Goal: Task Accomplishment & Management: Manage account settings

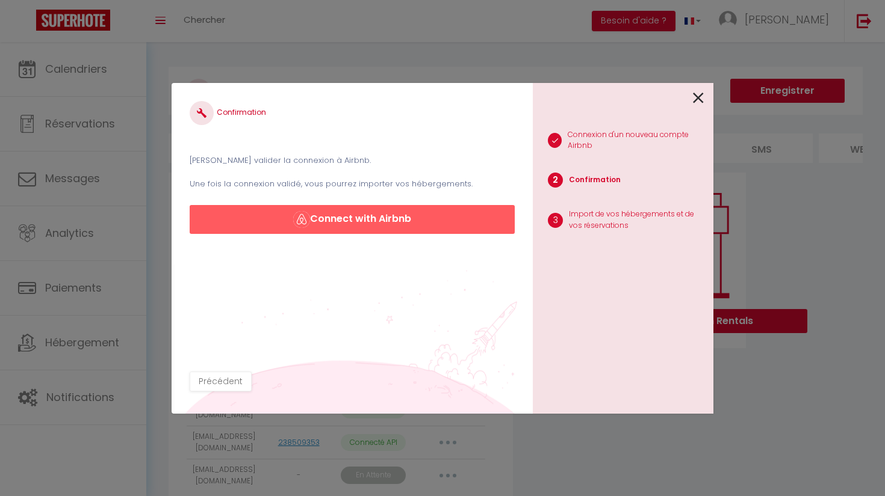
click at [699, 95] on icon at bounding box center [698, 98] width 11 height 18
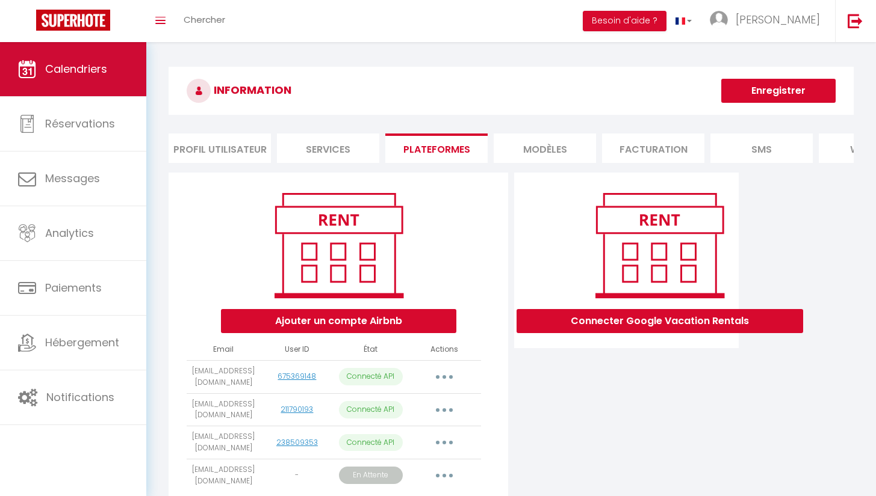
click at [61, 69] on span "Calendriers" at bounding box center [76, 68] width 62 height 15
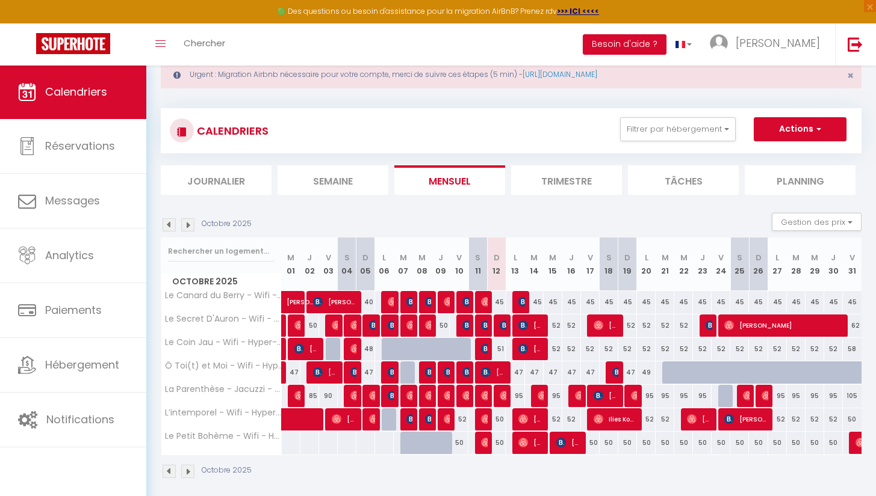
scroll to position [36, 0]
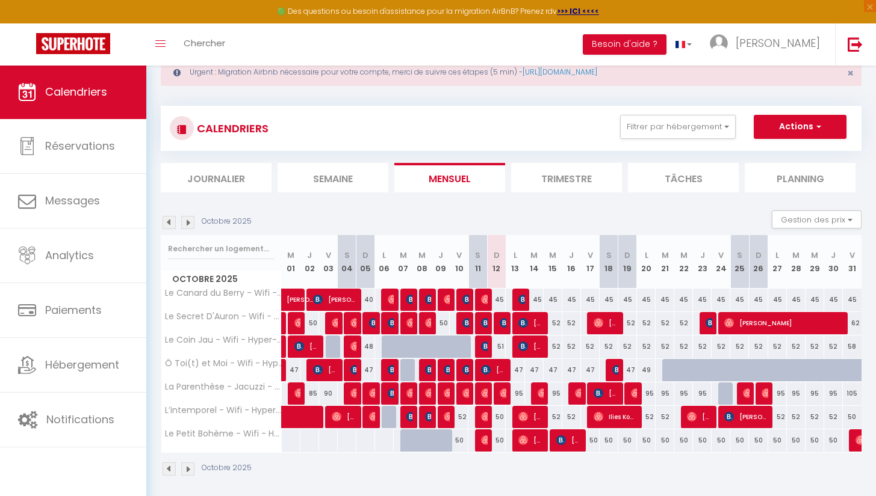
click at [466, 298] on img at bounding box center [467, 300] width 10 height 10
select select "OK"
select select "KO"
select select "0"
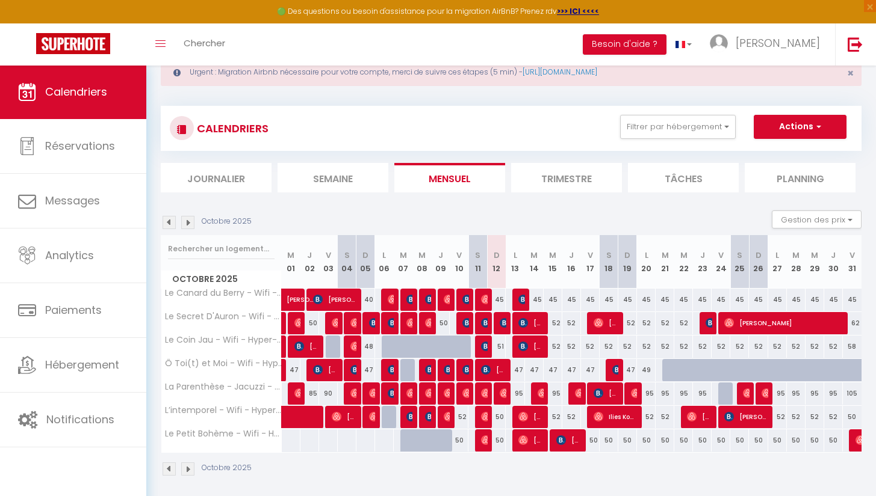
select select "1"
select select
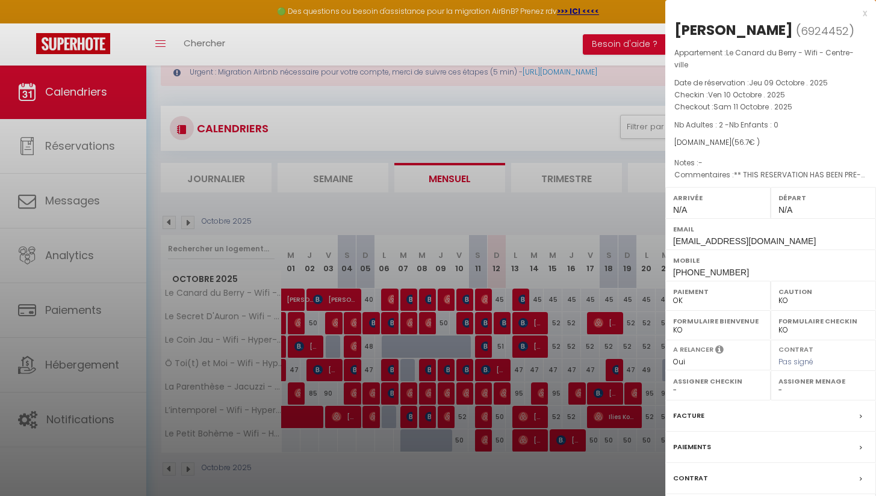
click at [525, 298] on div at bounding box center [438, 248] width 876 height 496
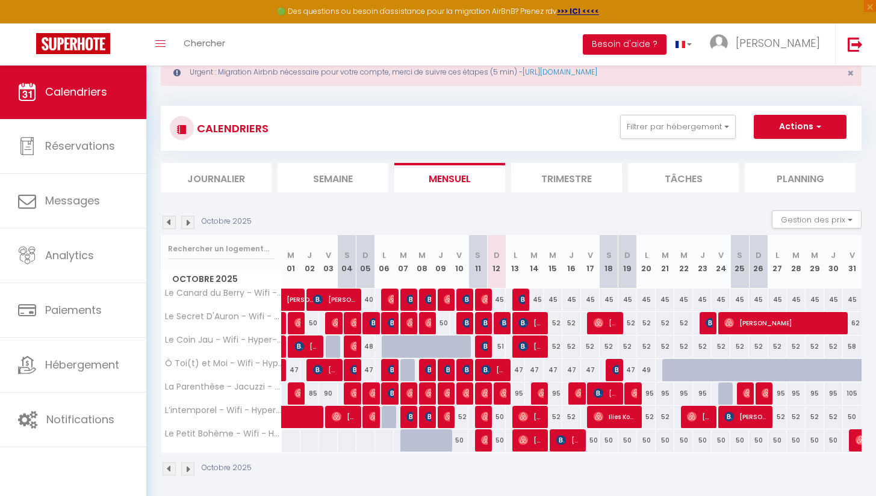
click at [525, 298] on div "45" at bounding box center [534, 300] width 19 height 22
type input "45"
type input "[DATE]"
type input "Mer 15 Octobre 2025"
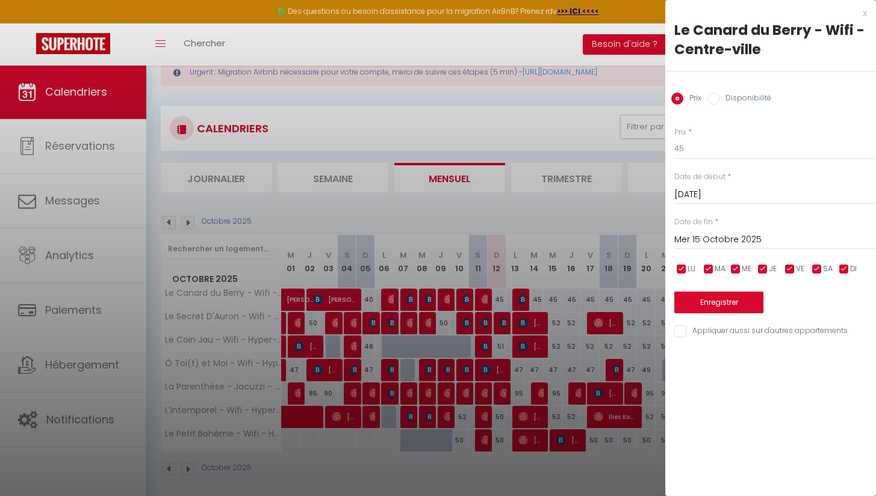
click at [519, 295] on div at bounding box center [438, 248] width 876 height 496
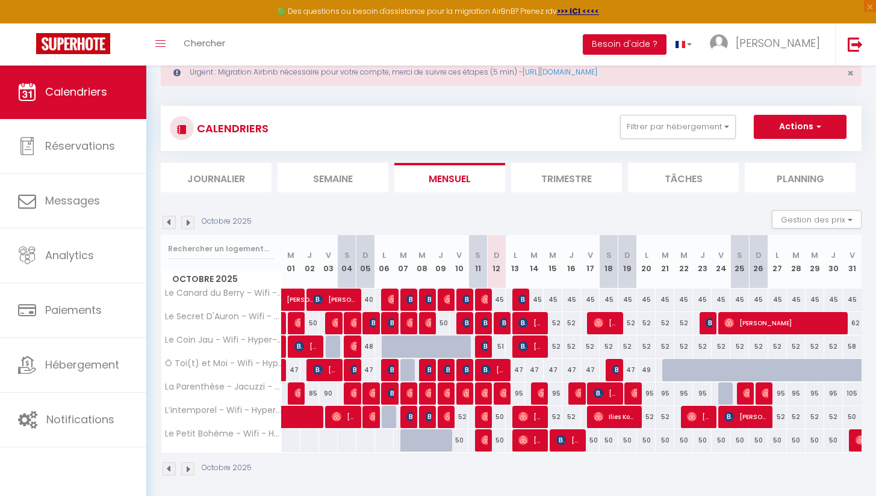
click at [523, 299] on img at bounding box center [523, 300] width 10 height 10
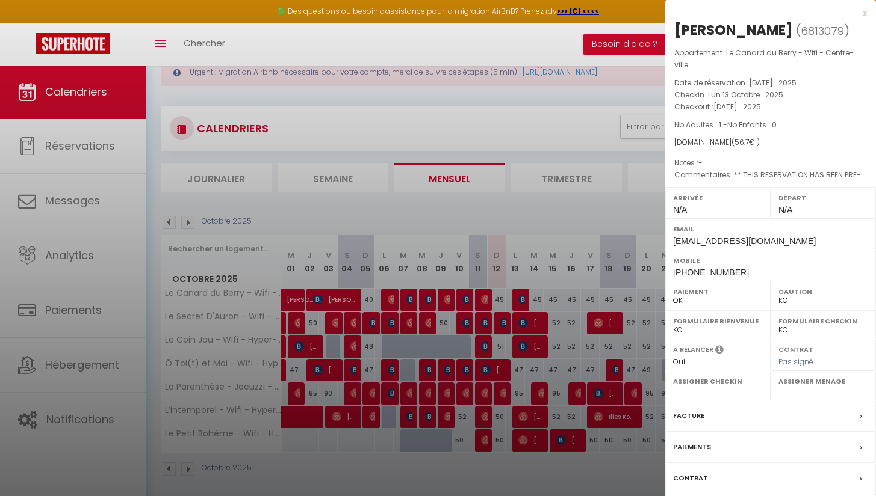
click at [499, 299] on div at bounding box center [438, 248] width 876 height 496
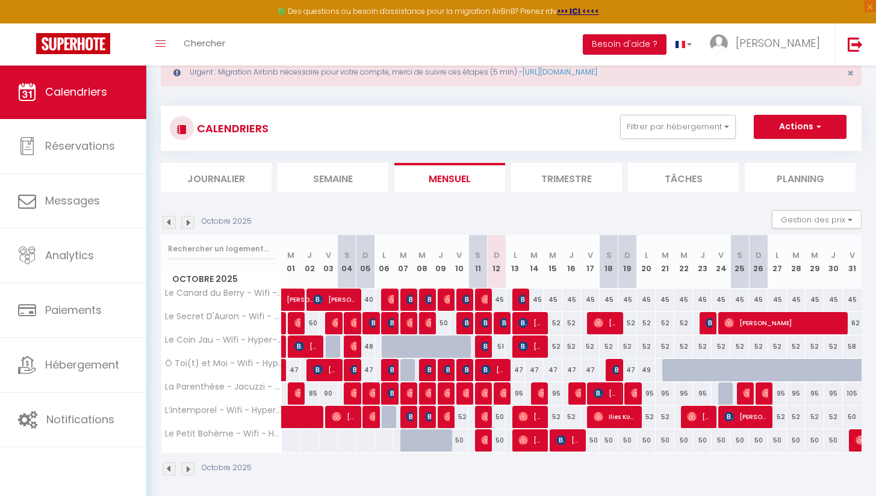
click at [465, 321] on img at bounding box center [467, 323] width 10 height 10
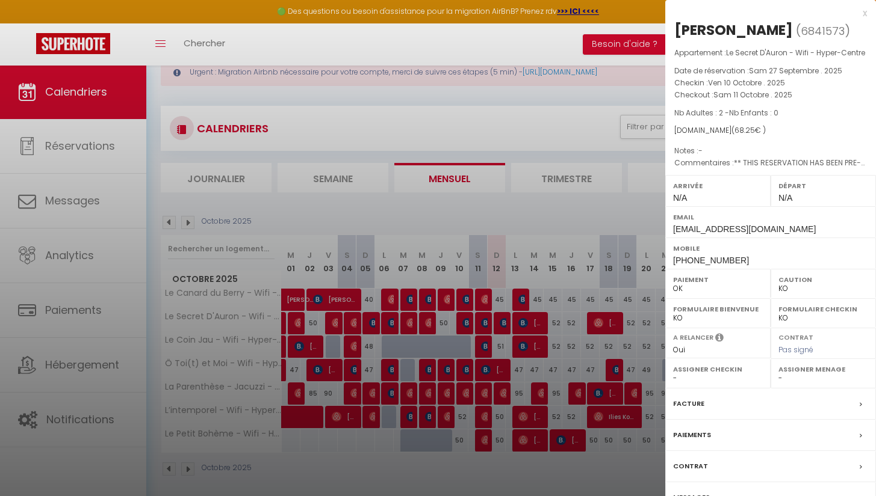
click at [486, 321] on div at bounding box center [438, 248] width 876 height 496
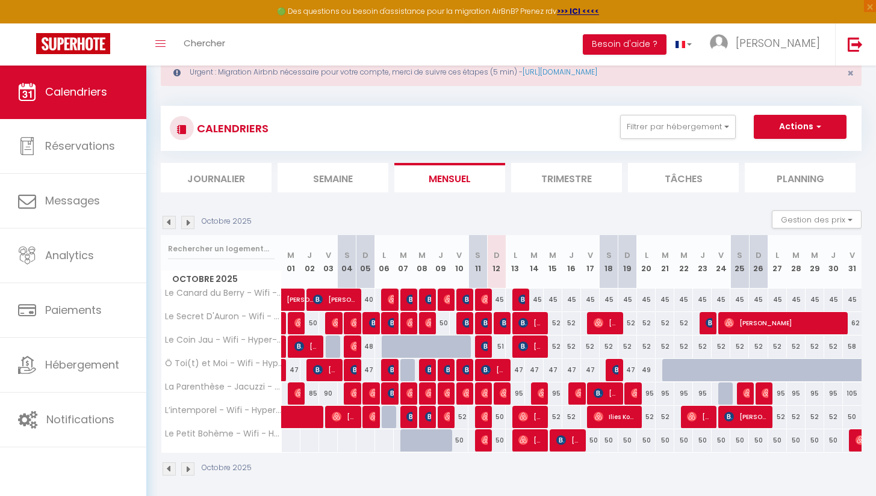
click at [486, 321] on img at bounding box center [486, 323] width 10 height 10
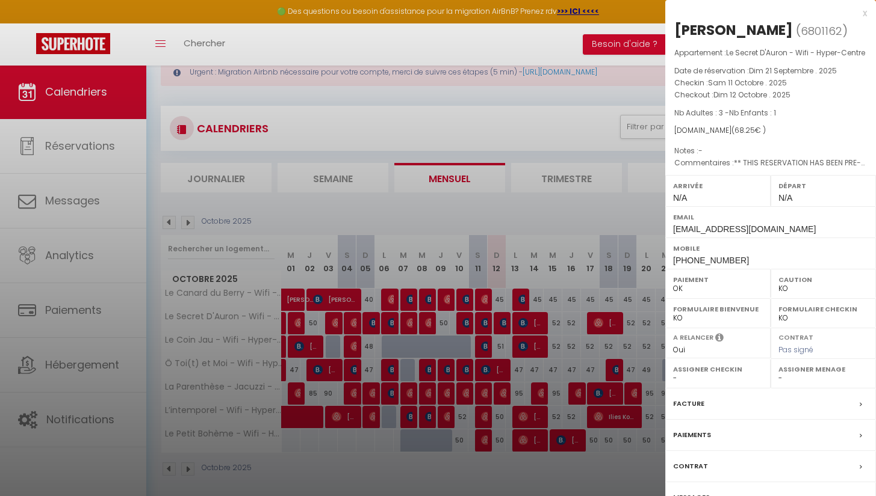
click at [503, 322] on div at bounding box center [438, 248] width 876 height 496
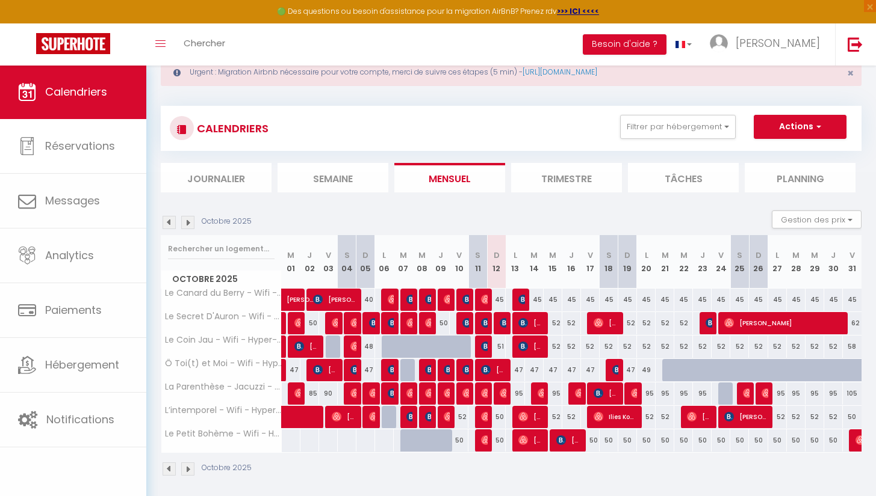
click at [503, 322] on img at bounding box center [505, 323] width 10 height 10
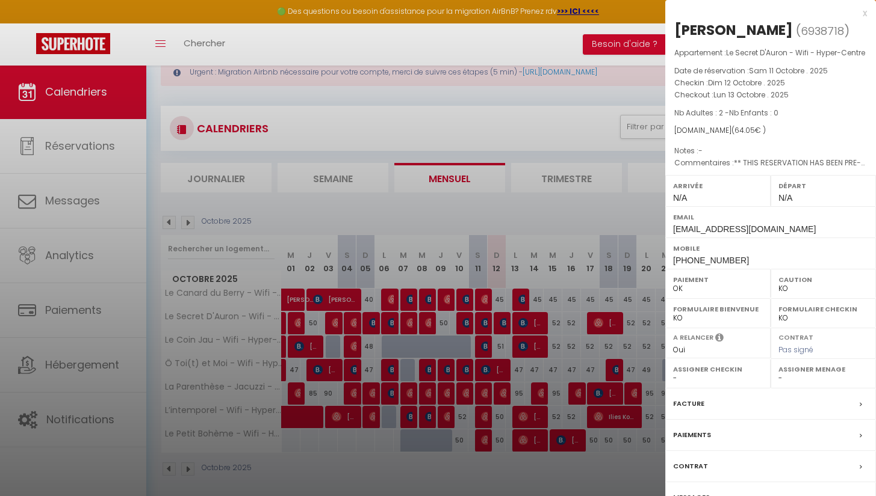
click at [526, 320] on div at bounding box center [438, 248] width 876 height 496
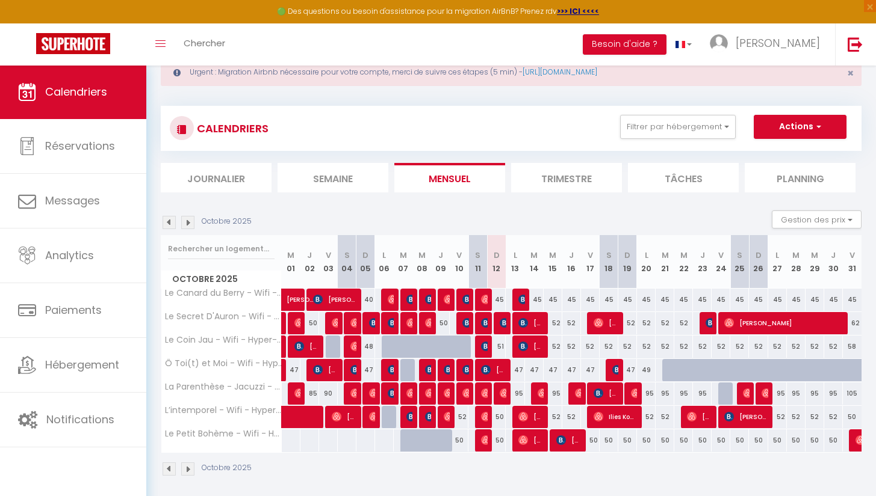
click at [526, 320] on body "🟢 Des questions ou besoin d'assistance pour la migration AirBnB? Prenez rdv >>>…" at bounding box center [438, 277] width 876 height 496
click at [526, 320] on img at bounding box center [523, 323] width 10 height 10
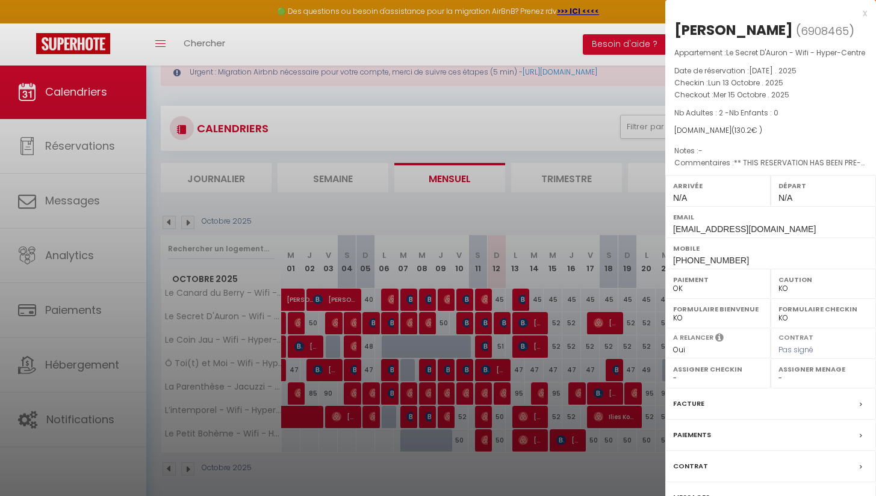
click at [557, 322] on div at bounding box center [438, 248] width 876 height 496
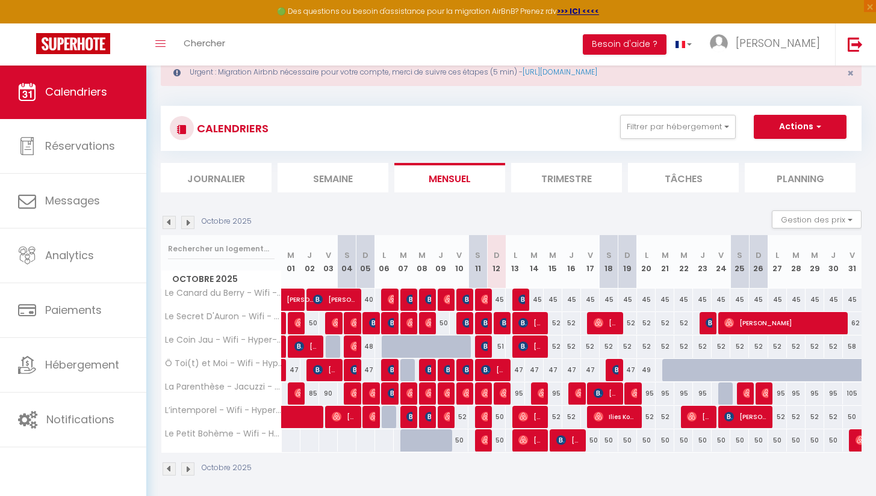
click at [705, 325] on div at bounding box center [708, 323] width 19 height 23
click at [710, 321] on img at bounding box center [710, 323] width 10 height 10
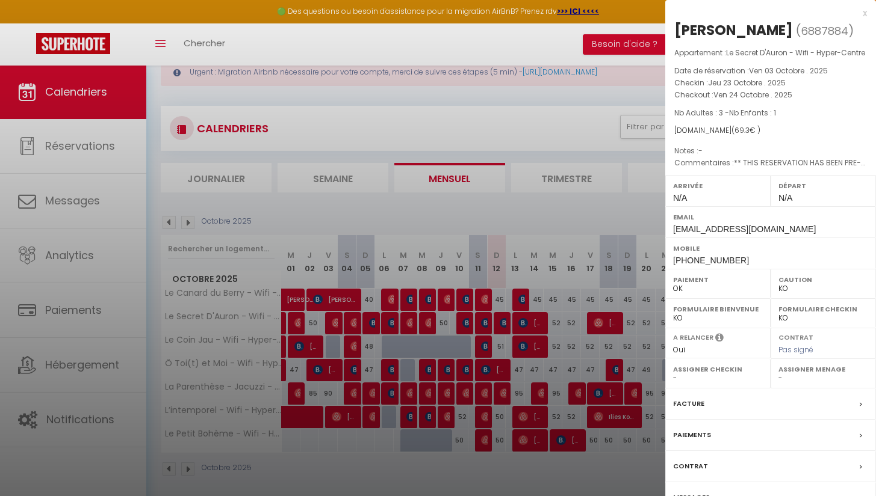
click at [623, 341] on div at bounding box center [438, 248] width 876 height 496
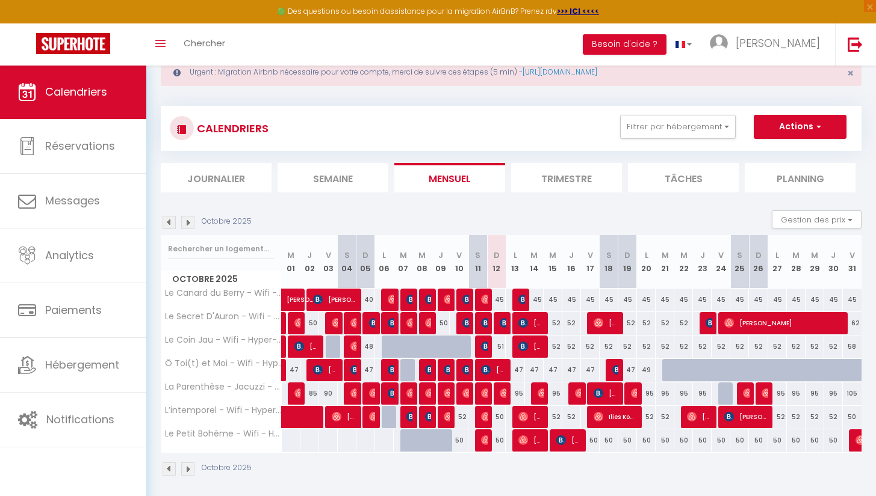
click at [486, 342] on img at bounding box center [486, 347] width 10 height 10
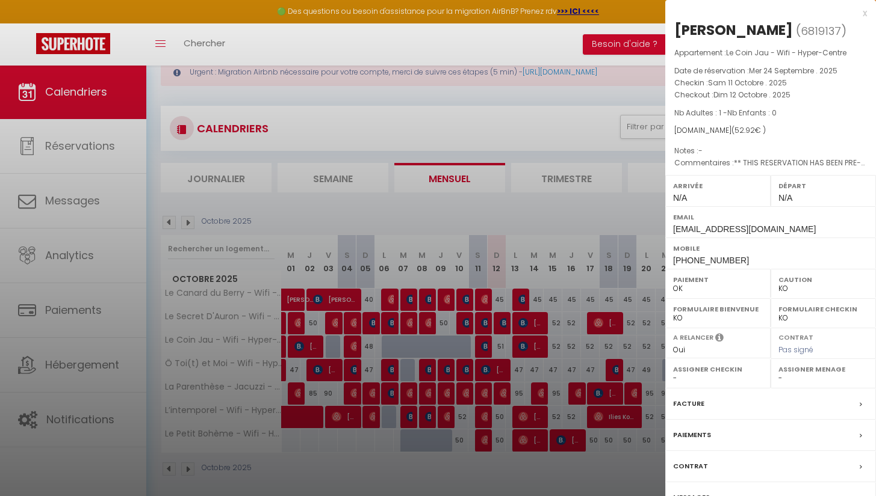
click at [533, 348] on div at bounding box center [438, 248] width 876 height 496
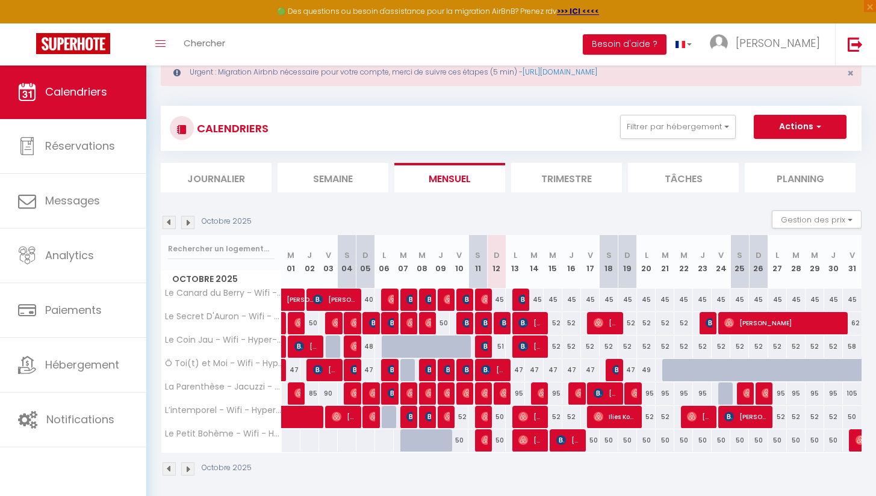
click at [533, 348] on span "[PERSON_NAME]" at bounding box center [530, 346] width 25 height 23
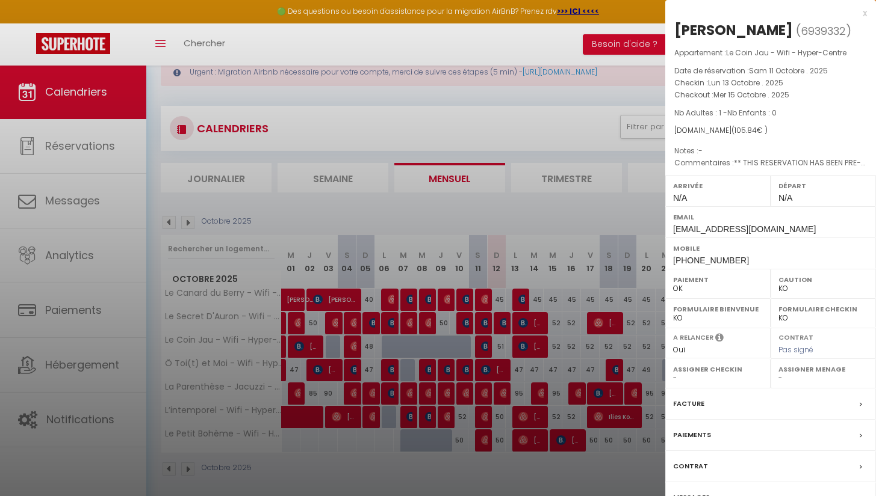
click at [557, 366] on div at bounding box center [438, 248] width 876 height 496
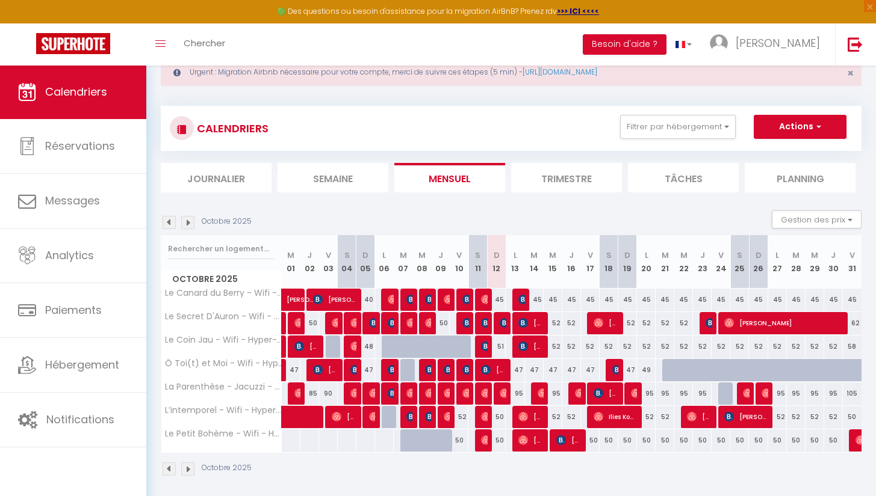
click at [429, 368] on img at bounding box center [430, 370] width 10 height 10
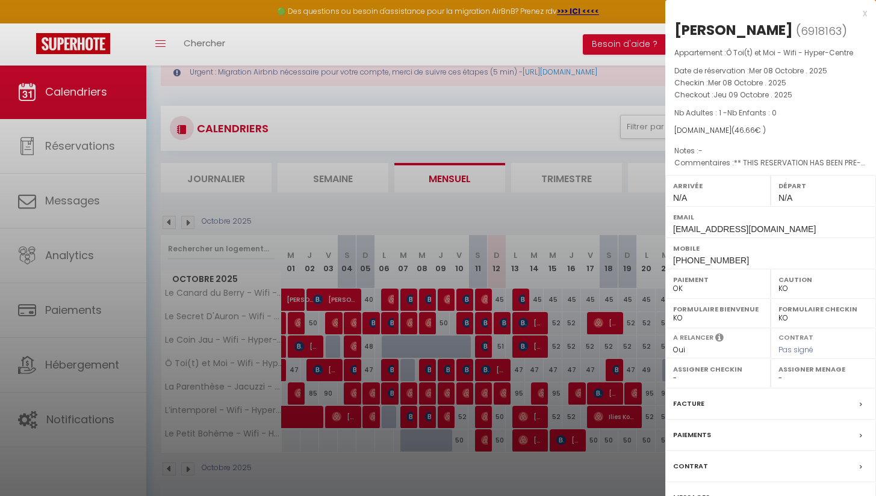
click at [448, 366] on div at bounding box center [438, 248] width 876 height 496
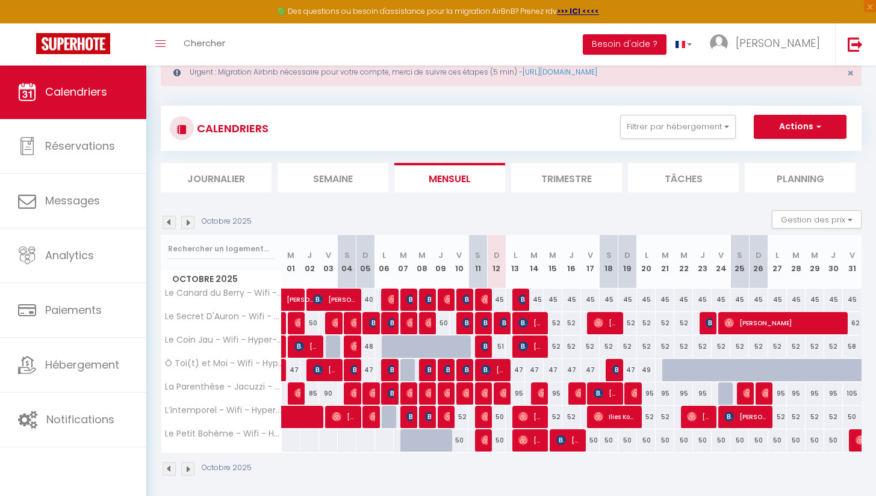
click at [448, 370] on img at bounding box center [449, 370] width 10 height 10
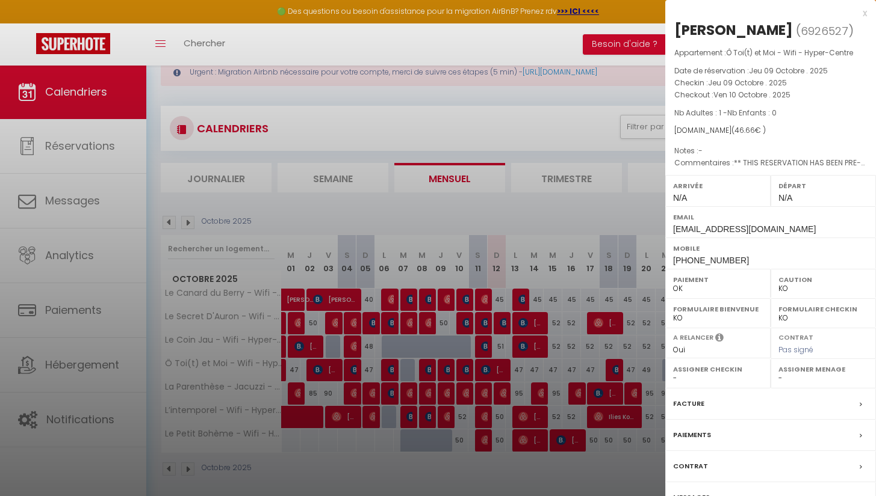
click at [461, 370] on div at bounding box center [438, 248] width 876 height 496
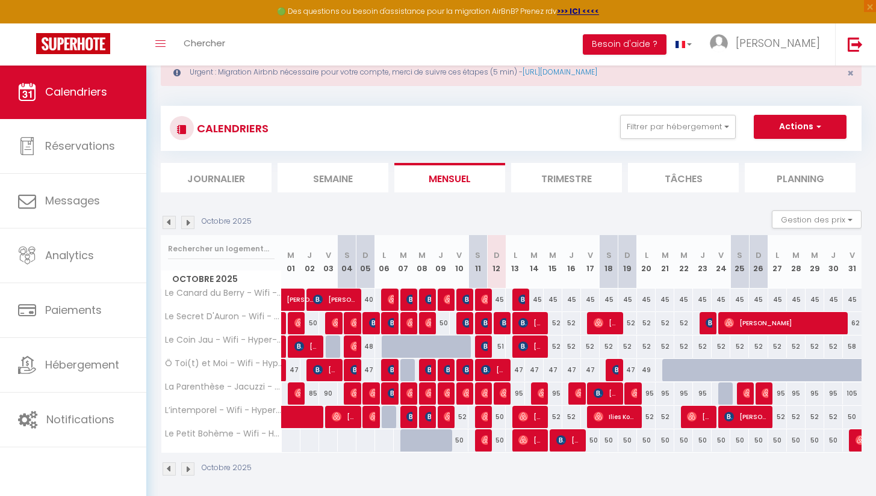
click at [463, 370] on img at bounding box center [467, 370] width 10 height 10
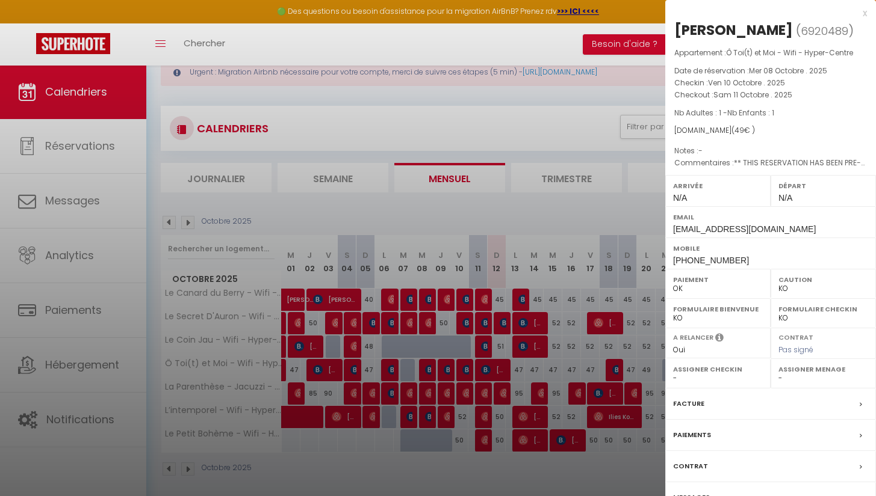
click at [495, 369] on div at bounding box center [438, 248] width 876 height 496
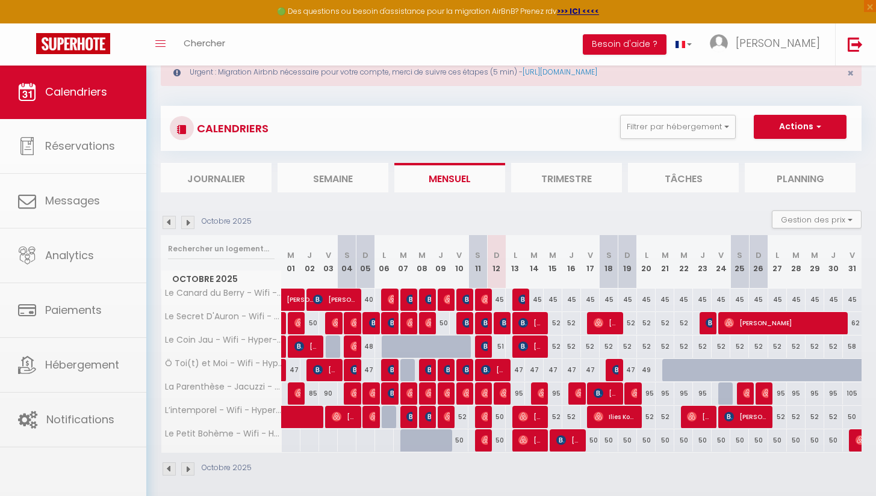
click at [495, 369] on span "[PERSON_NAME]" at bounding box center [493, 370] width 25 height 23
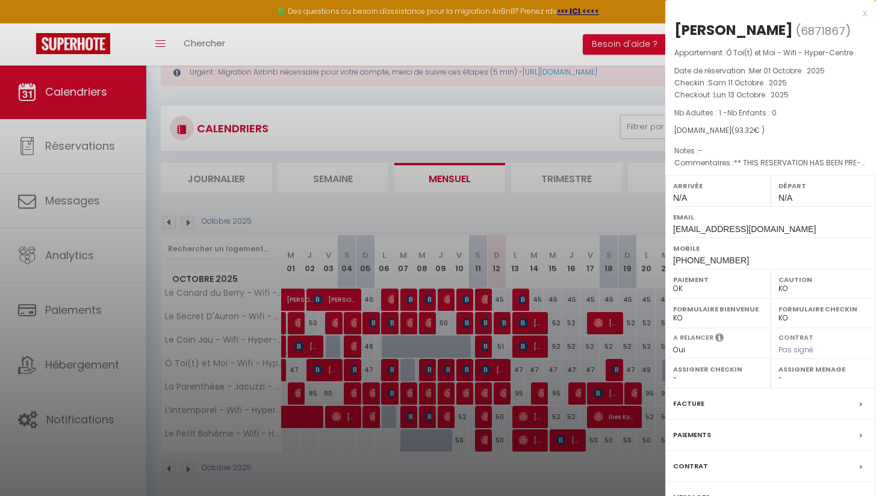
click at [545, 369] on div at bounding box center [438, 248] width 876 height 496
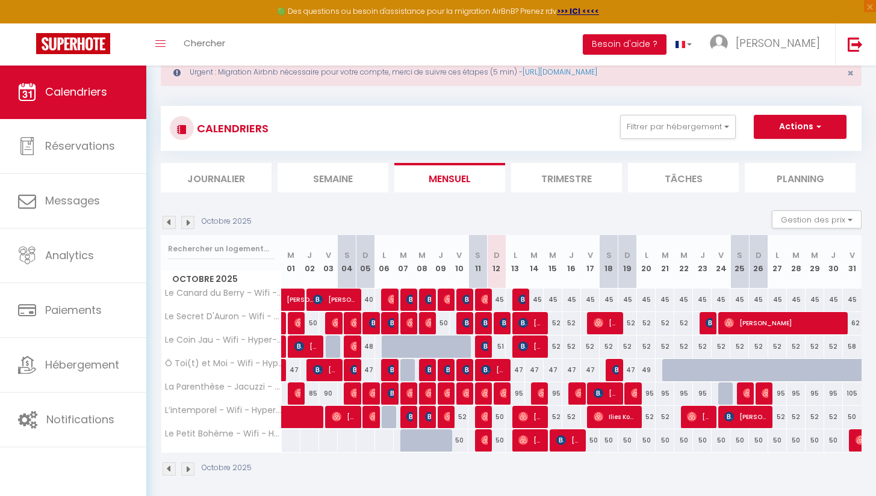
click at [618, 373] on img at bounding box center [617, 370] width 10 height 10
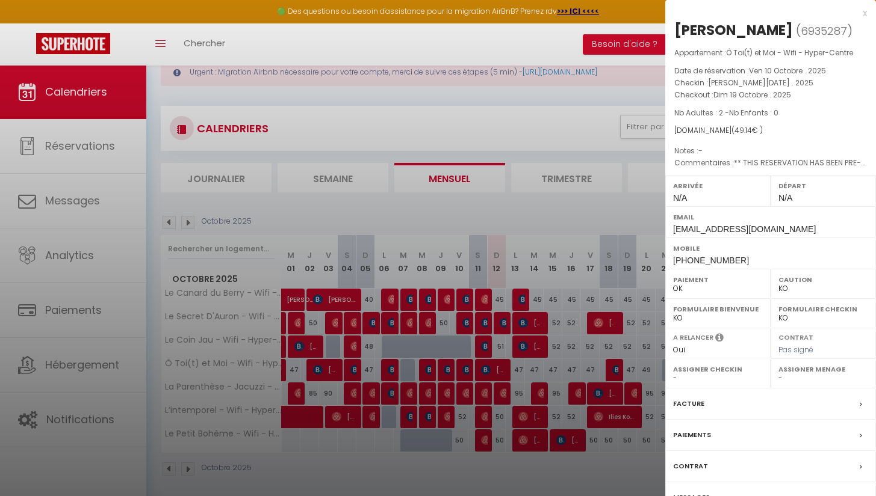
click at [637, 368] on div at bounding box center [438, 248] width 876 height 496
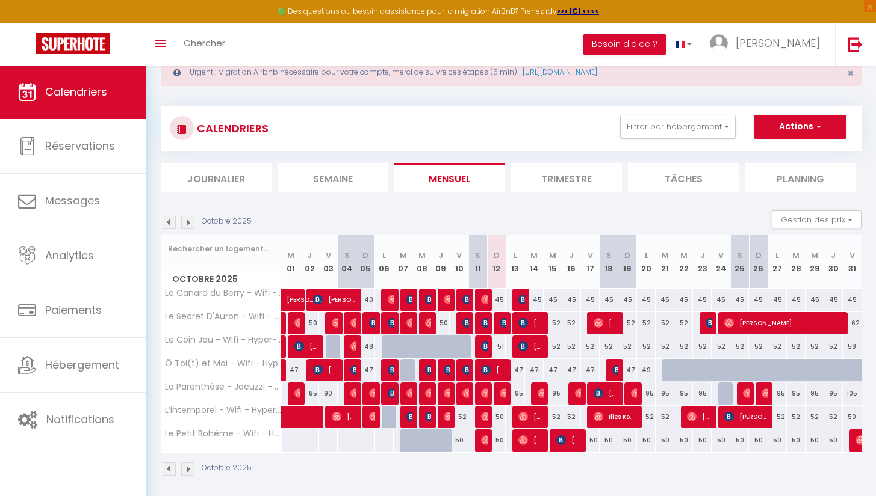
click at [427, 415] on img at bounding box center [430, 417] width 10 height 10
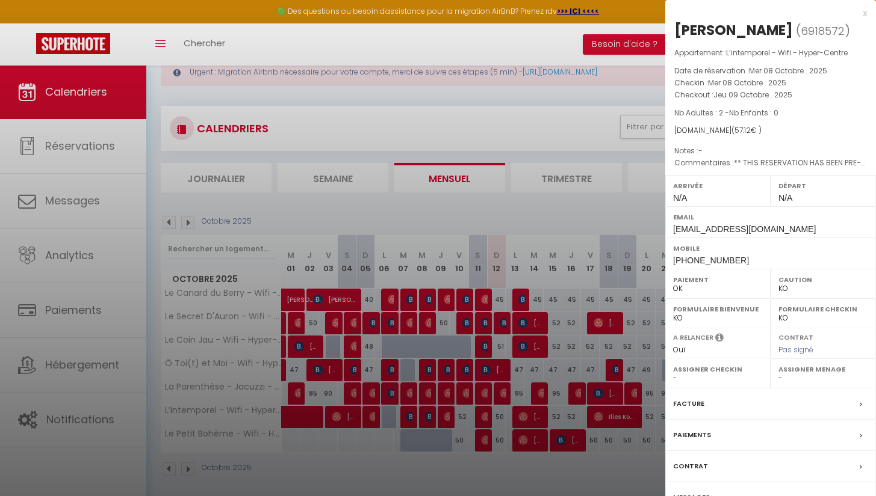
click at [581, 424] on div at bounding box center [438, 248] width 876 height 496
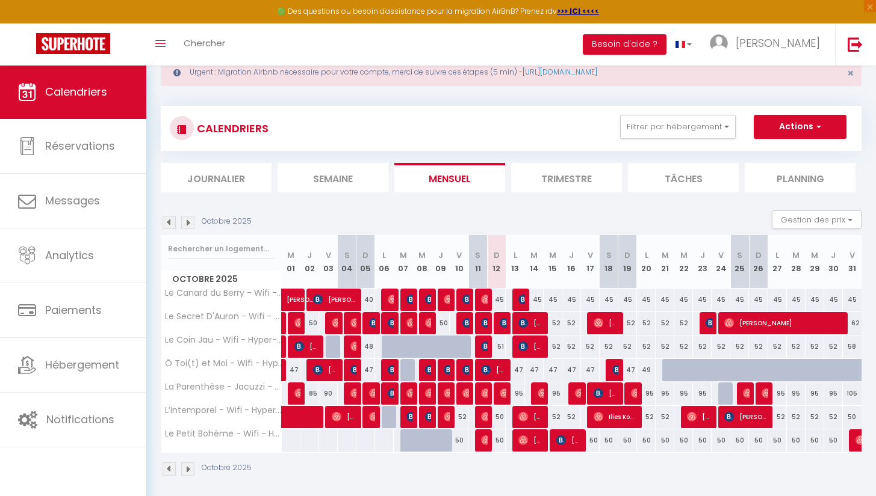
click at [747, 412] on span "[PERSON_NAME]" at bounding box center [745, 417] width 43 height 23
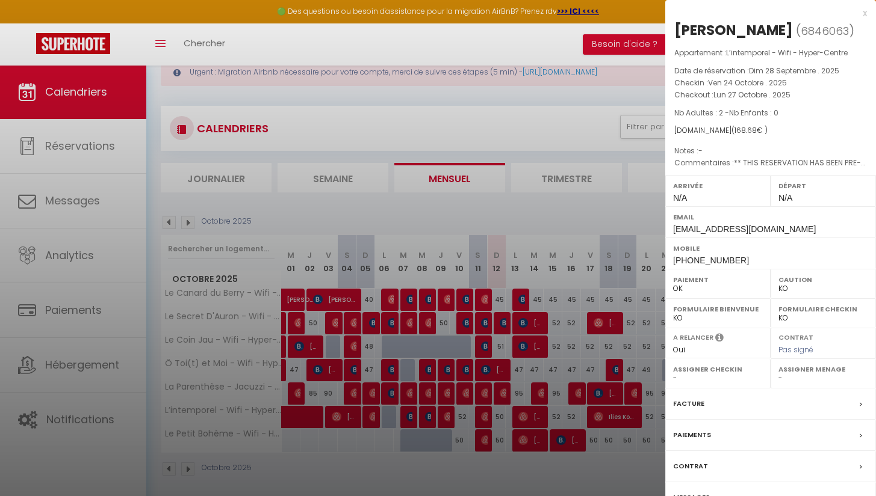
click at [612, 488] on div at bounding box center [438, 248] width 876 height 496
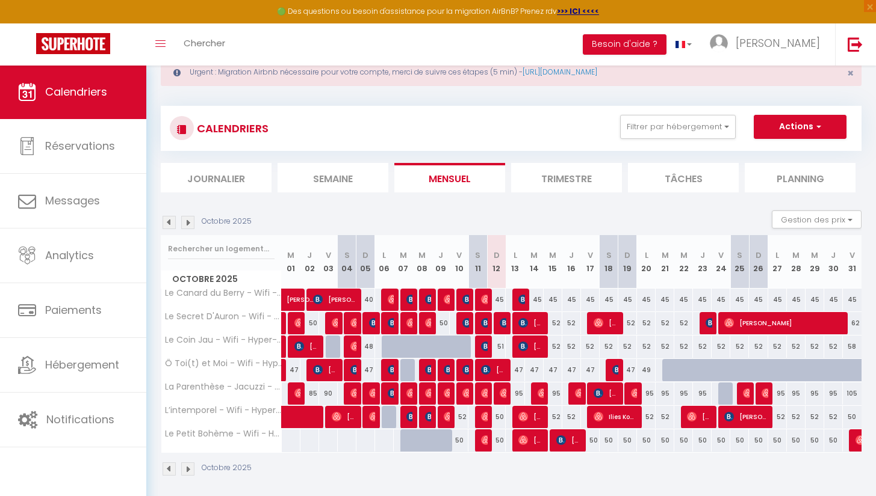
click at [568, 439] on span "[PERSON_NAME]" at bounding box center [568, 440] width 25 height 23
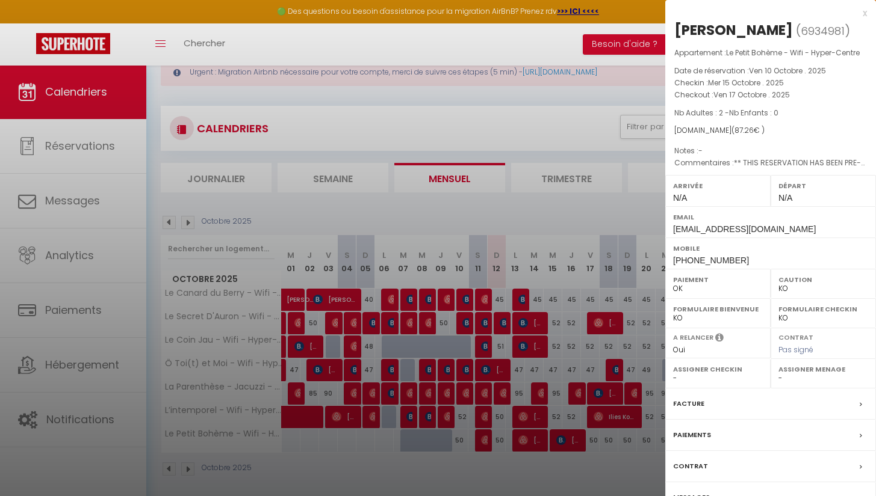
click at [559, 478] on div at bounding box center [438, 248] width 876 height 496
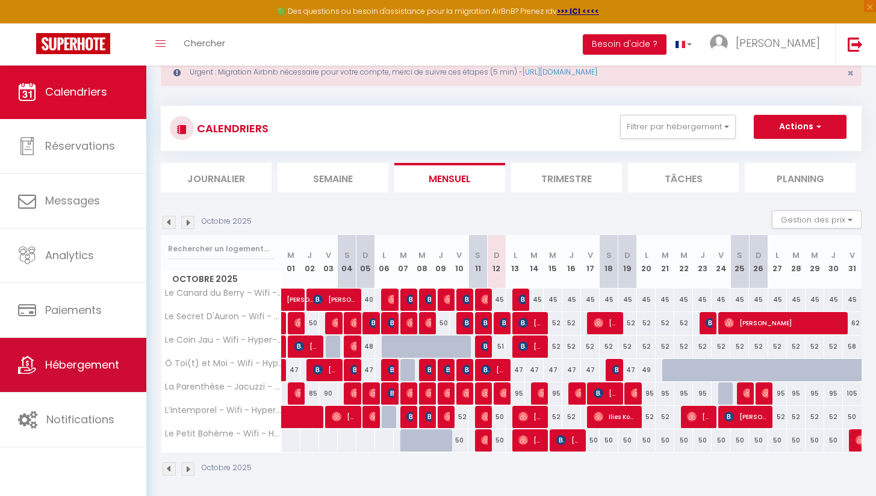
click at [55, 373] on link "Hébergement" at bounding box center [73, 365] width 146 height 54
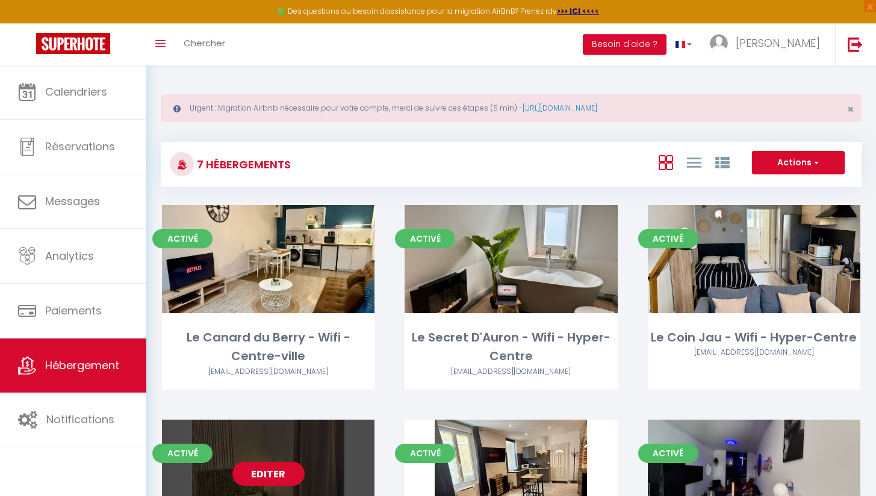
click at [274, 474] on link "Editer" at bounding box center [268, 474] width 72 height 24
select select "3"
select select "2"
select select "1"
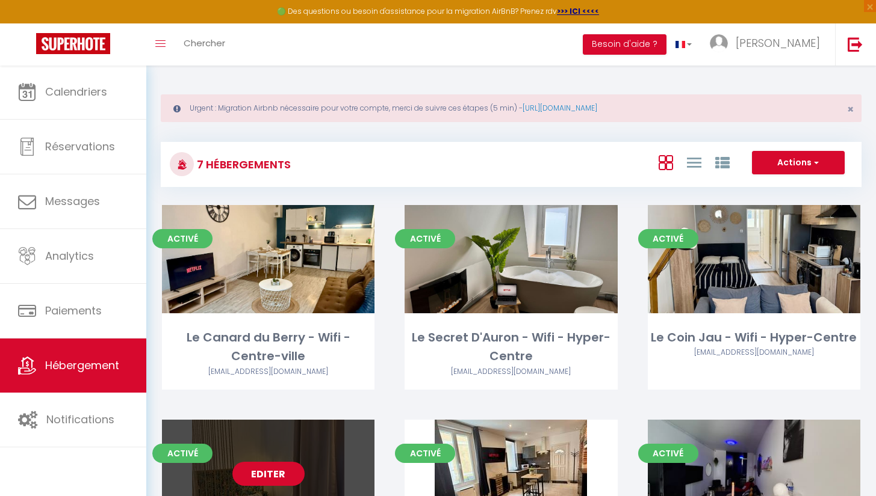
select select
select select "28"
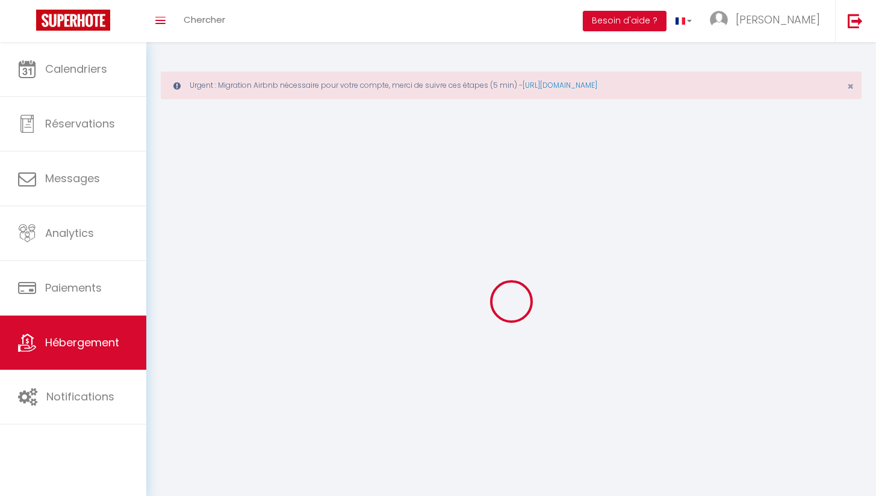
select select
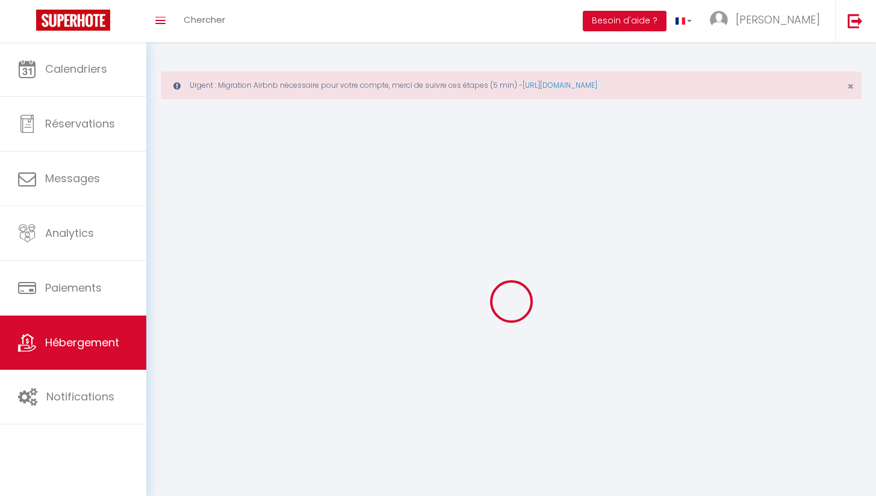
select select
checkbox input "false"
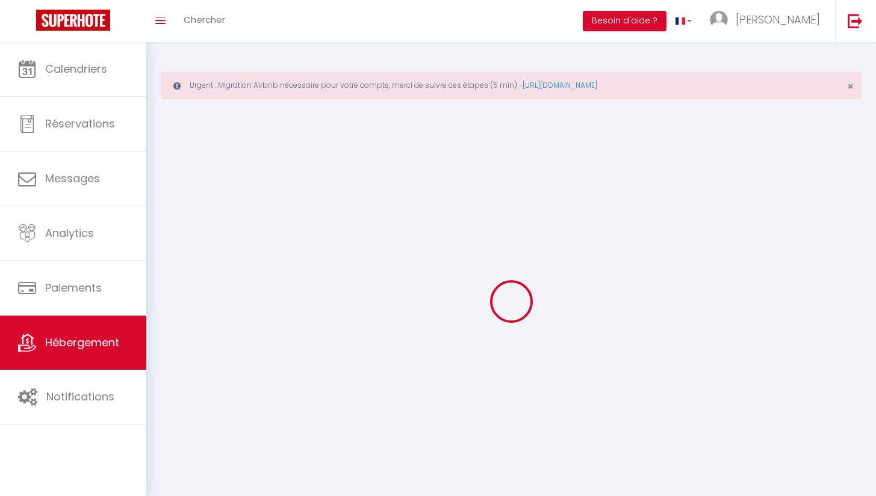
select select
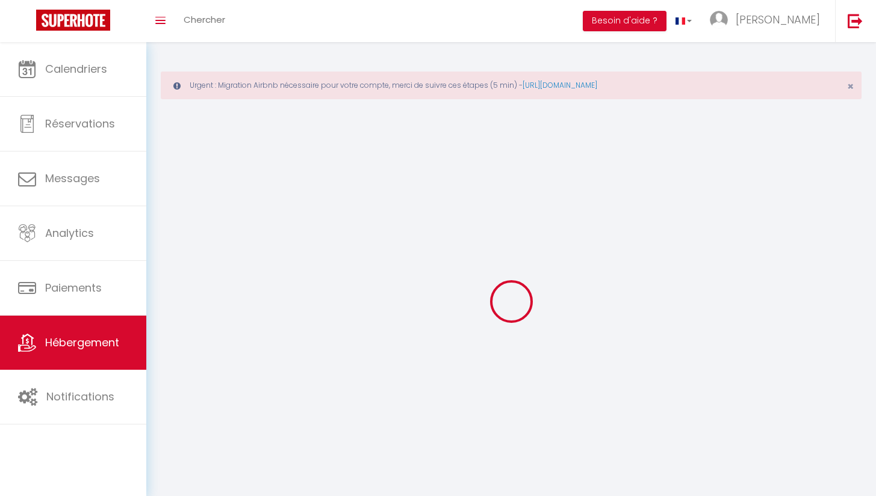
select select
checkbox input "false"
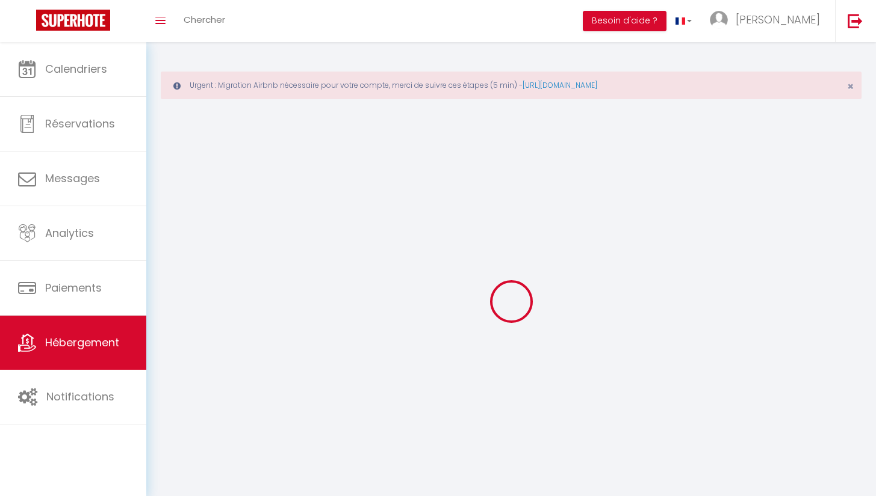
checkbox input "false"
select select
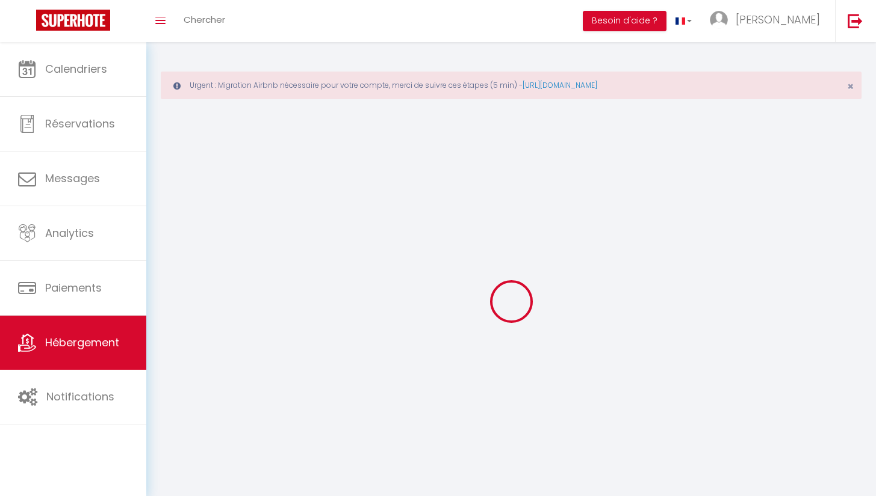
select select
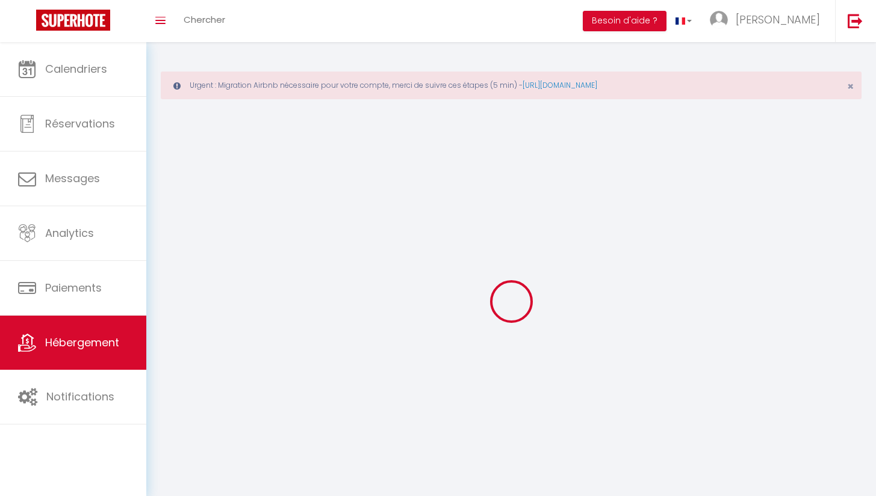
checkbox input "false"
select select
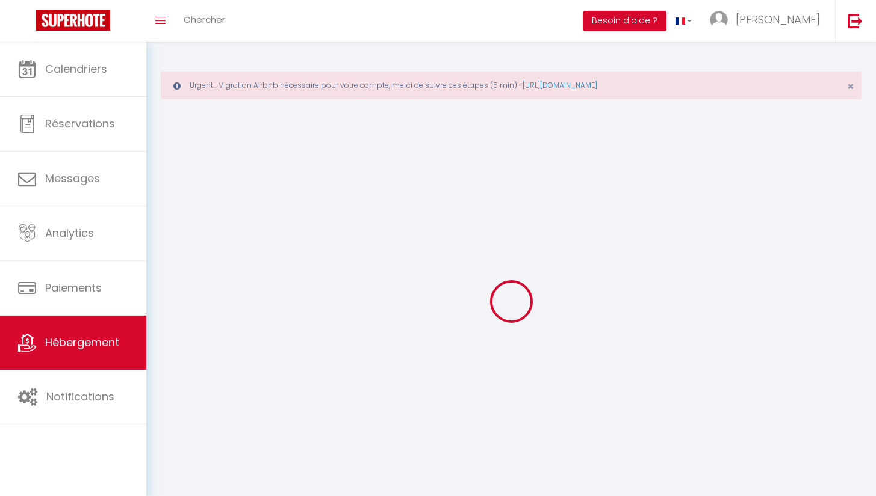
select select
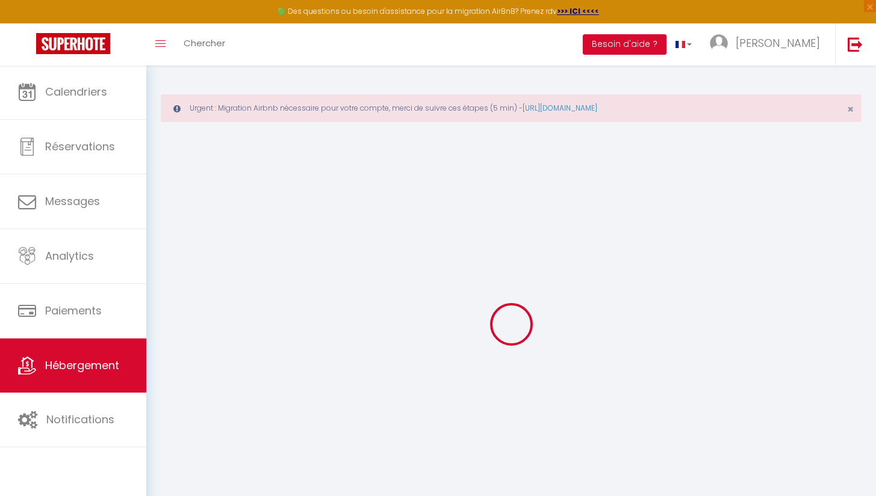
select select
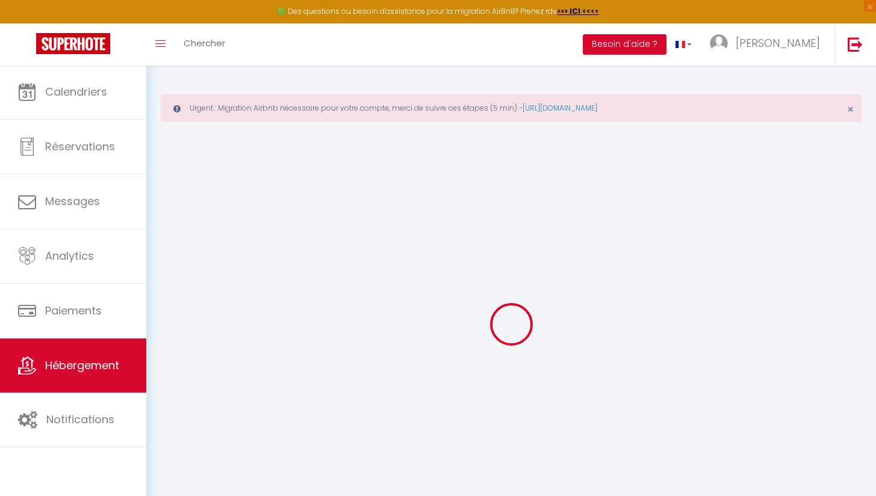
select select
checkbox input "false"
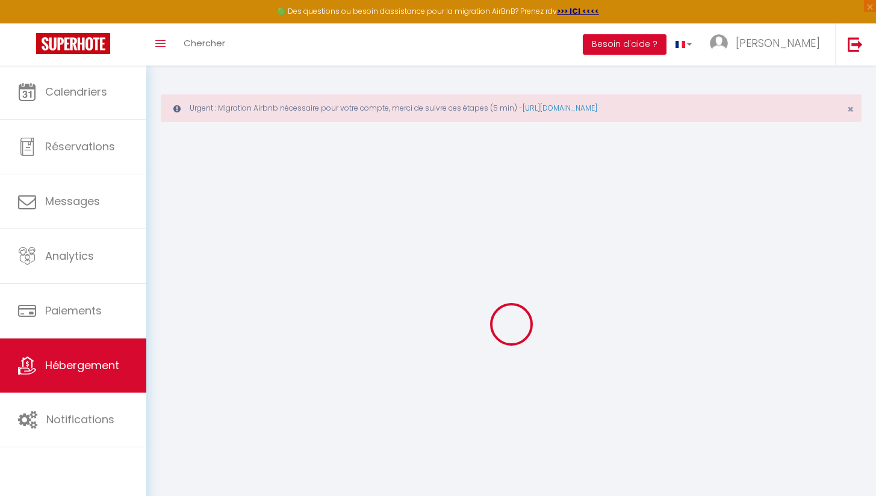
select select
type input "Le Petit Bohème - Wifi - Hyper-Centre"
type input "[PERSON_NAME]"
select select "2"
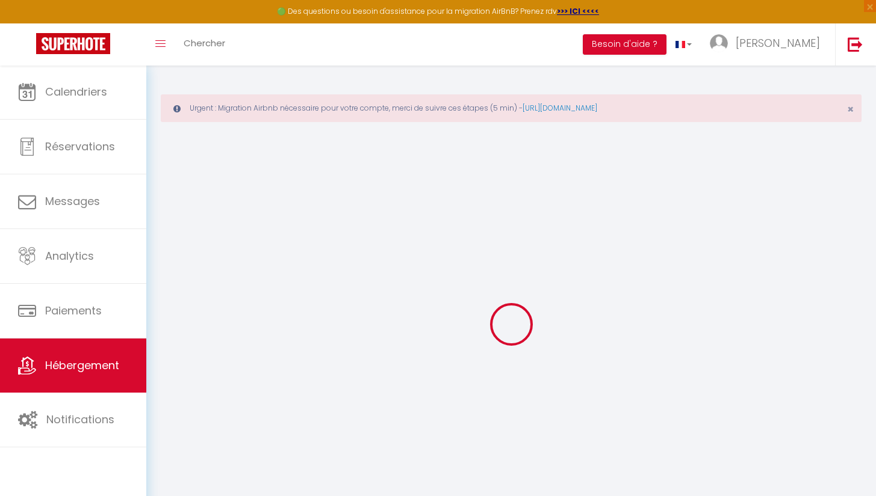
type input "47"
select select
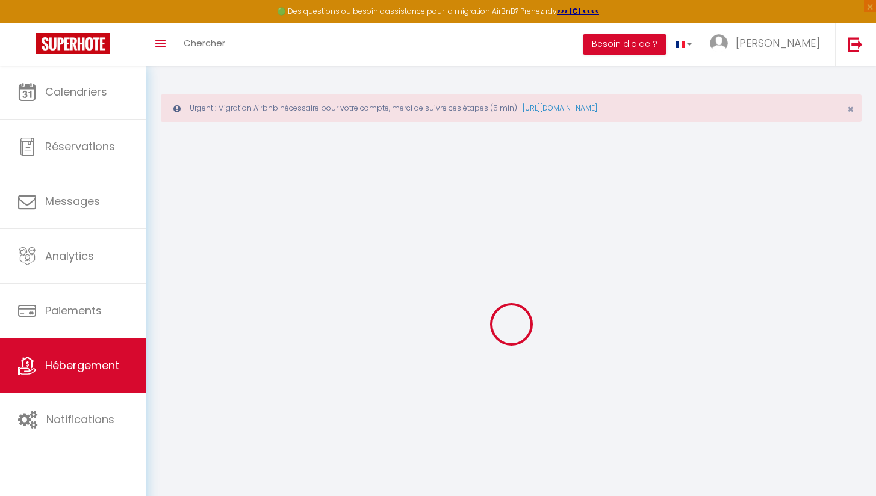
select select
type input "[STREET_ADDRESS]"
type input "18000"
type input "[GEOGRAPHIC_DATA]"
type input "[EMAIL_ADDRESS][DOMAIN_NAME]"
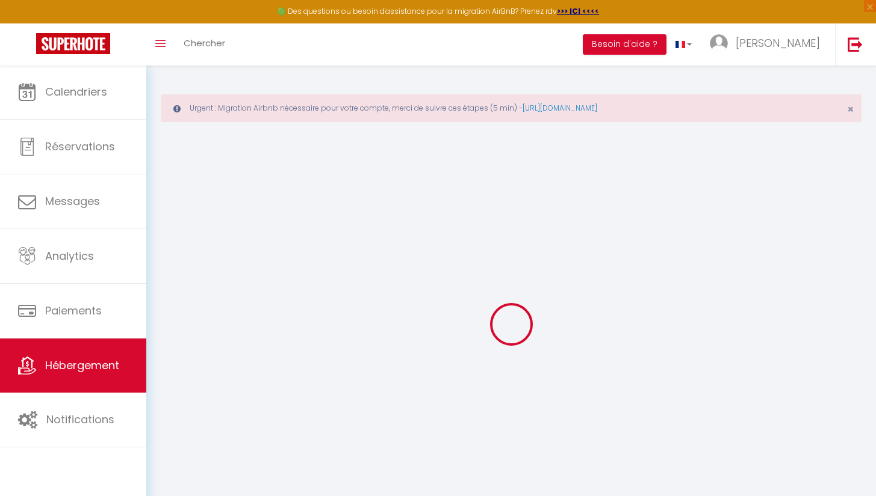
select select
checkbox input "false"
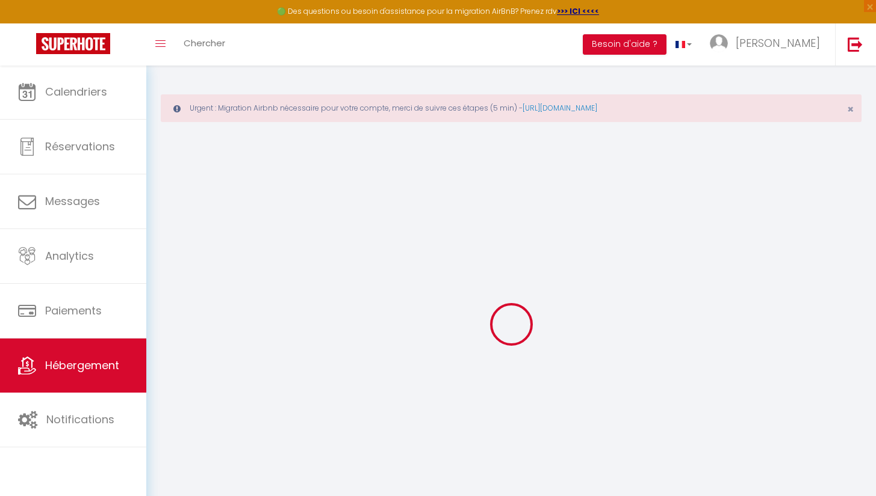
type input "0"
select select
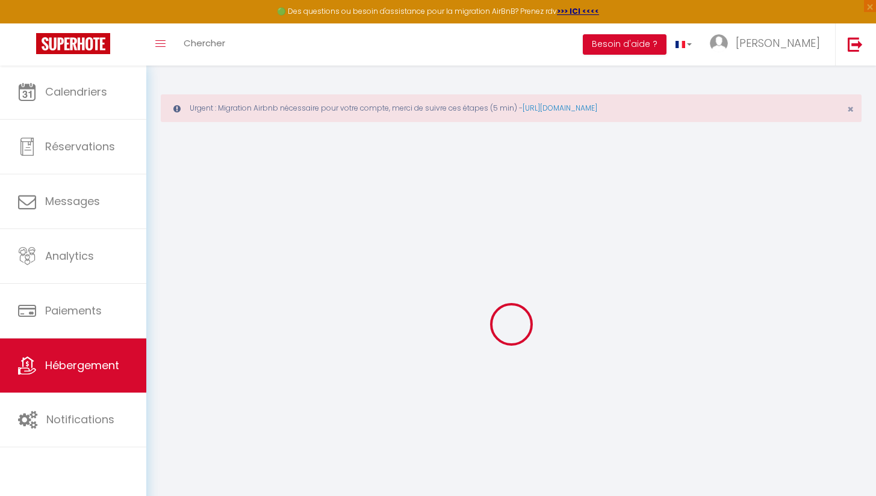
select select
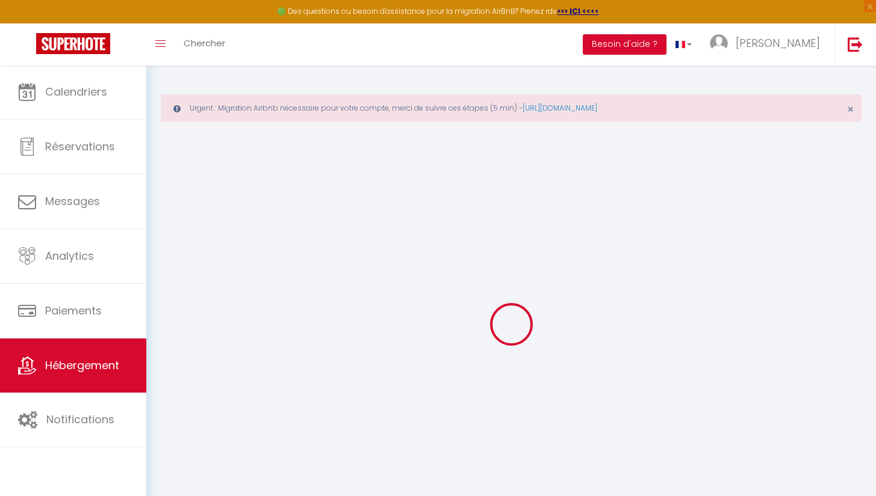
checkbox input "false"
select select
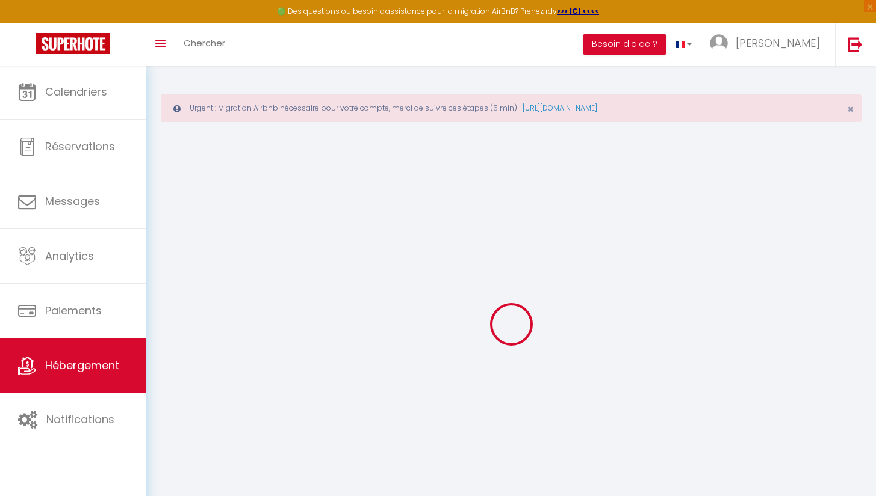
select select
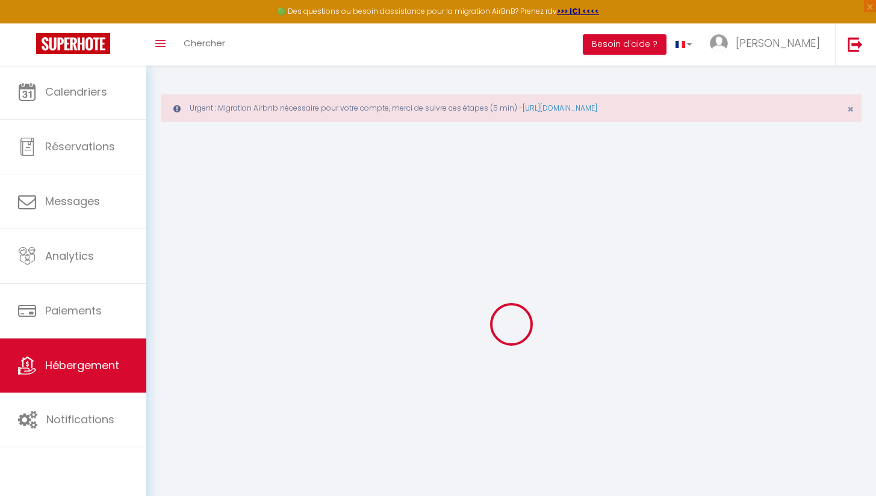
checkbox input "false"
select select
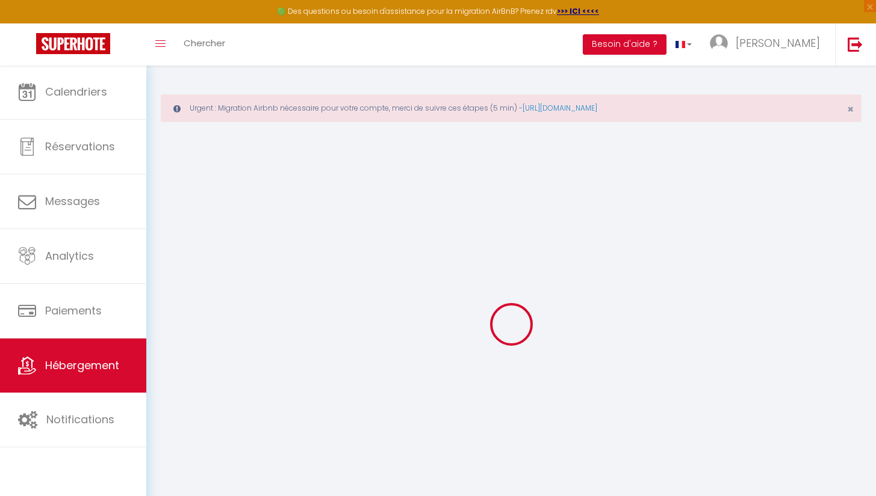
checkbox input "false"
select select
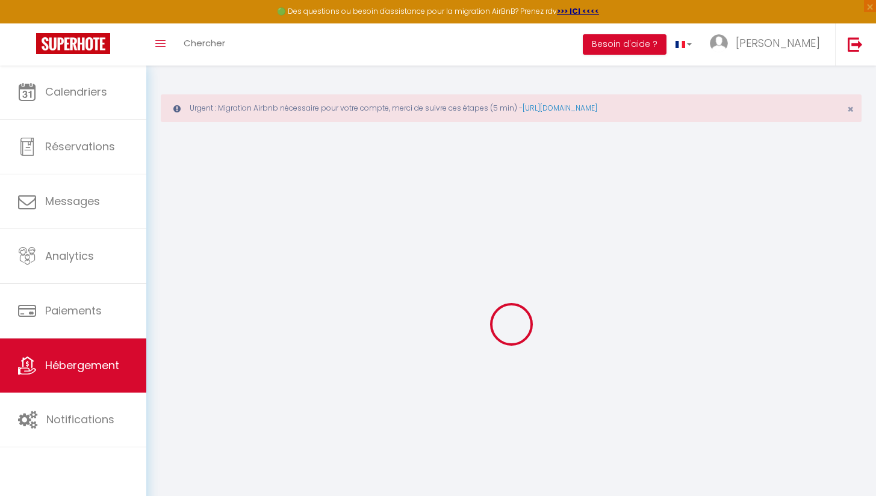
checkbox input "false"
select select
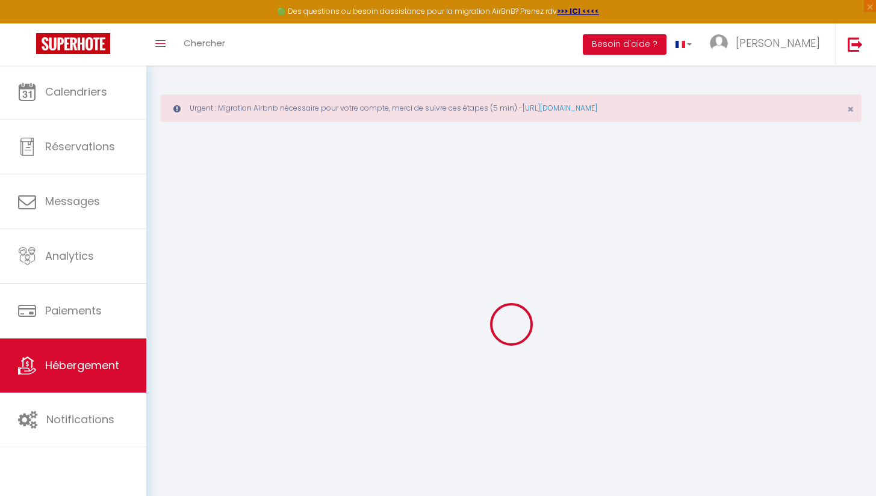
checkbox input "false"
select select "17:00"
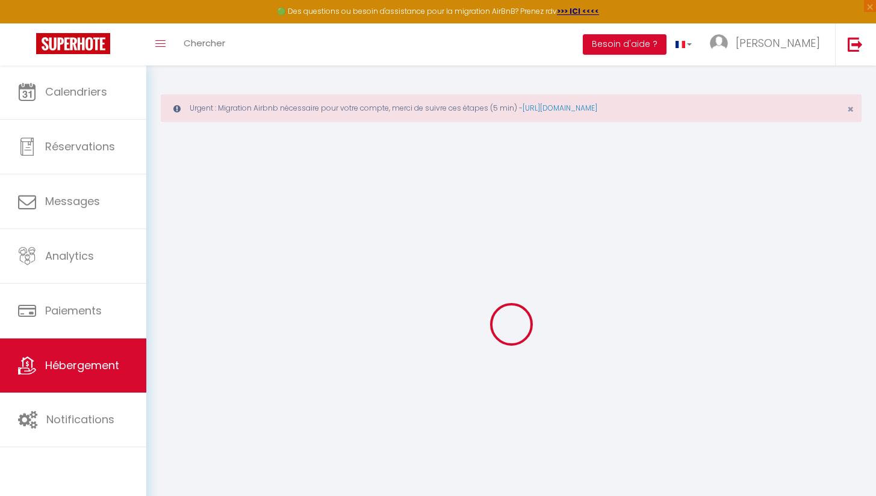
select select "23:45"
select select "10:00"
select select "30"
select select "120"
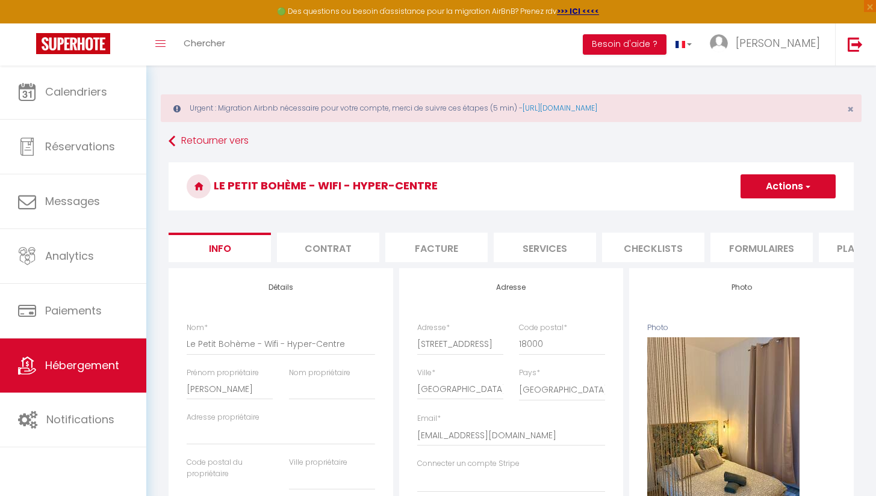
select select
checkbox input "false"
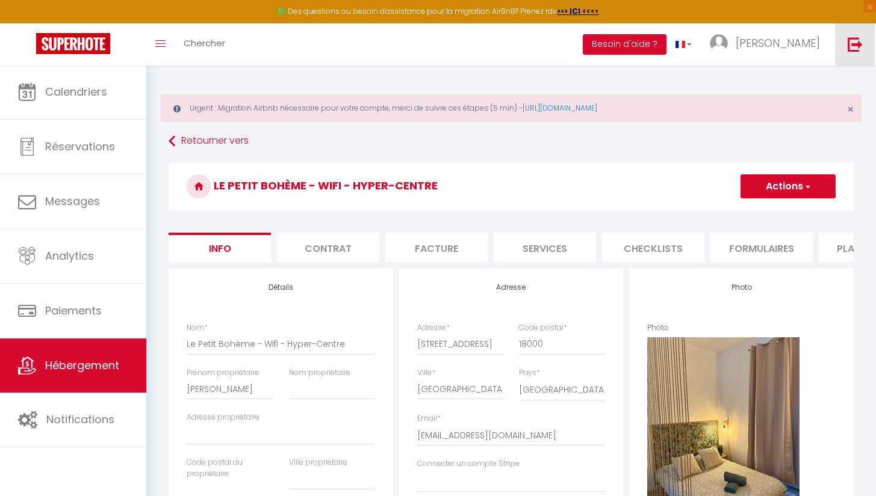
click at [853, 46] on img at bounding box center [854, 44] width 15 height 15
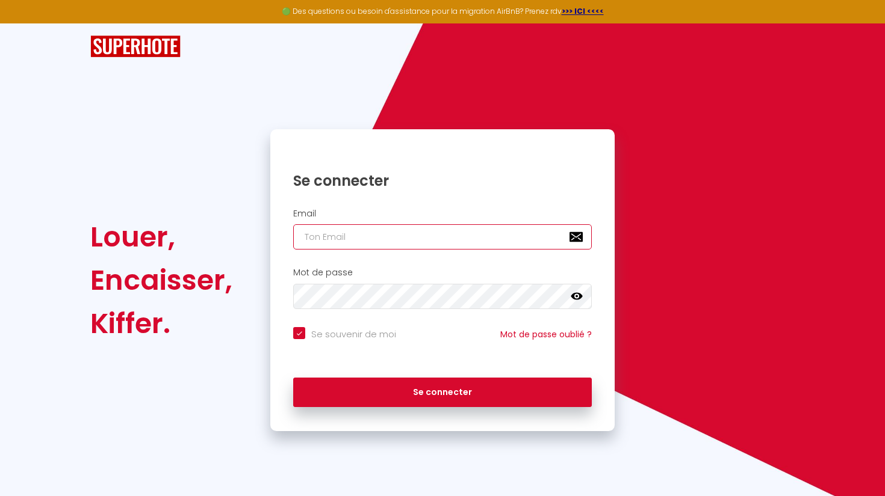
type input "[EMAIL_ADDRESS][DOMAIN_NAME]"
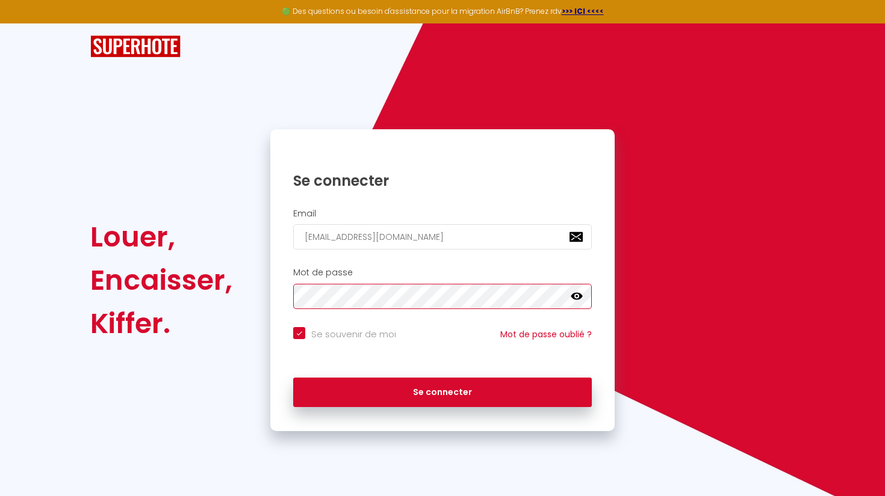
click at [442, 391] on button "Se connecter" at bounding box center [442, 393] width 298 height 30
checkbox input "true"
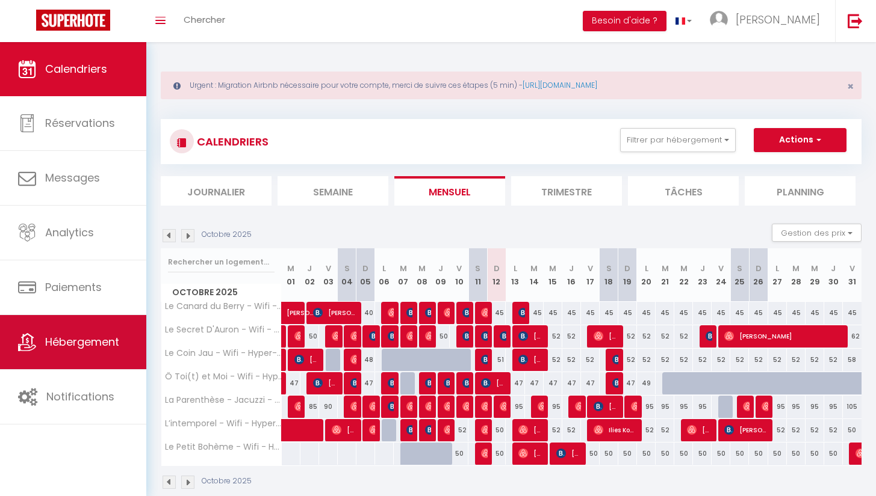
click at [93, 368] on link "Hébergement" at bounding box center [73, 342] width 146 height 54
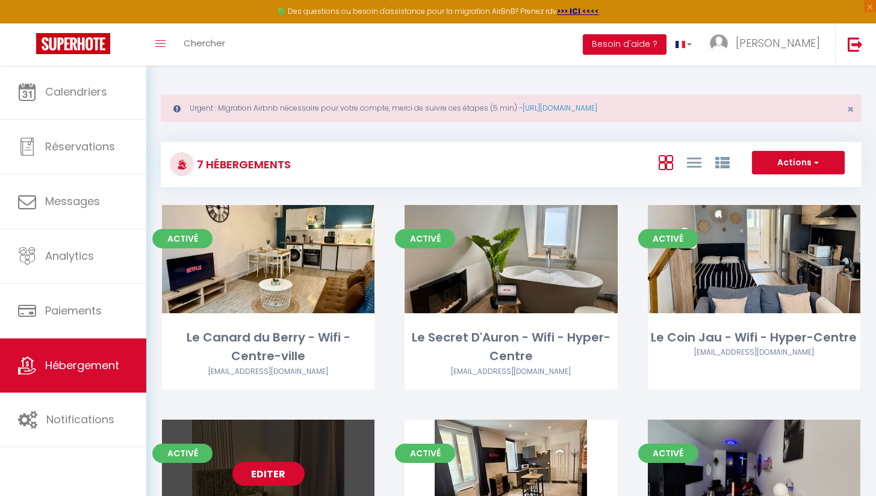
click at [277, 480] on link "Editer" at bounding box center [268, 474] width 72 height 24
select select "3"
select select "2"
select select "1"
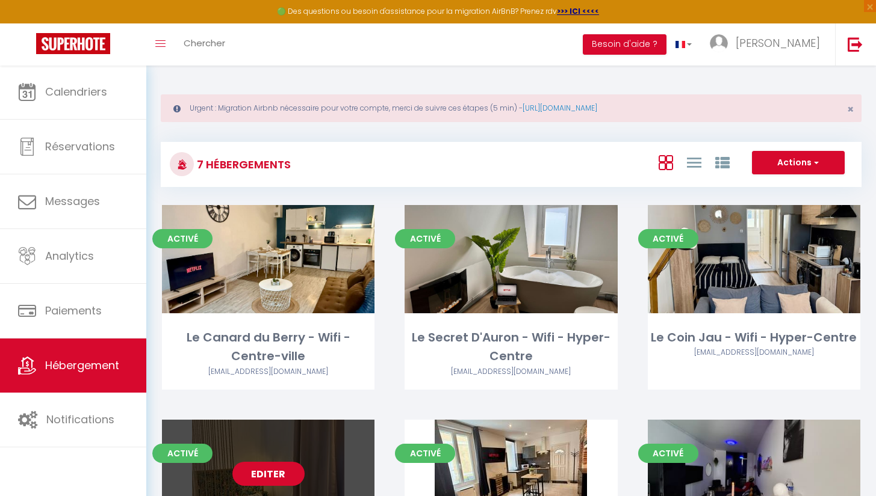
select select
select select "28"
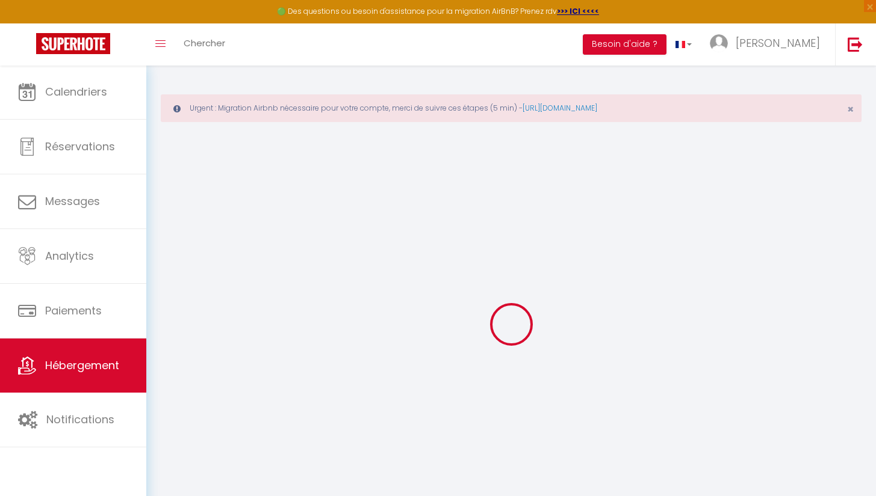
select select
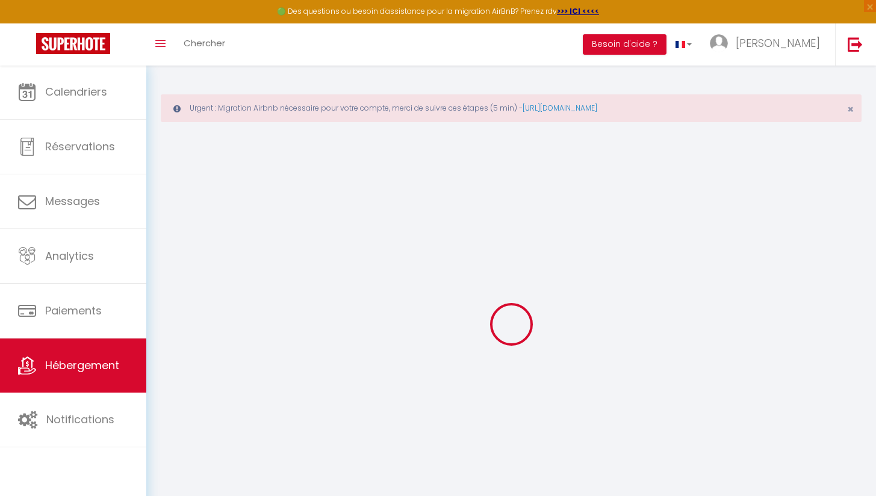
select select
checkbox input "false"
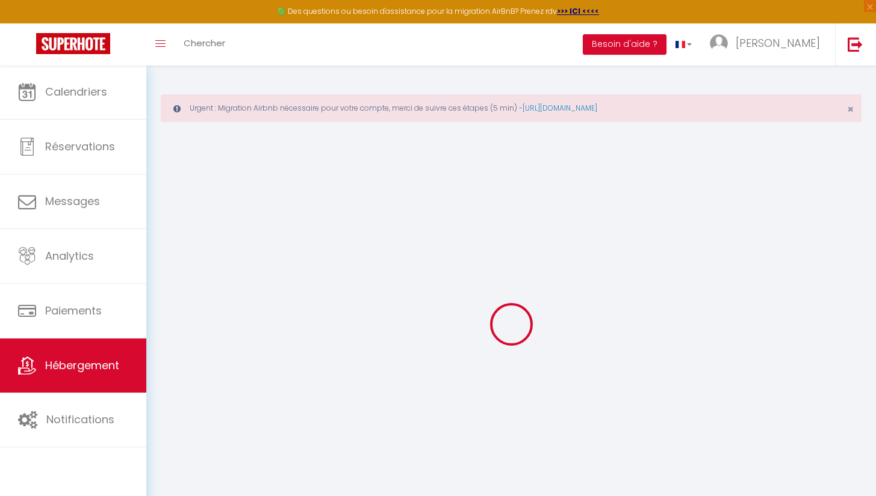
select select
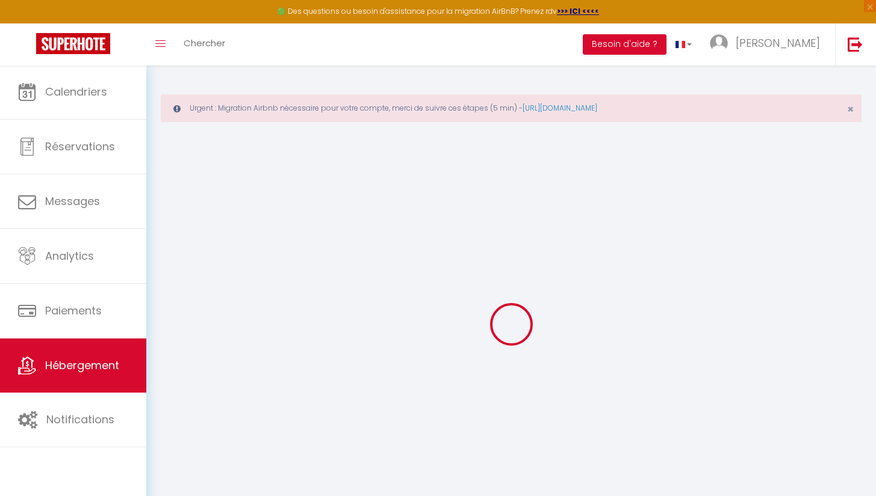
select select
checkbox input "false"
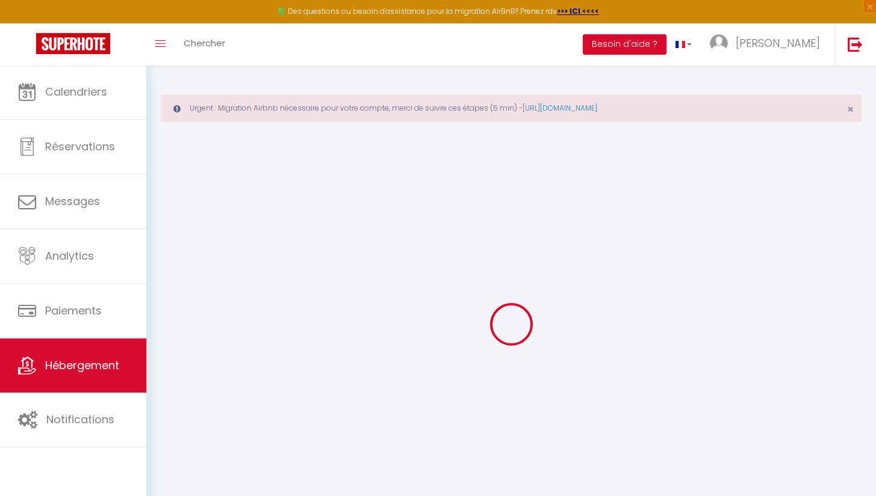
checkbox input "false"
select select
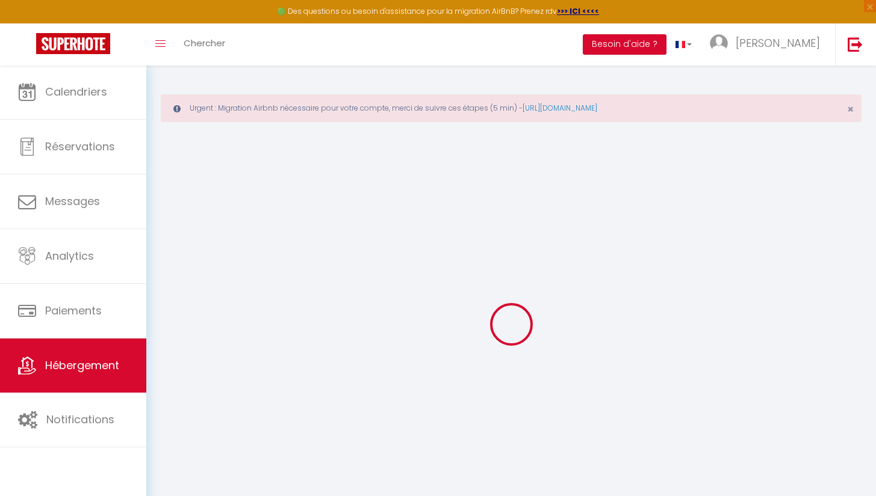
select select
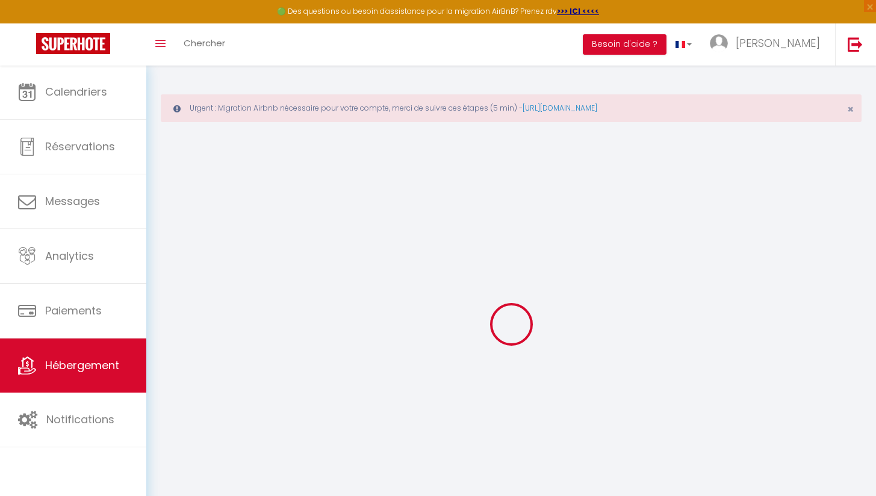
checkbox input "false"
select select
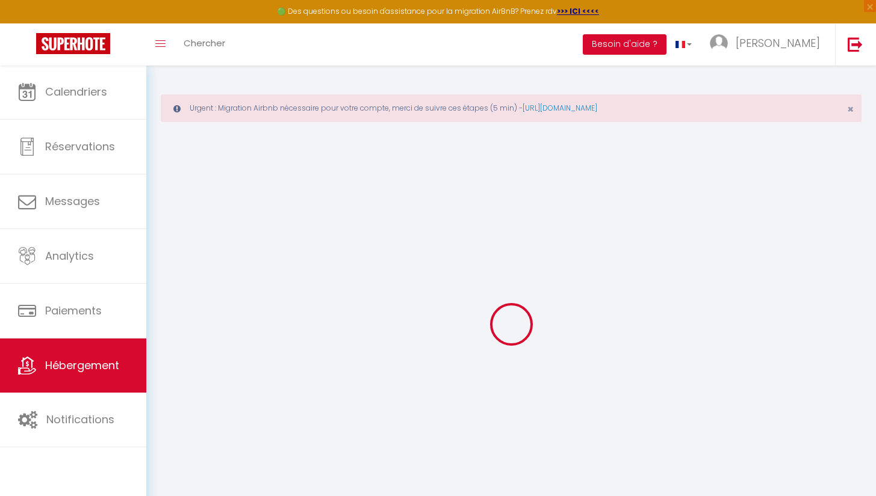
select select
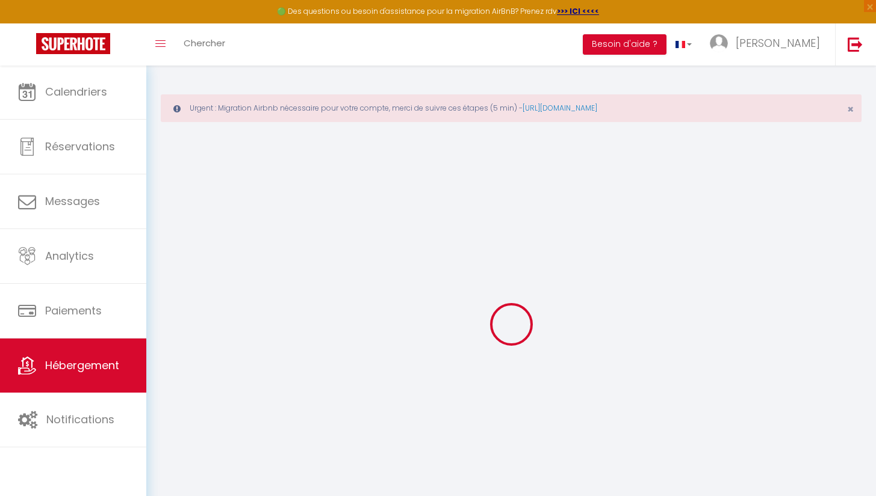
select select
checkbox input "false"
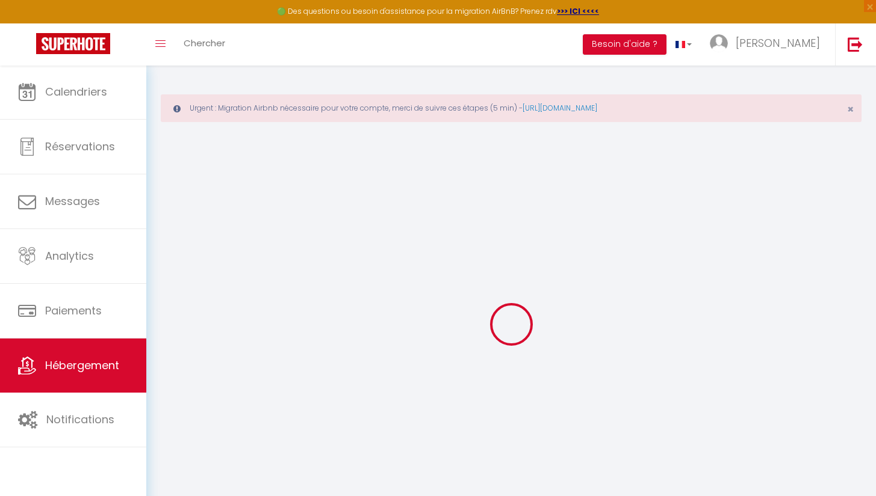
checkbox input "false"
select select
type input "Le Petit Bohème - Wifi - Hyper-Centre"
type input "[PERSON_NAME]"
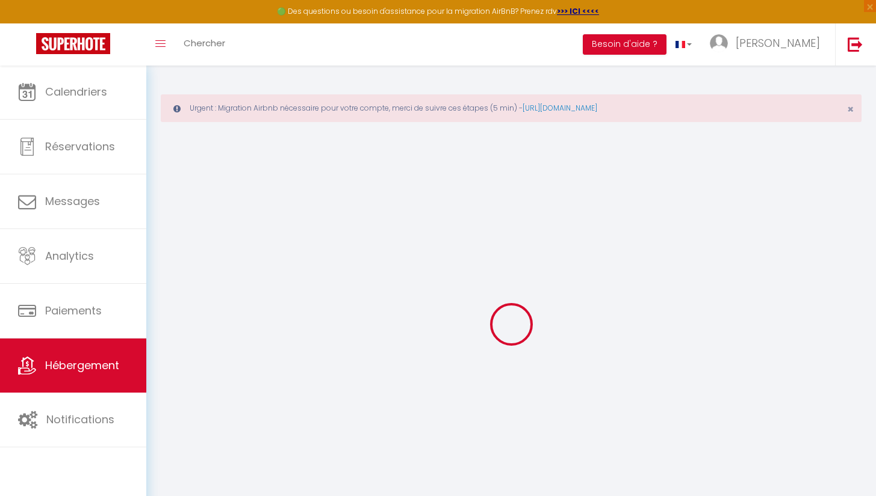
select select "2"
type input "47"
select select
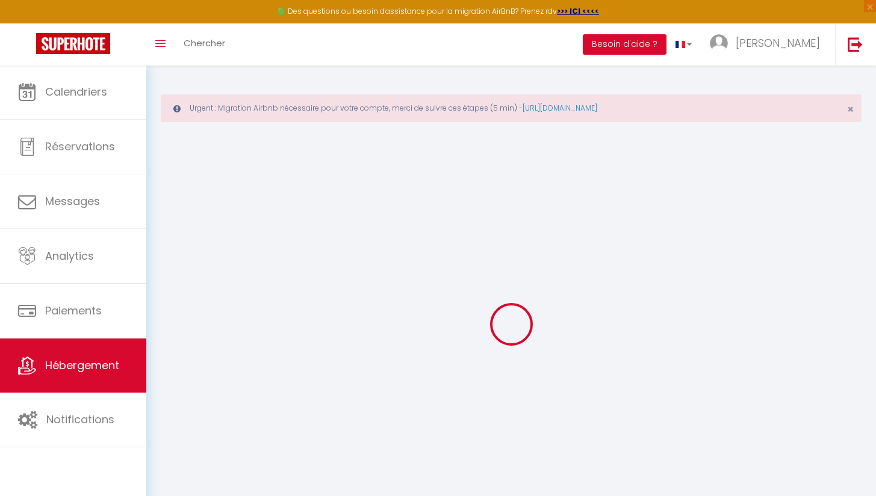
select select
type input "[STREET_ADDRESS]"
type input "18000"
type input "[GEOGRAPHIC_DATA]"
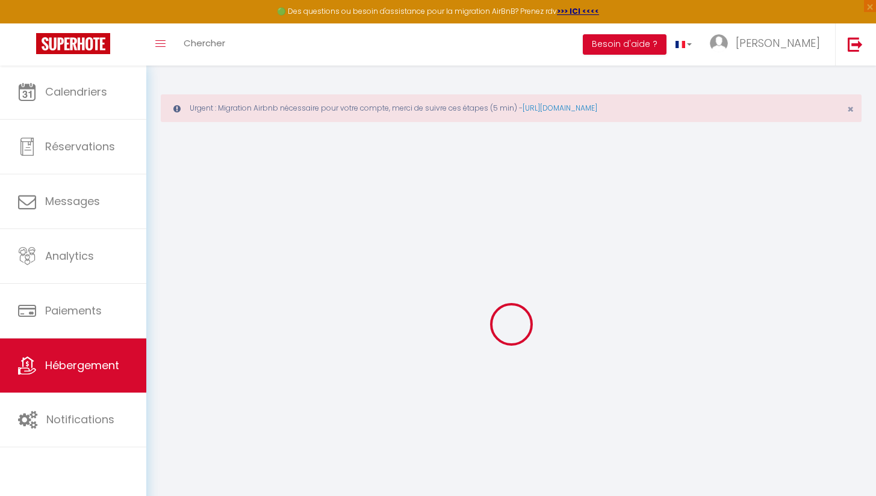
type input "[EMAIL_ADDRESS][DOMAIN_NAME]"
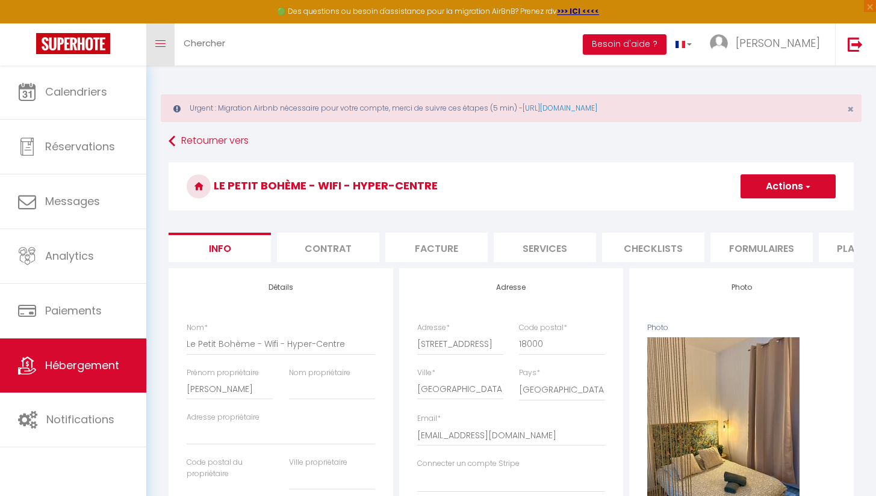
click at [159, 42] on icon "Toggle menubar" at bounding box center [160, 43] width 10 height 7
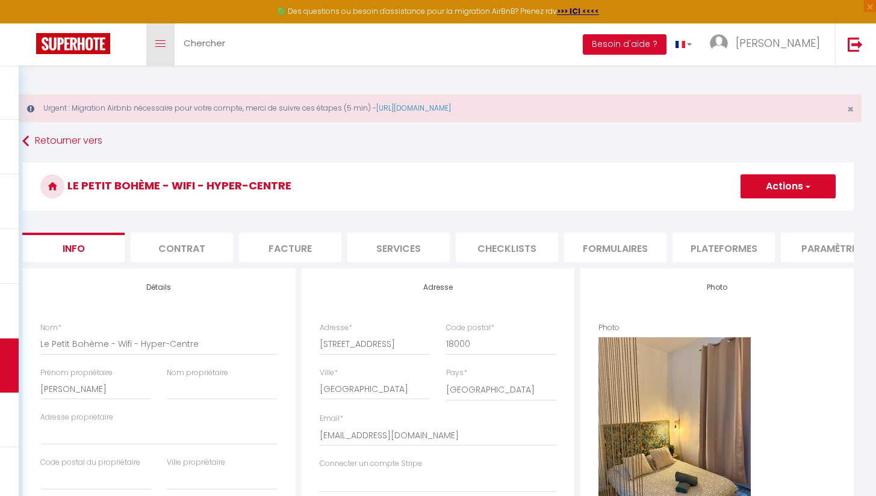
click at [159, 42] on icon "Toggle menubar" at bounding box center [160, 43] width 10 height 7
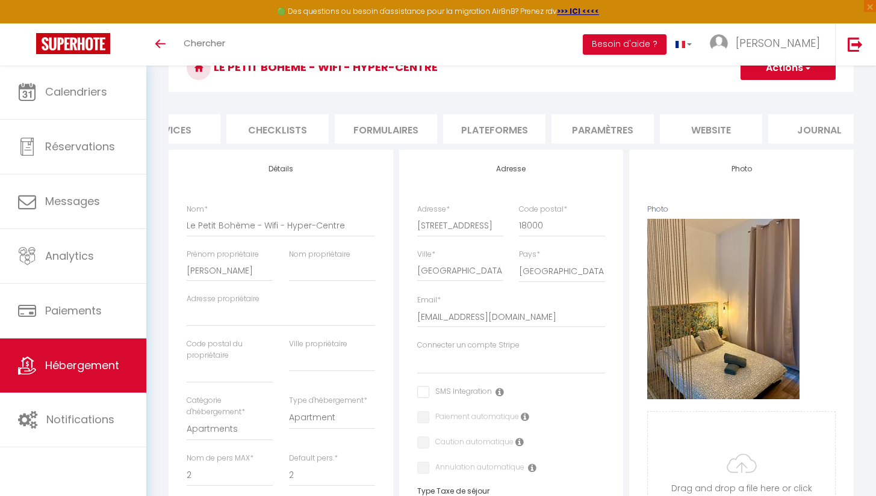
scroll to position [0, 392]
click at [595, 129] on li "Paramètres" at bounding box center [585, 128] width 102 height 29
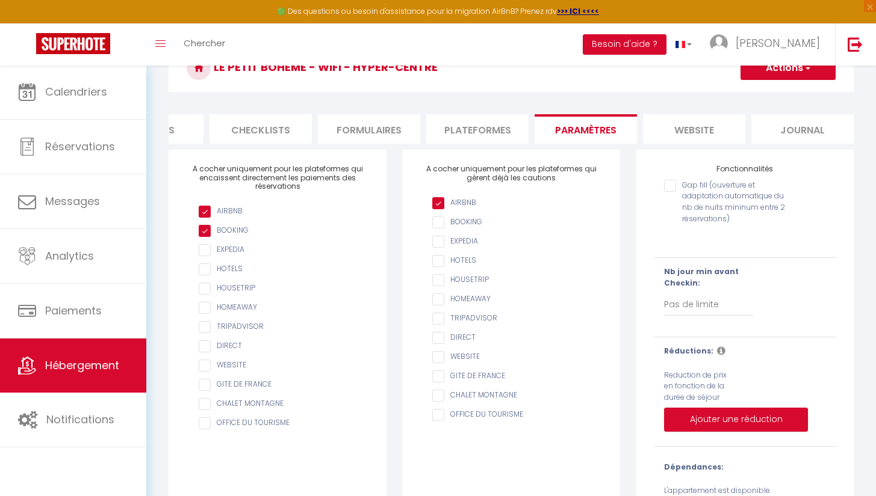
click at [766, 69] on button "Actions" at bounding box center [787, 68] width 95 height 24
click at [699, 87] on h3 "Le Petit Bohème - Wifi - Hyper-Centre" at bounding box center [511, 68] width 685 height 48
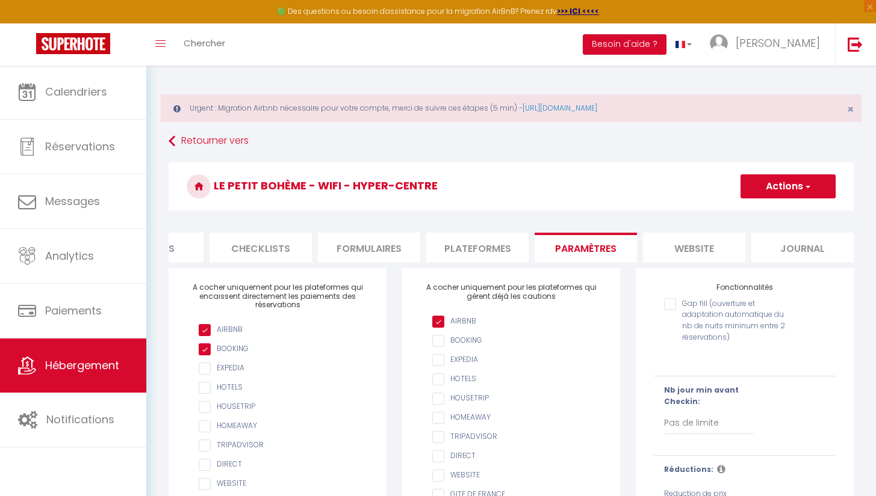
click at [474, 250] on li "Plateformes" at bounding box center [477, 247] width 102 height 29
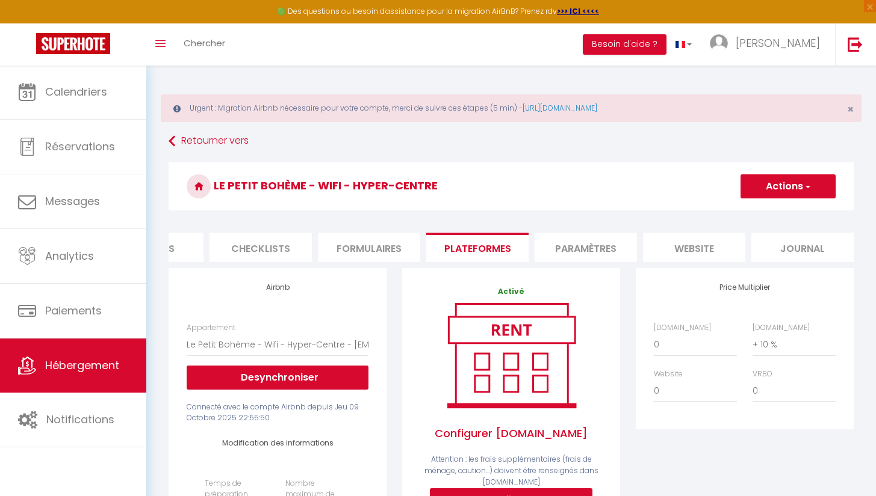
click at [431, 259] on li "Plateformes" at bounding box center [477, 247] width 102 height 29
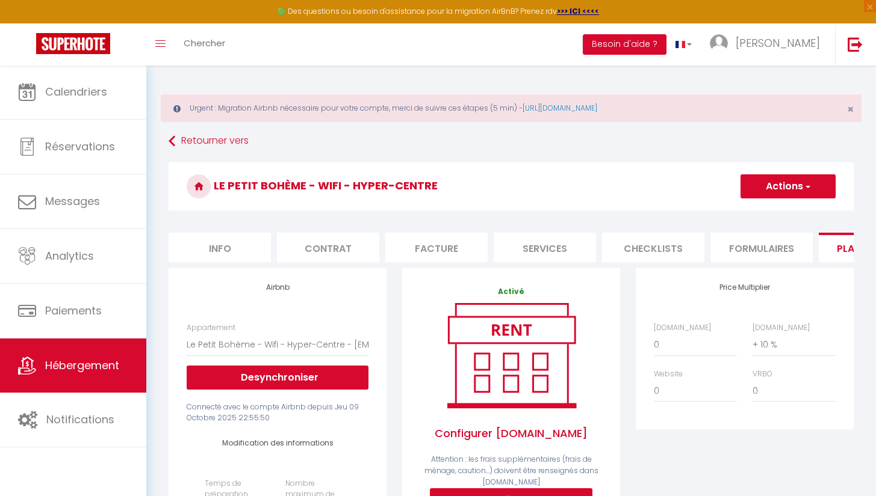
click at [194, 246] on li "Info" at bounding box center [220, 247] width 102 height 29
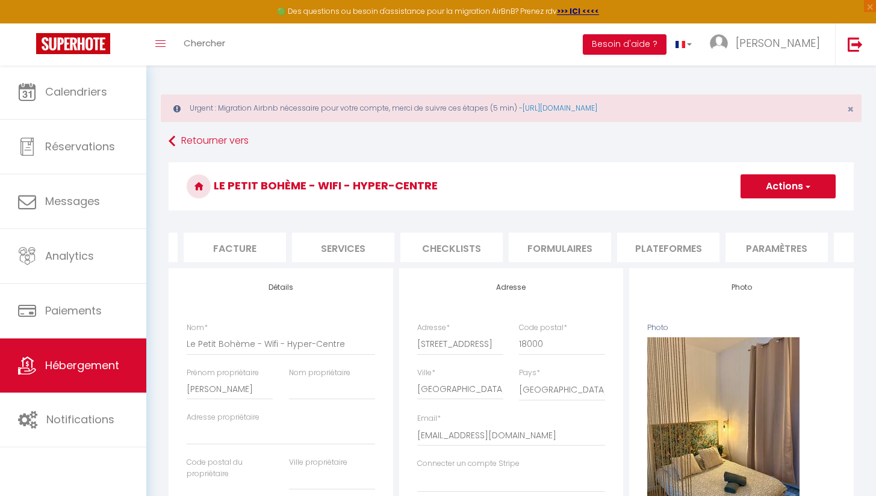
scroll to position [0, 211]
click at [682, 247] on li "Plateformes" at bounding box center [659, 247] width 102 height 29
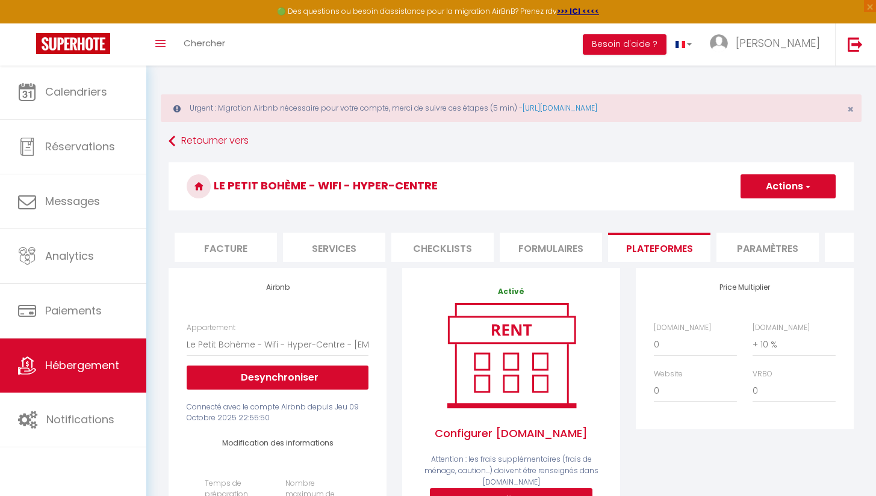
scroll to position [0, 392]
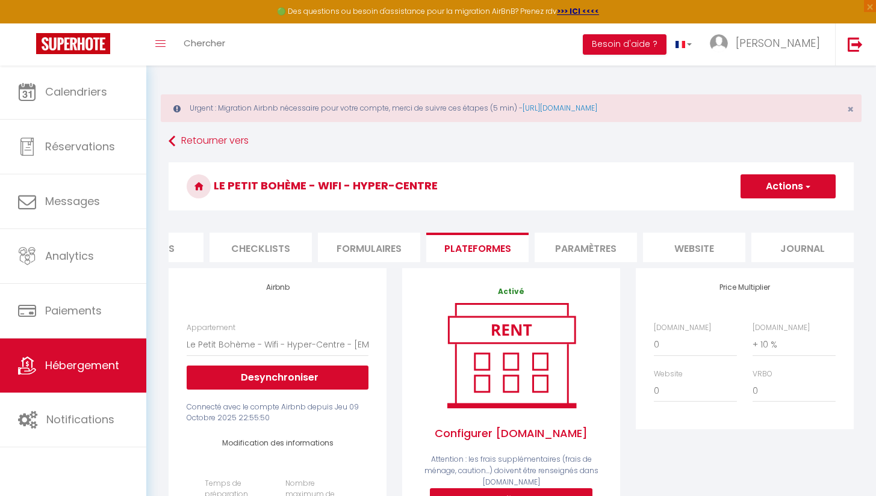
click at [608, 250] on li "Paramètres" at bounding box center [585, 247] width 102 height 29
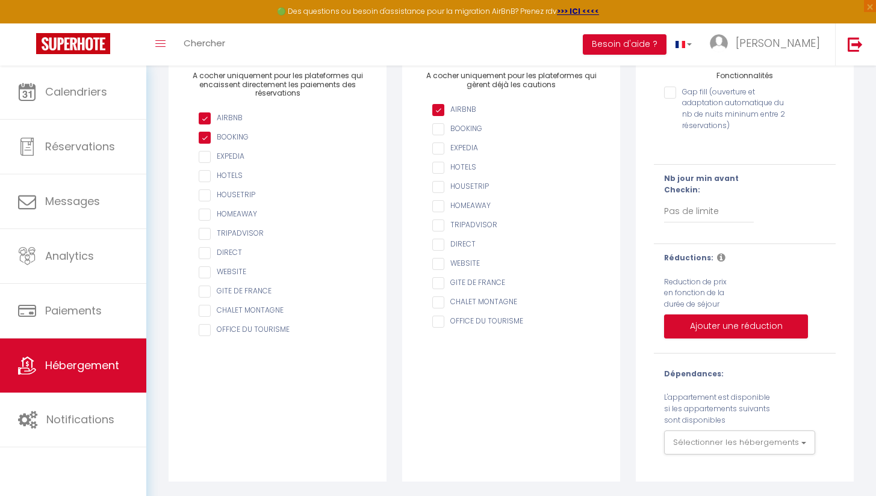
scroll to position [214, 0]
click at [679, 445] on button "Sélectionner les hébergements" at bounding box center [739, 443] width 151 height 24
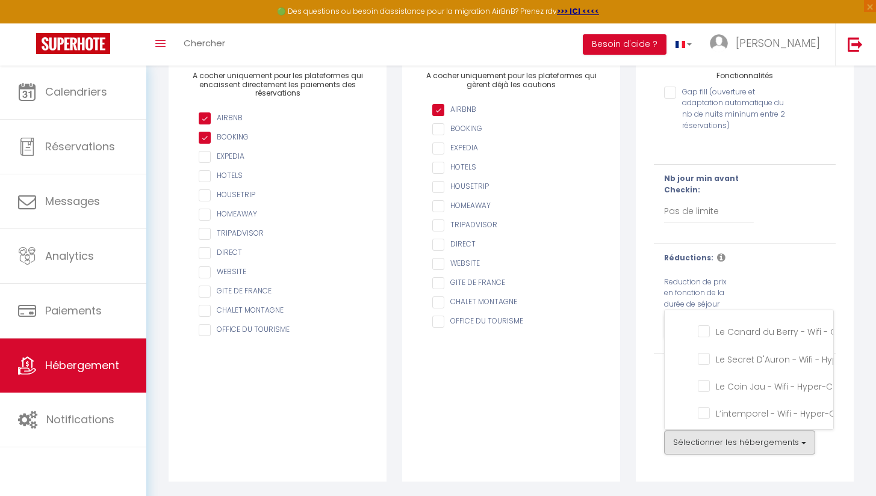
scroll to position [0, 0]
click at [689, 326] on input "SOLIGESTION" at bounding box center [757, 326] width 150 height 12
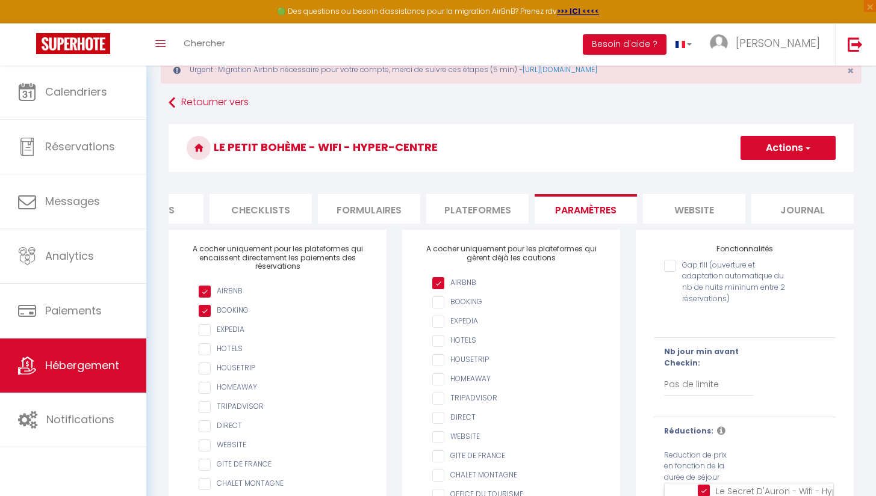
scroll to position [30, 0]
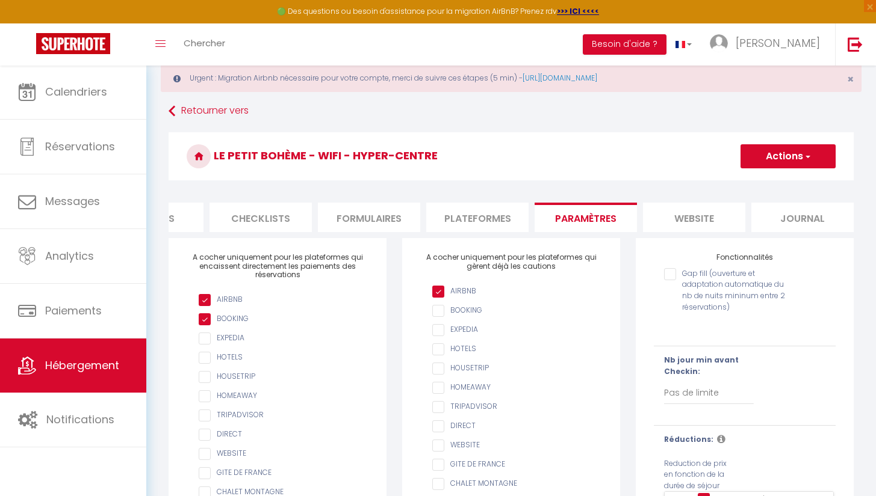
click at [814, 153] on button "Actions" at bounding box center [787, 156] width 95 height 24
click at [804, 188] on link "Enregistrer" at bounding box center [787, 183] width 95 height 16
click at [806, 159] on span "button" at bounding box center [807, 156] width 8 height 12
click at [798, 185] on link "Enregistrer" at bounding box center [787, 183] width 95 height 16
click at [771, 164] on button "Actions" at bounding box center [787, 156] width 95 height 24
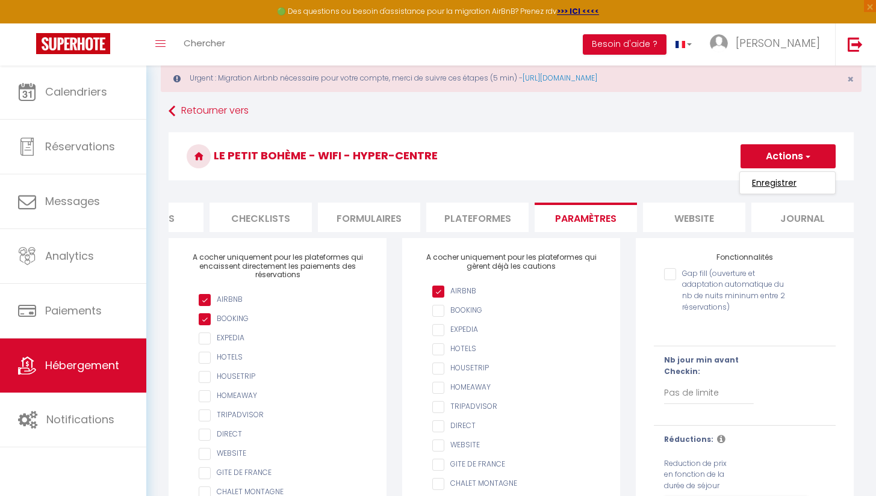
click at [766, 182] on input "Enregistrer" at bounding box center [774, 183] width 45 height 12
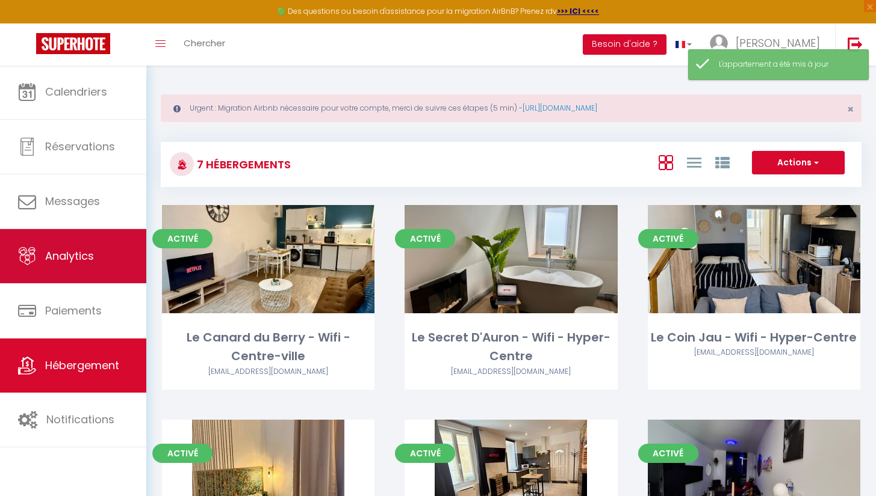
click at [92, 261] on span "Analytics" at bounding box center [69, 256] width 49 height 15
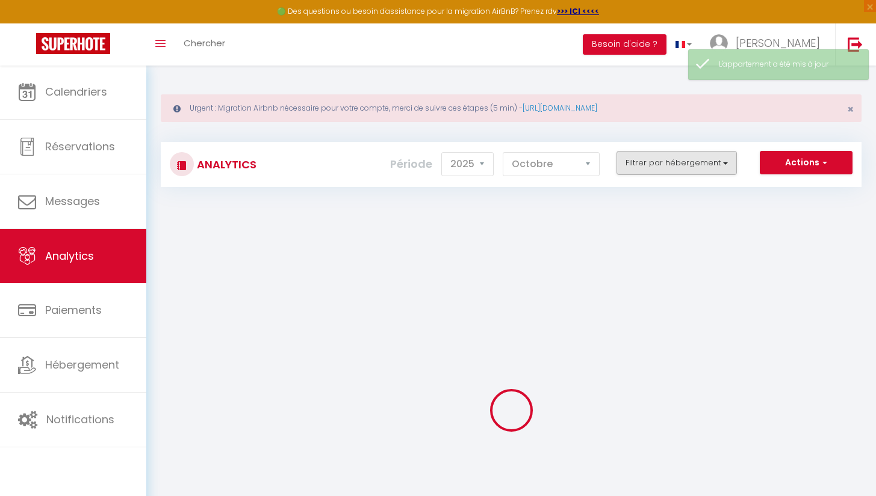
click at [642, 167] on button "Filtrer par hébergement" at bounding box center [676, 163] width 120 height 24
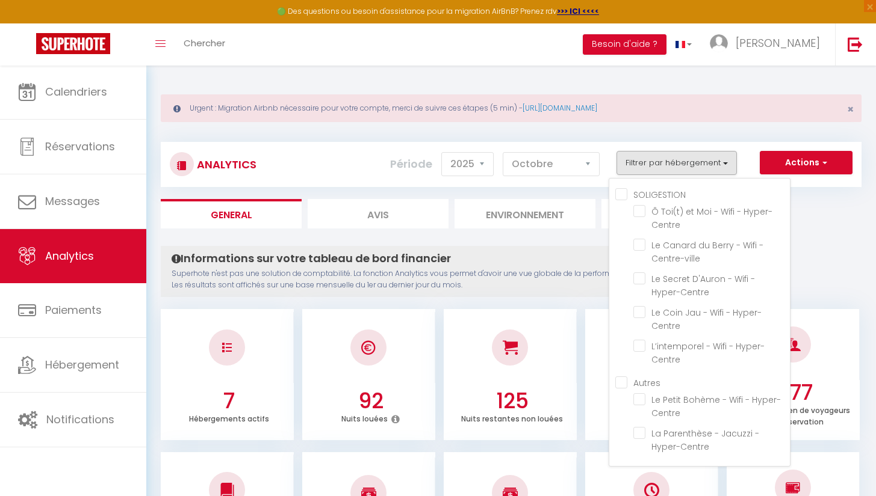
click at [642, 167] on button "Filtrer par hébergement" at bounding box center [676, 163] width 120 height 24
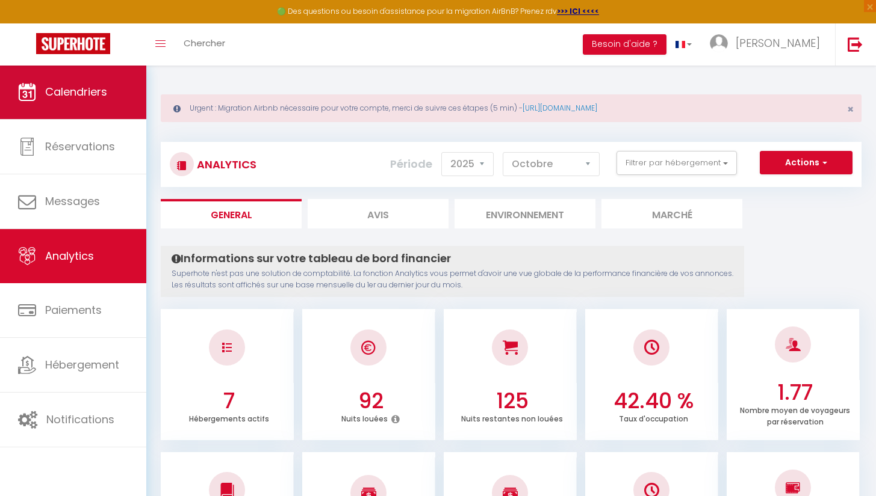
click at [32, 95] on icon at bounding box center [27, 92] width 18 height 18
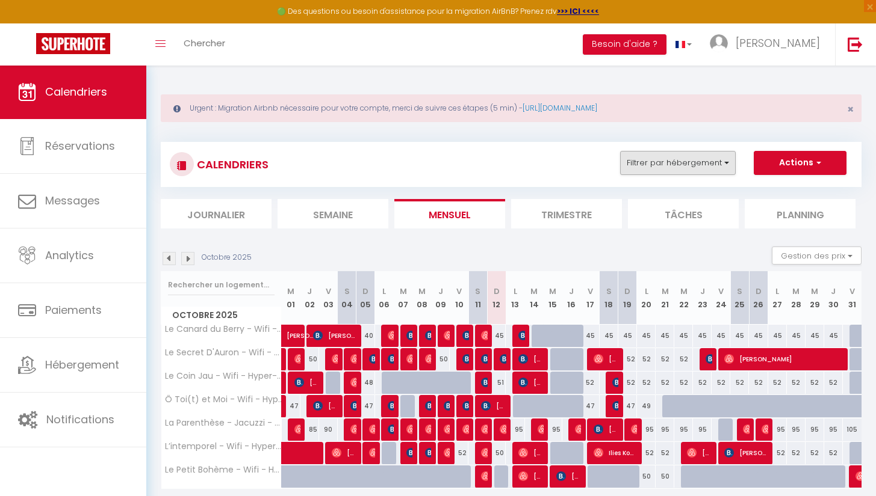
click at [649, 169] on button "Filtrer par hébergement" at bounding box center [678, 163] width 116 height 24
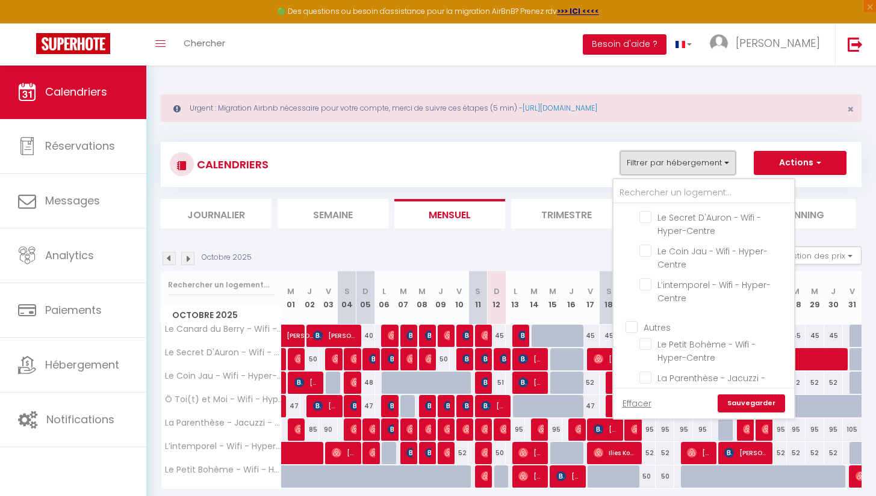
scroll to position [112, 0]
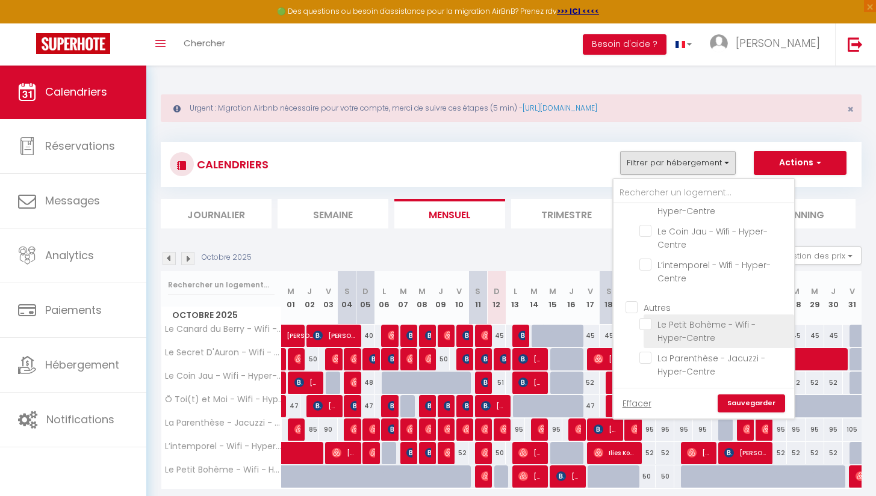
click at [700, 318] on input "Le Petit Bohème - Wifi - Hyper-Centre" at bounding box center [714, 324] width 150 height 12
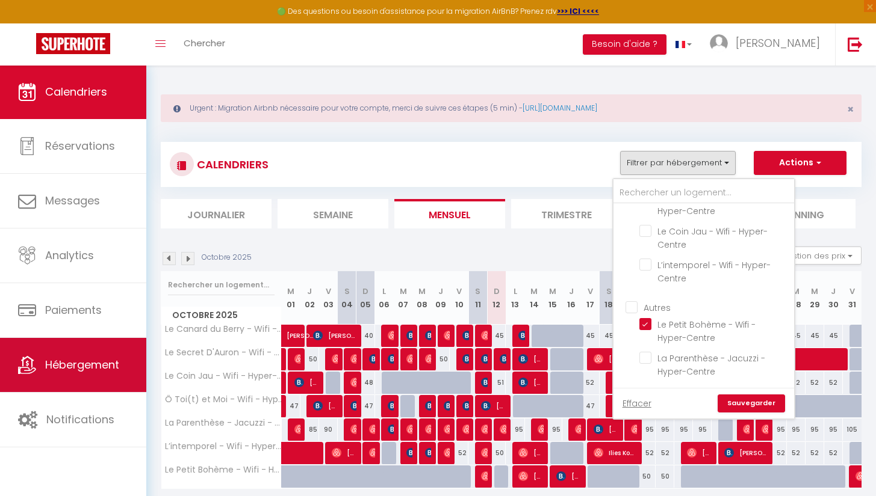
click at [40, 354] on link "Hébergement" at bounding box center [73, 365] width 146 height 54
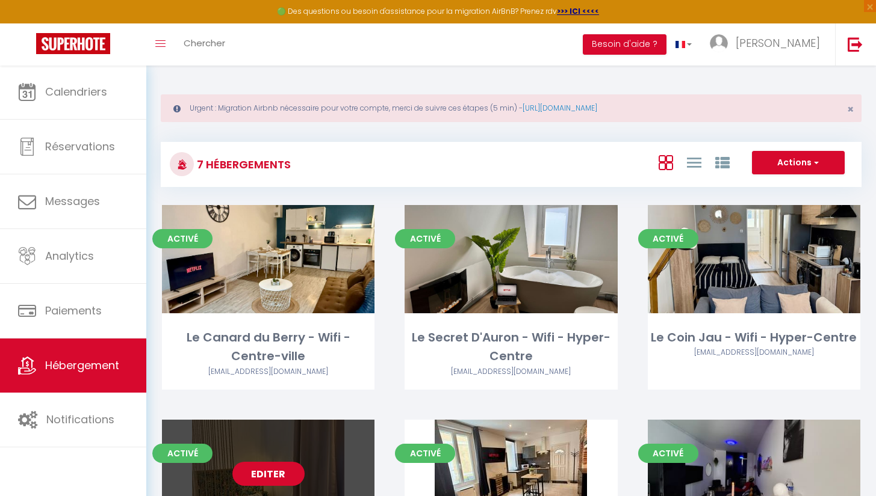
click at [264, 474] on link "Editer" at bounding box center [268, 474] width 72 height 24
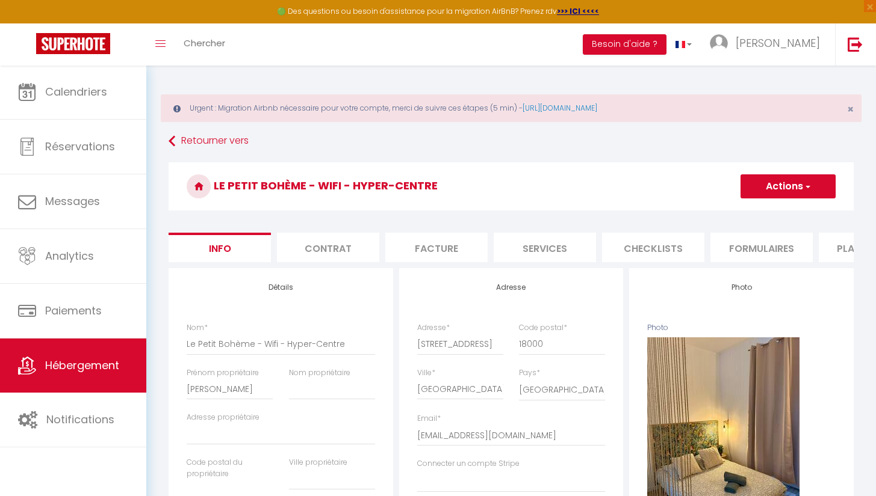
click at [831, 242] on li "Plateformes" at bounding box center [869, 247] width 102 height 29
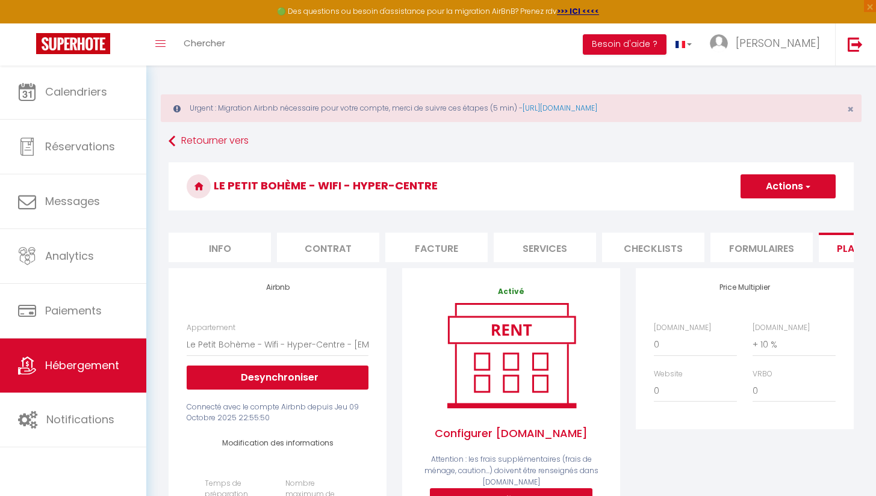
drag, startPoint x: 840, startPoint y: 251, endPoint x: 781, endPoint y: 260, distance: 60.3
click at [782, 261] on ul "Info Contrat Facture Services Checklists Formulaires Plateformes Paramètres web…" at bounding box center [511, 247] width 685 height 29
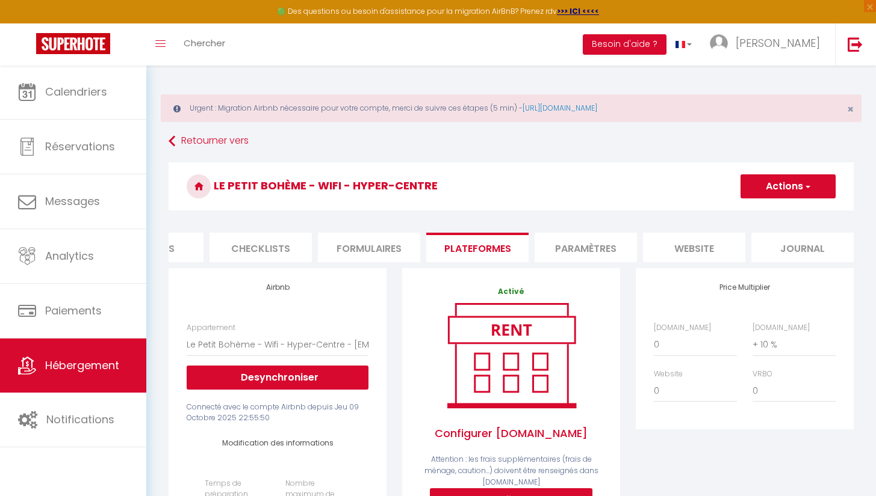
click at [576, 250] on li "Paramètres" at bounding box center [585, 247] width 102 height 29
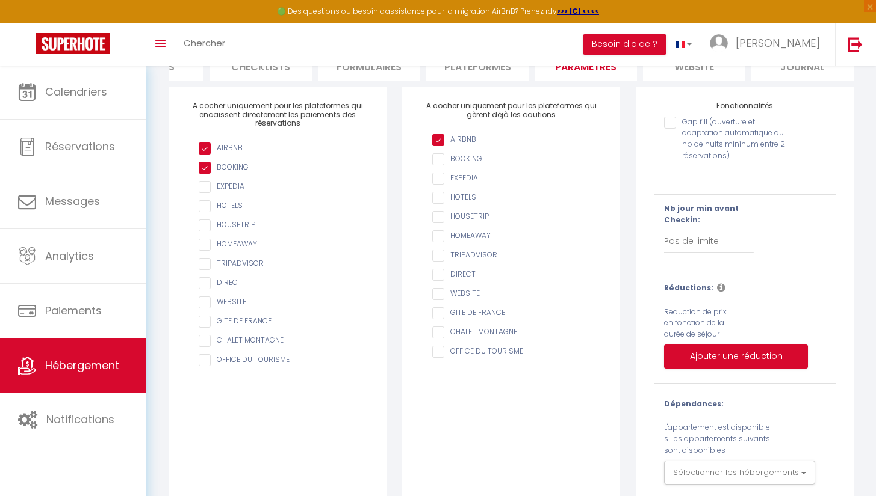
scroll to position [214, 0]
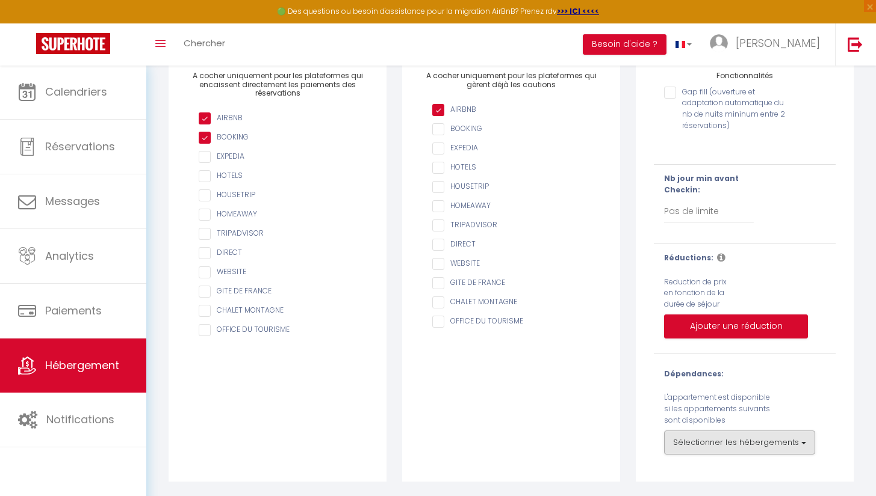
click at [779, 445] on button "Sélectionner les hébergements" at bounding box center [739, 443] width 151 height 24
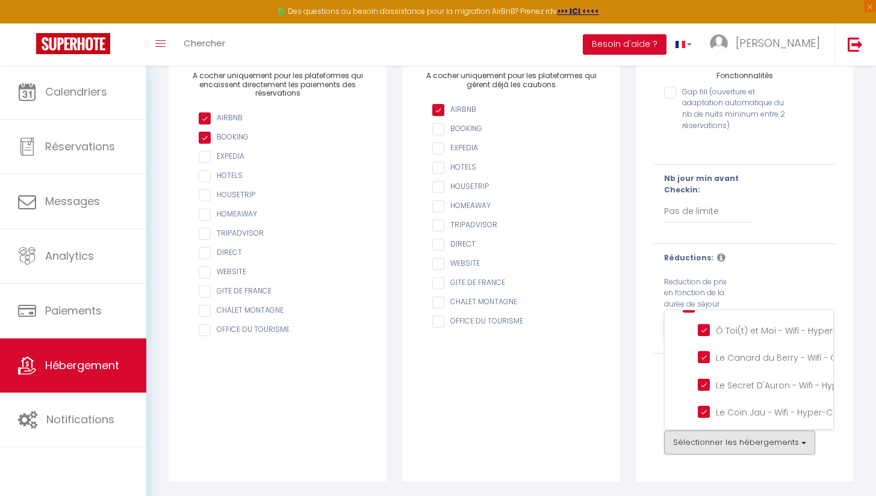
scroll to position [0, 0]
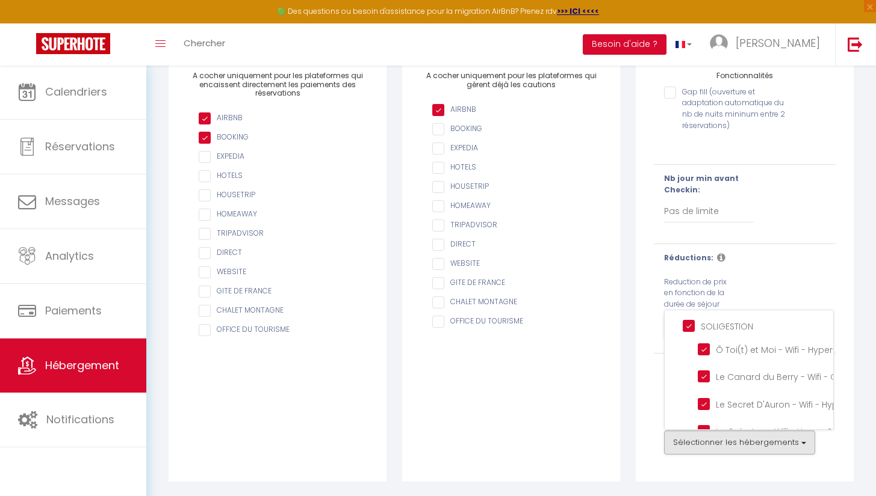
click at [686, 329] on input "SOLIGESTION" at bounding box center [757, 326] width 150 height 12
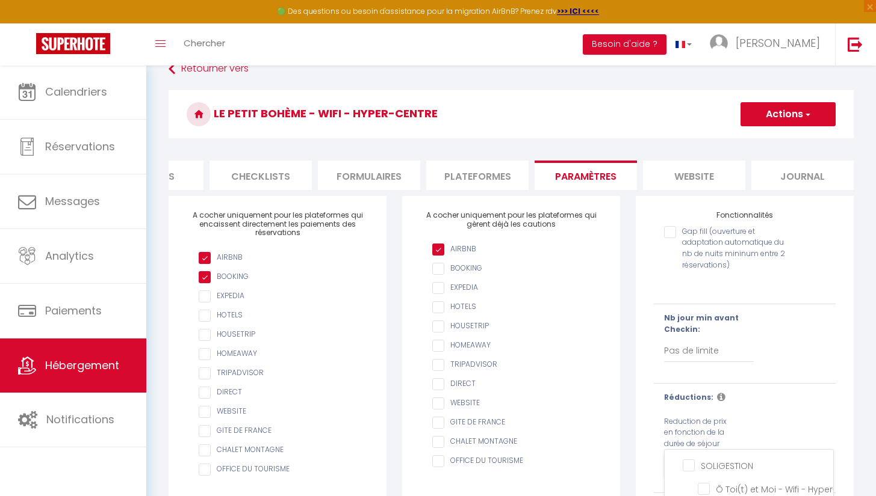
scroll to position [52, 0]
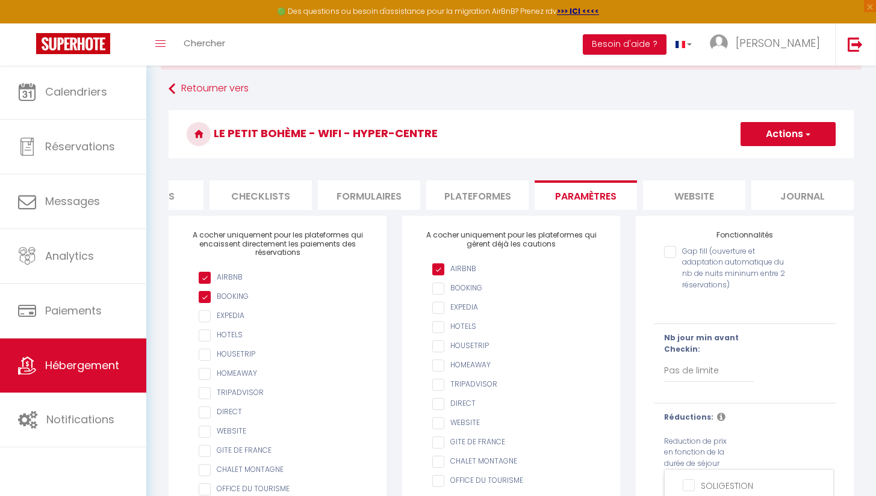
click at [702, 195] on li "website" at bounding box center [694, 195] width 102 height 29
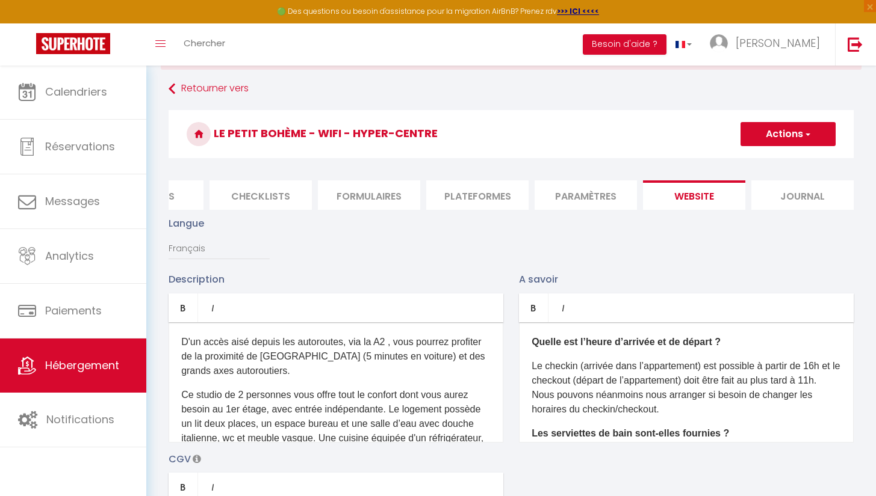
click at [775, 204] on li "Journal" at bounding box center [802, 195] width 102 height 29
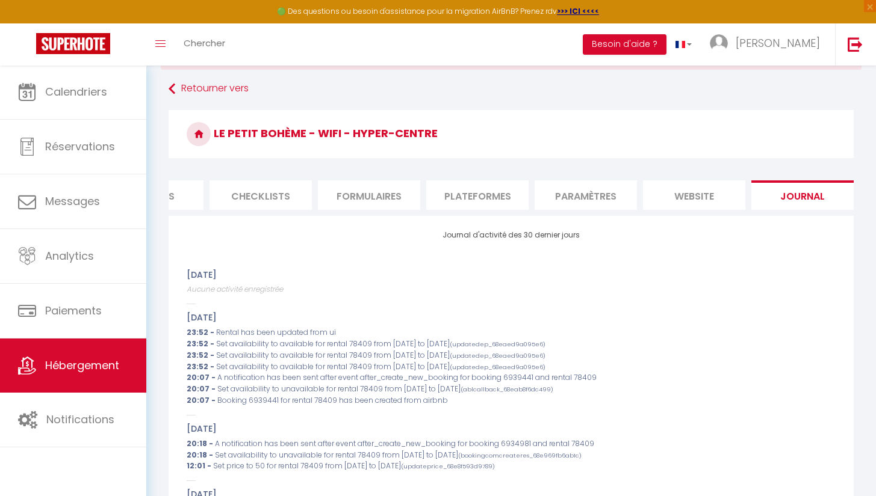
click at [398, 188] on li "Formulaires" at bounding box center [369, 195] width 102 height 29
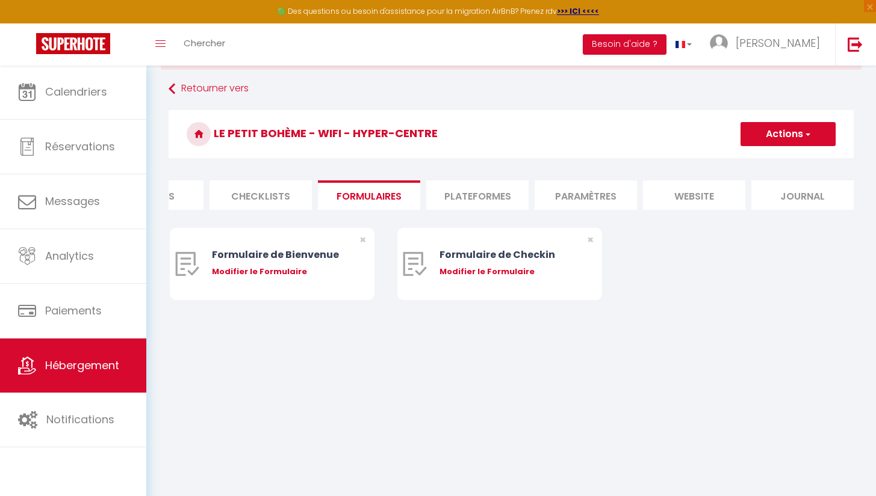
click at [302, 208] on li "Checklists" at bounding box center [260, 195] width 102 height 29
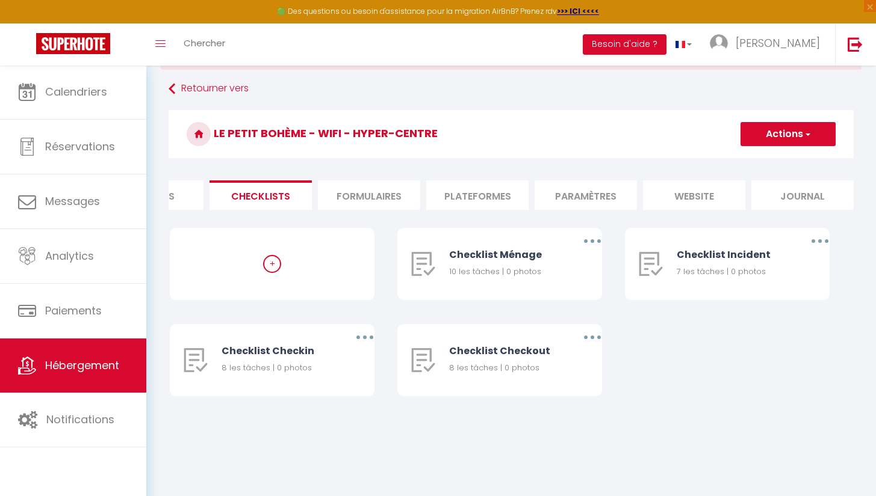
click at [249, 223] on form "Le Petit Bohème - Wifi - Hyper-Centre Actions Créer une nouvelle liste de check…" at bounding box center [511, 265] width 685 height 311
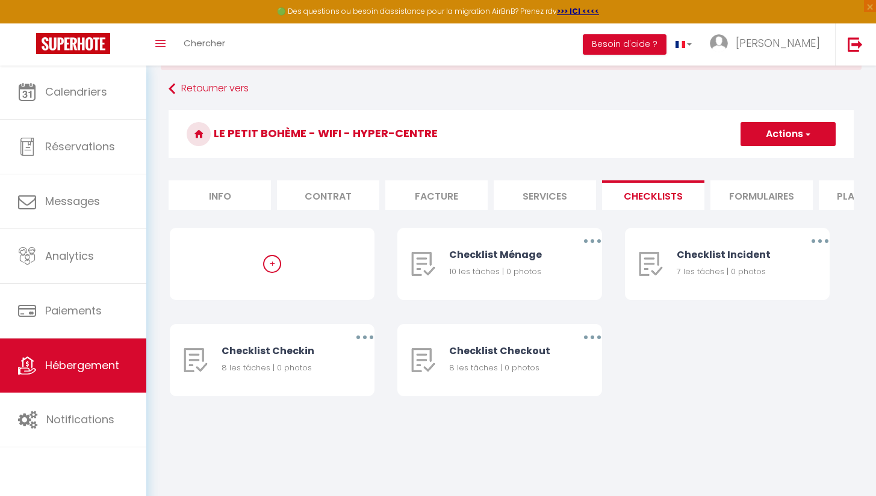
click at [525, 199] on li "Services" at bounding box center [544, 195] width 102 height 29
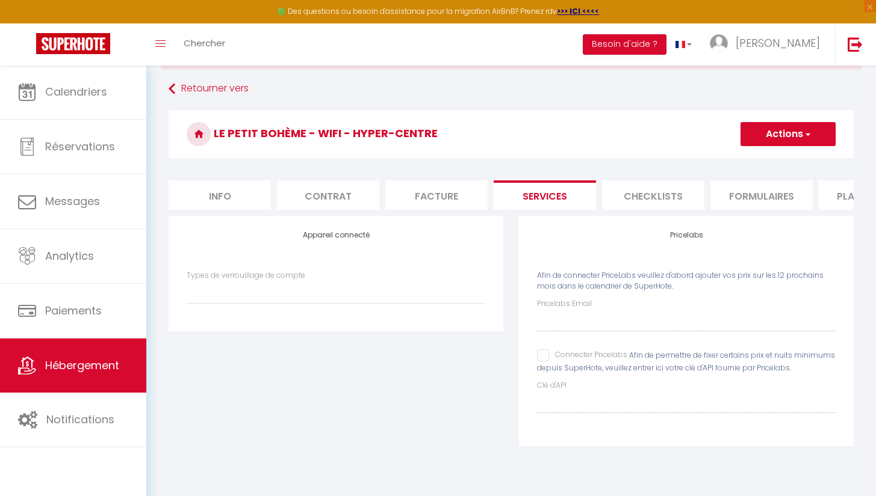
click at [435, 203] on li "Facture" at bounding box center [436, 195] width 102 height 29
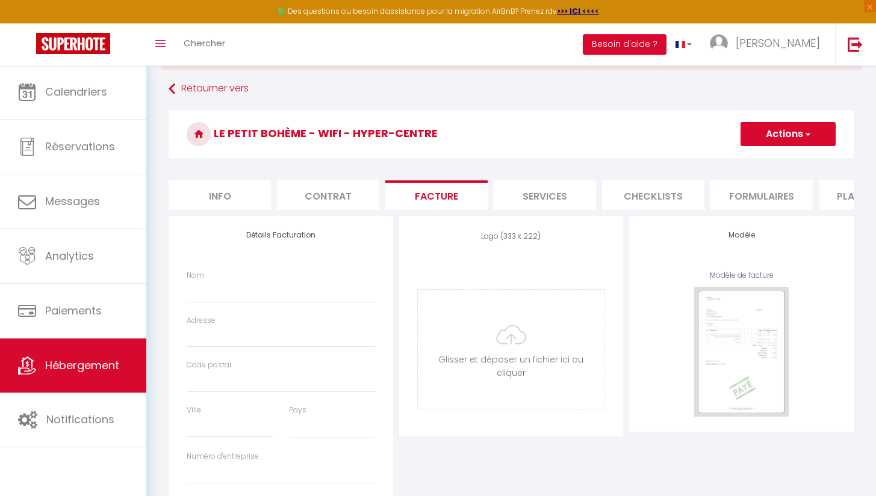
click at [364, 199] on li "Contrat" at bounding box center [328, 195] width 102 height 29
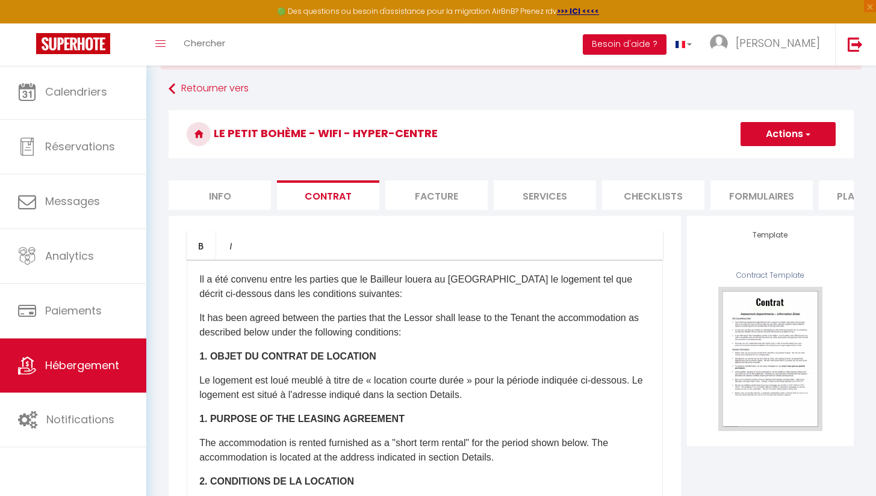
click at [258, 199] on li "Info" at bounding box center [220, 195] width 102 height 29
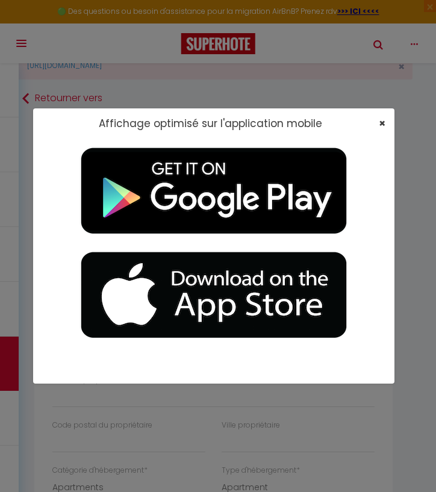
click at [380, 119] on span "×" at bounding box center [382, 123] width 7 height 15
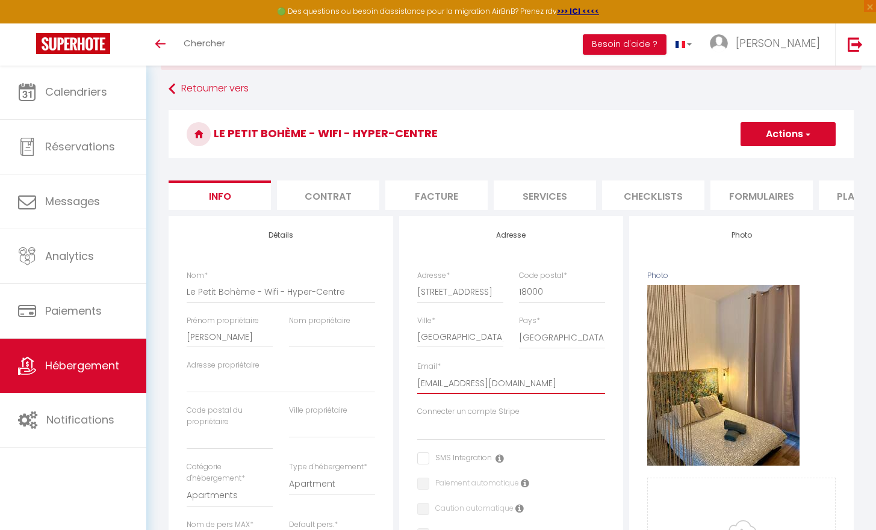
click at [528, 394] on input "[EMAIL_ADDRESS][DOMAIN_NAME]" at bounding box center [511, 384] width 188 height 22
click at [600, 394] on input "[EMAIL_ADDRESS][DOMAIN_NAME]" at bounding box center [511, 384] width 188 height 22
click at [744, 144] on button "Actions" at bounding box center [787, 134] width 95 height 24
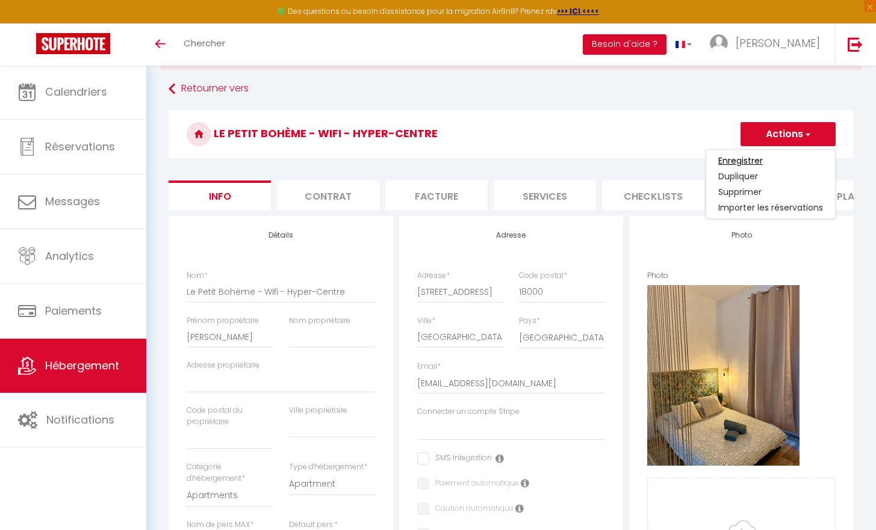
click at [740, 162] on input "Enregistrer" at bounding box center [740, 161] width 45 height 12
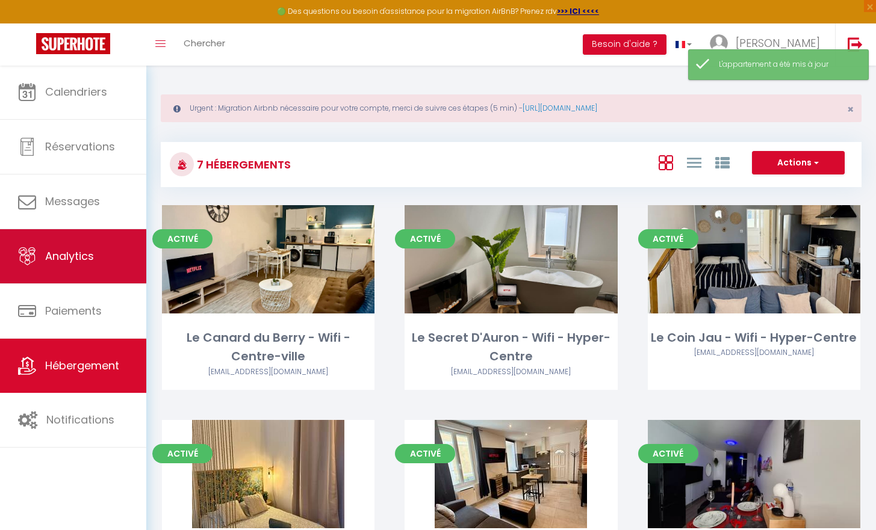
click at [78, 262] on span "Analytics" at bounding box center [69, 256] width 49 height 15
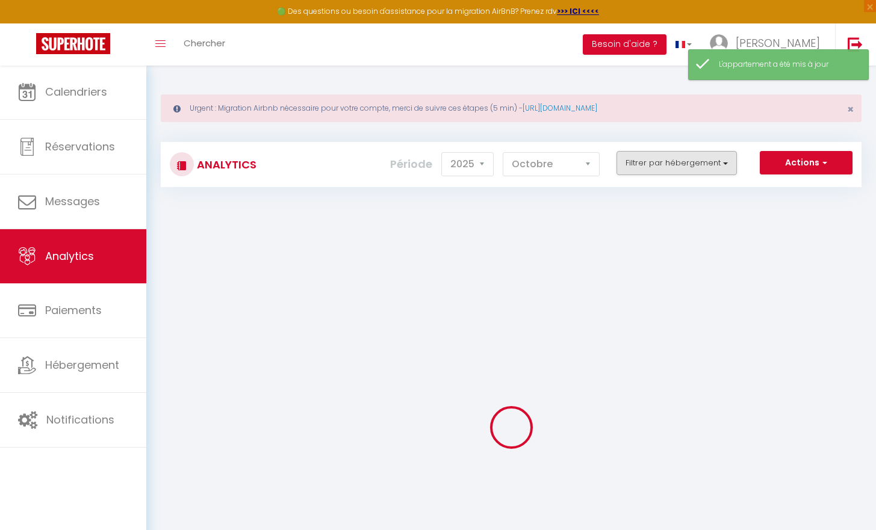
click at [677, 162] on button "Filtrer par hébergement" at bounding box center [676, 163] width 120 height 24
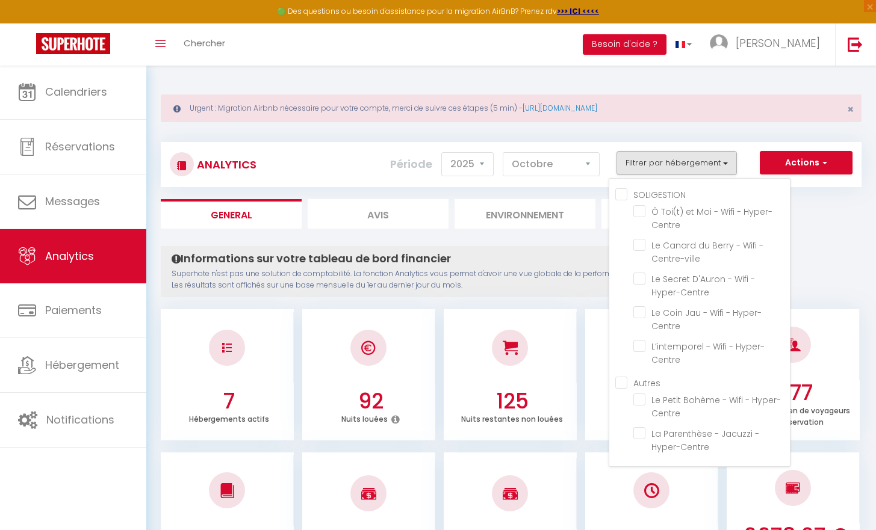
click at [676, 162] on button "Filtrer par hébergement" at bounding box center [676, 163] width 120 height 24
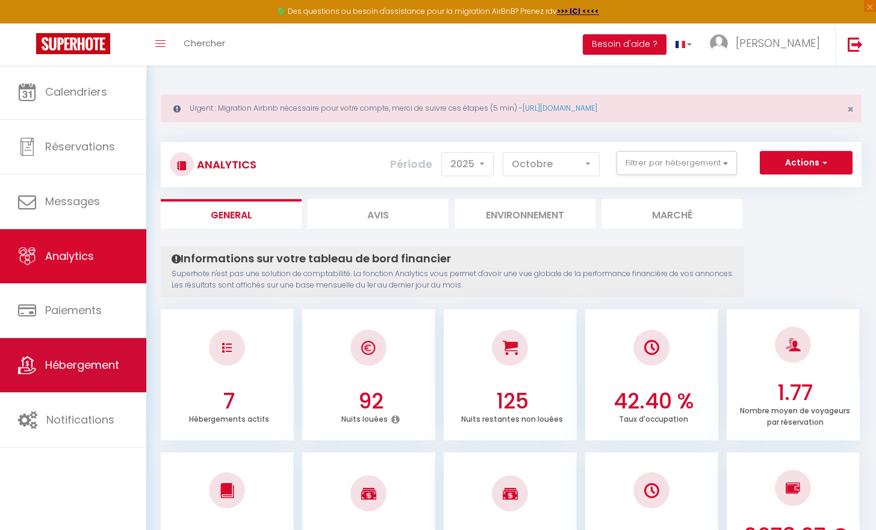
click at [115, 353] on link "Hébergement" at bounding box center [73, 365] width 146 height 54
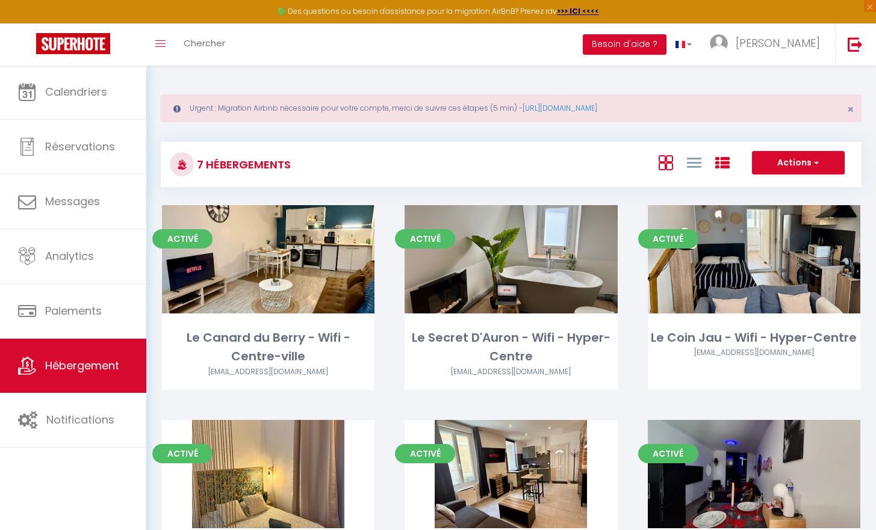
click at [723, 165] on icon at bounding box center [722, 163] width 14 height 14
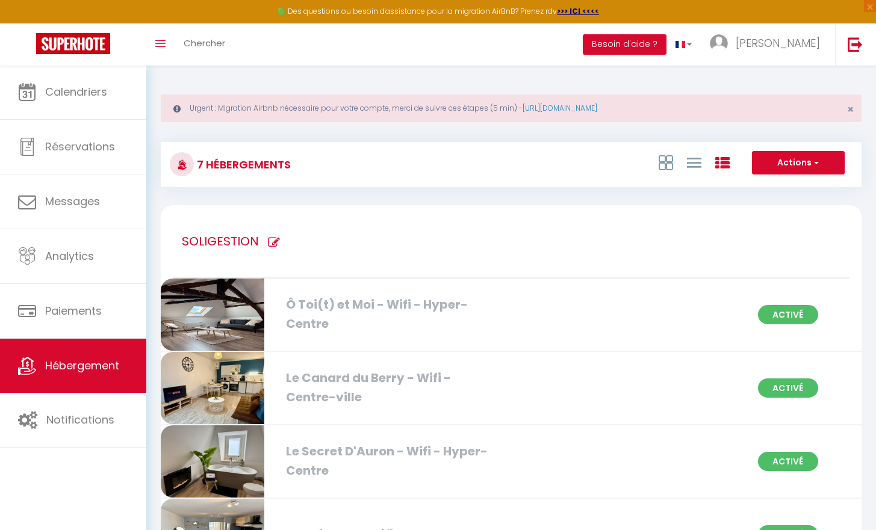
click at [274, 242] on icon at bounding box center [274, 243] width 12 height 12
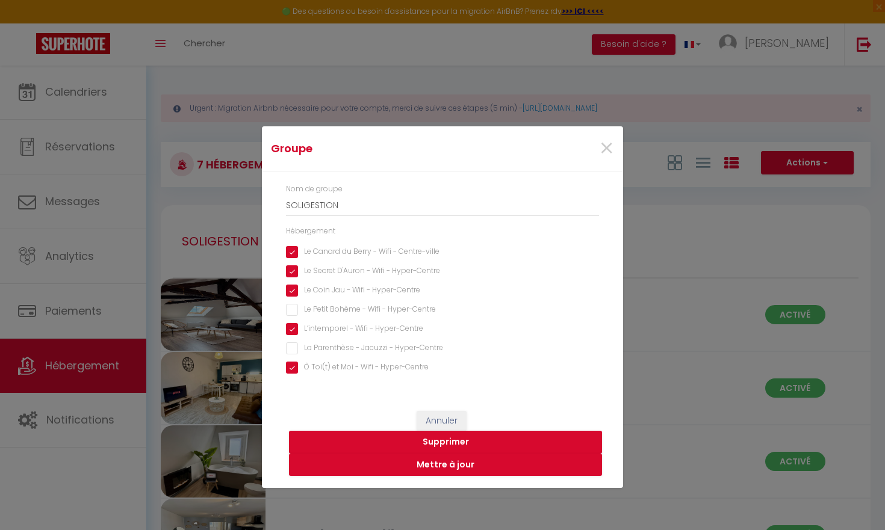
click at [293, 309] on Hyper-Centre "Le Petit Bohème - Wifi - Hyper-Centre" at bounding box center [442, 310] width 313 height 12
click at [456, 466] on button "Mettre à jour" at bounding box center [445, 465] width 313 height 23
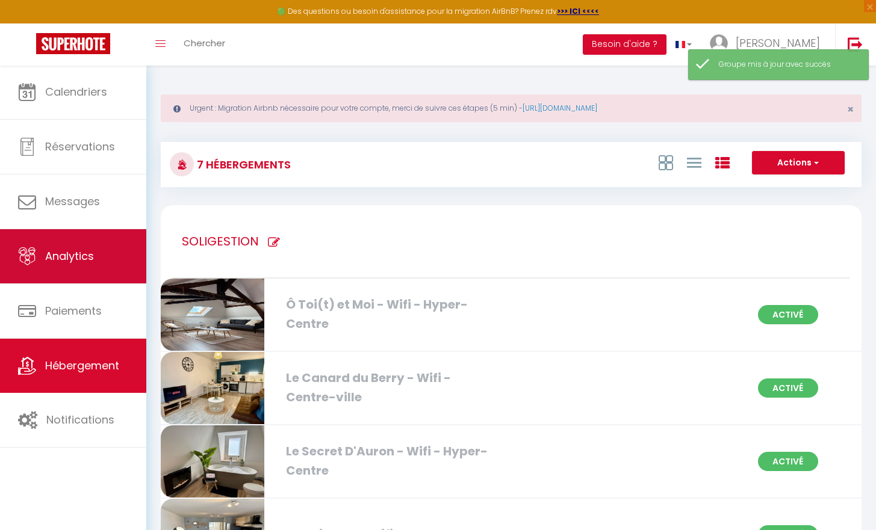
click at [107, 258] on link "Analytics" at bounding box center [73, 256] width 146 height 54
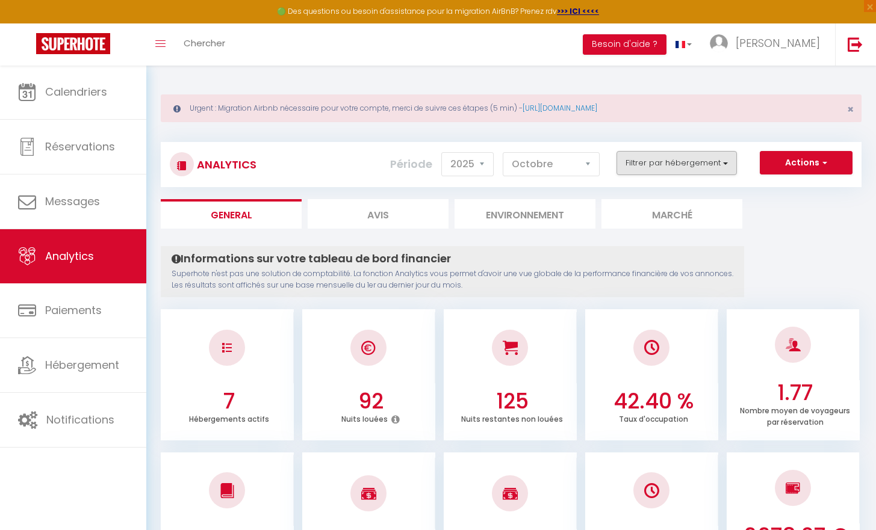
click at [649, 157] on button "Filtrer par hébergement" at bounding box center [676, 163] width 120 height 24
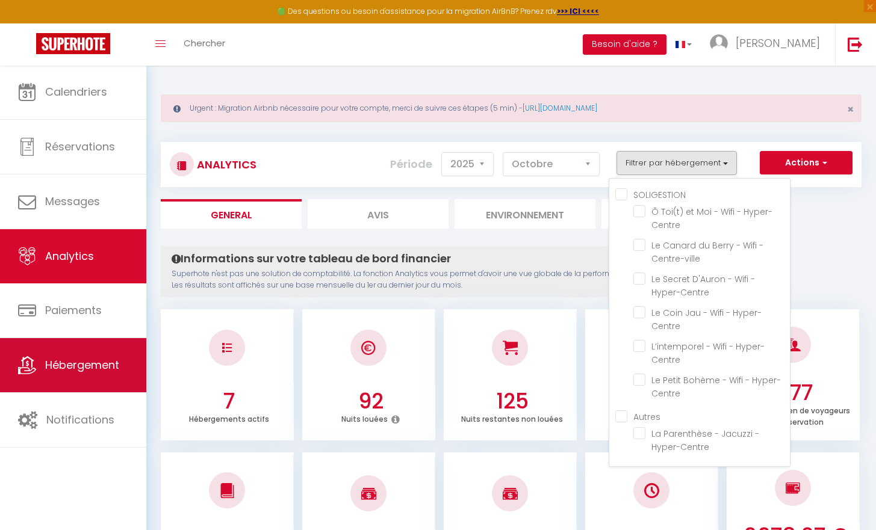
click at [70, 374] on link "Hébergement" at bounding box center [73, 365] width 146 height 54
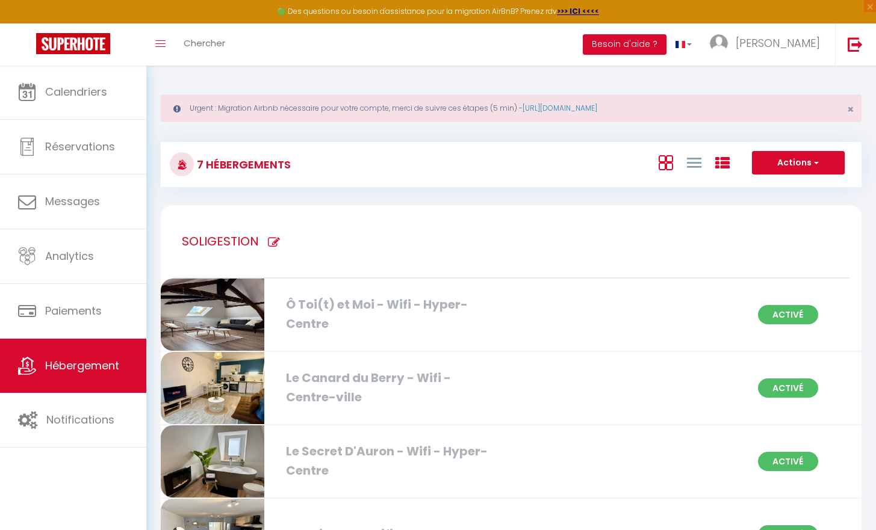
click at [663, 167] on icon at bounding box center [665, 162] width 14 height 15
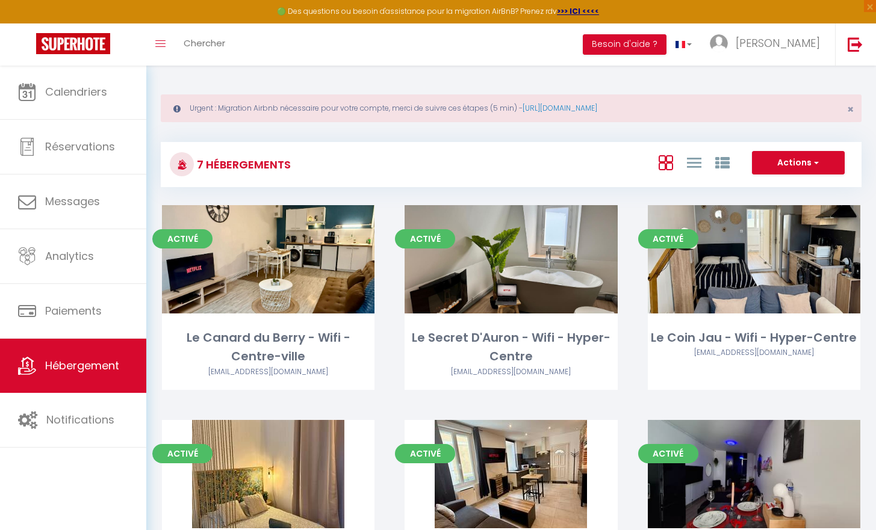
click at [214, 168] on h3 "7 Hébergements" at bounding box center [242, 164] width 97 height 27
click at [692, 167] on icon at bounding box center [694, 162] width 14 height 15
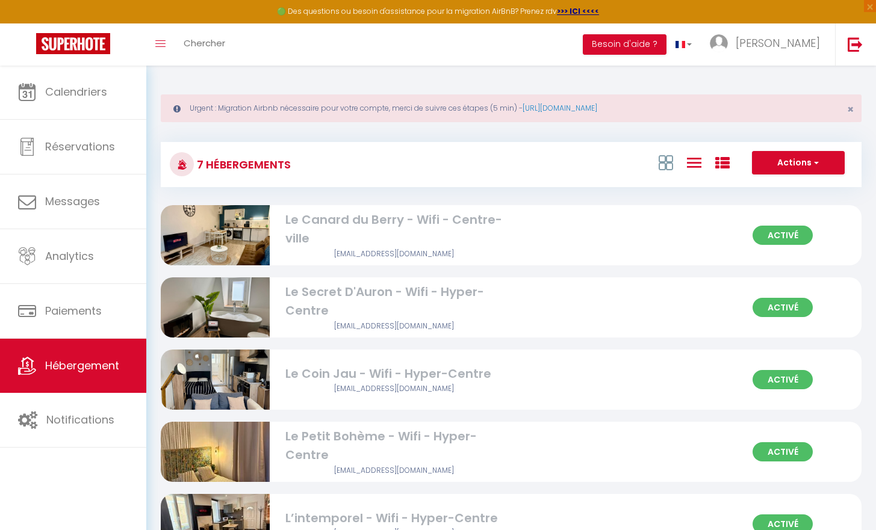
click at [725, 165] on icon at bounding box center [722, 163] width 14 height 14
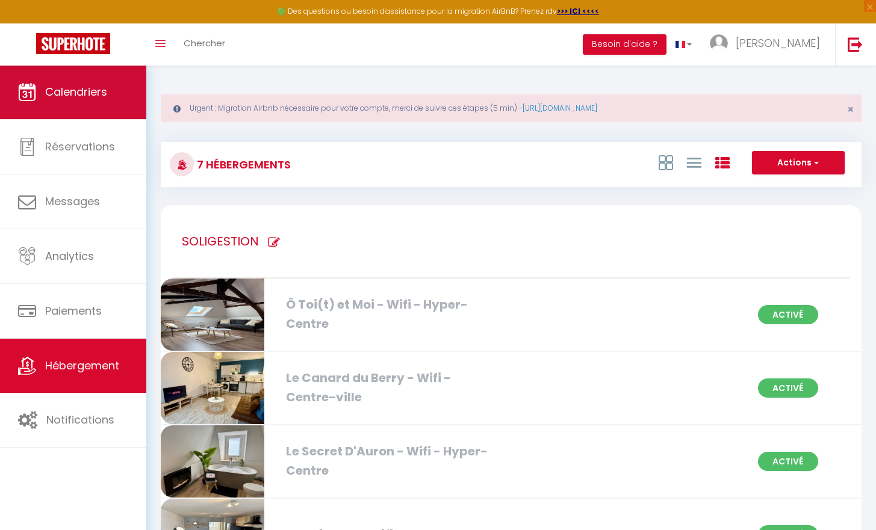
click at [97, 94] on span "Calendriers" at bounding box center [76, 91] width 62 height 15
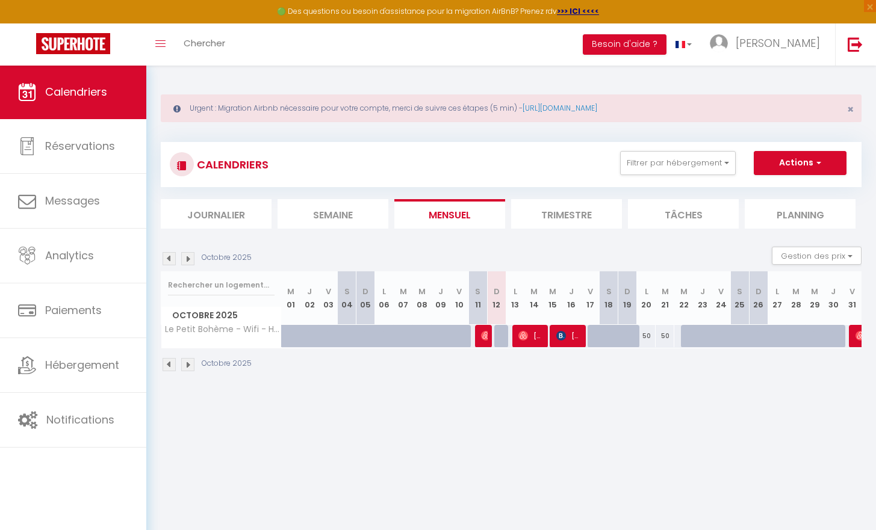
click at [121, 102] on link "Calendriers" at bounding box center [73, 92] width 146 height 54
click at [648, 162] on button "Filtrer par hébergement" at bounding box center [678, 163] width 116 height 24
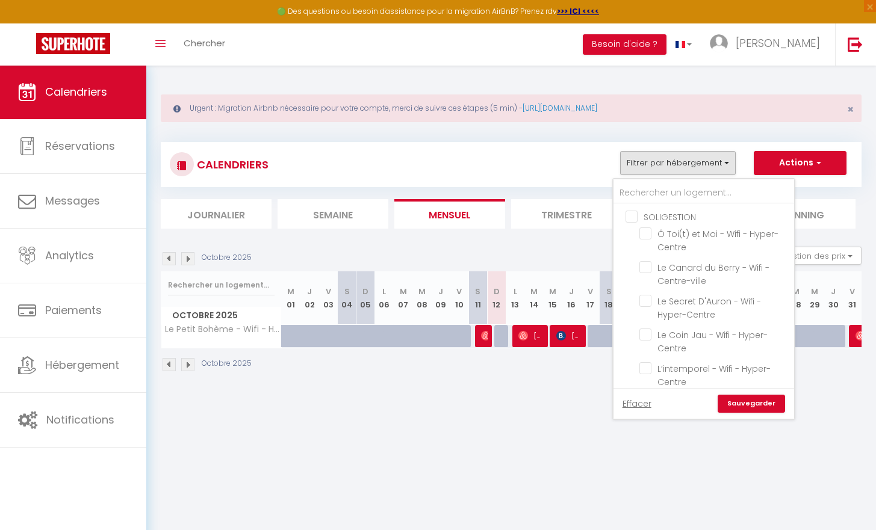
click at [632, 216] on input "SOLIGESTION" at bounding box center [715, 216] width 181 height 12
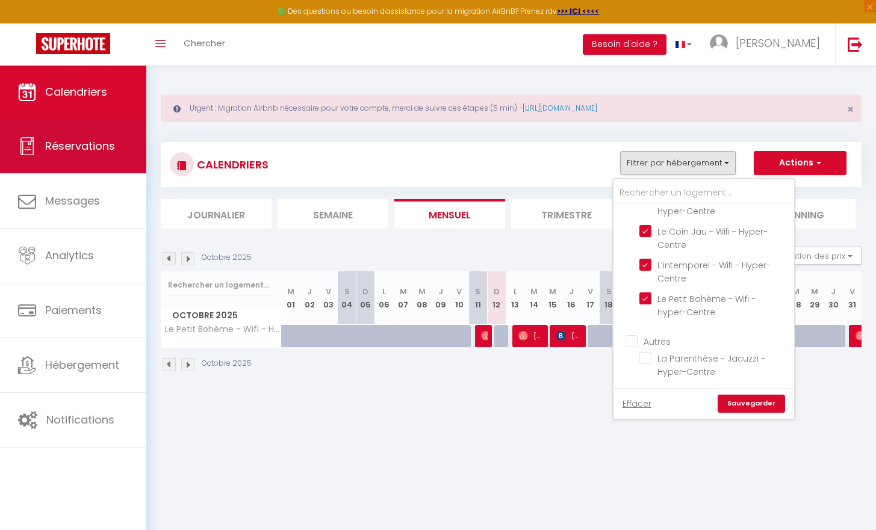
click at [94, 142] on span "Réservations" at bounding box center [80, 145] width 70 height 15
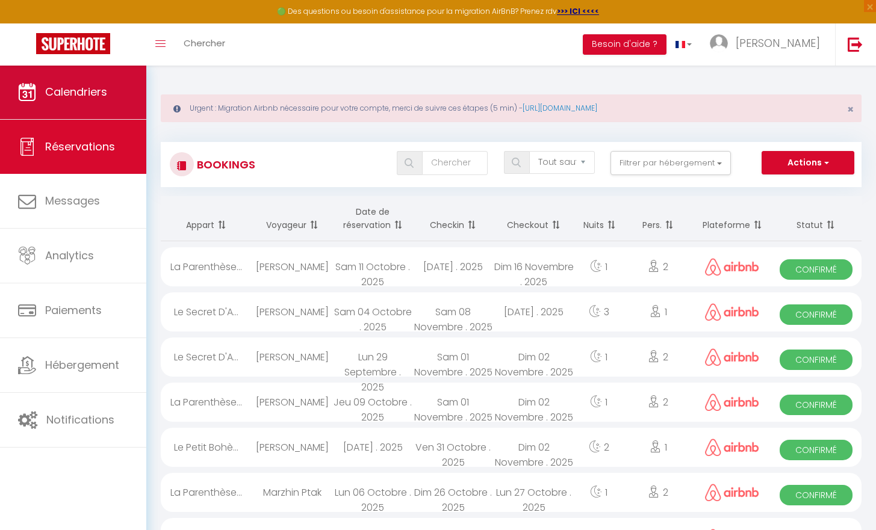
click at [81, 102] on link "Calendriers" at bounding box center [73, 92] width 146 height 54
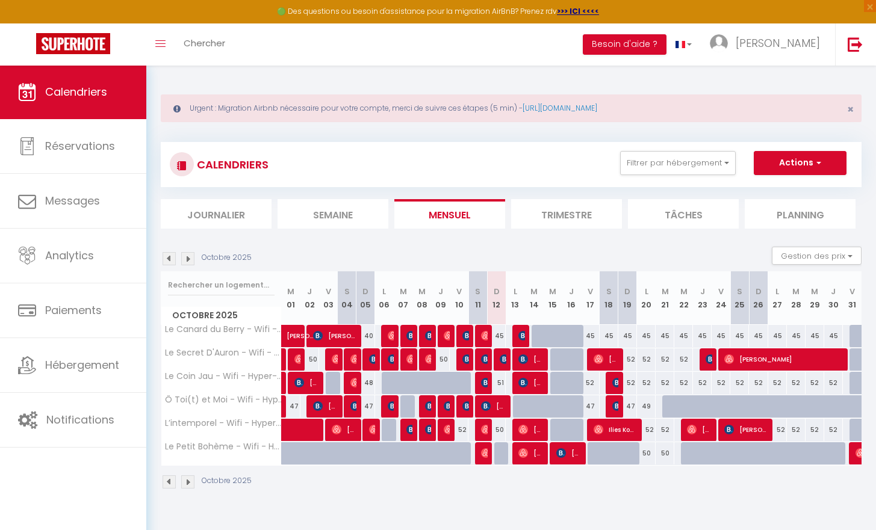
click at [90, 98] on span "Calendriers" at bounding box center [76, 91] width 62 height 15
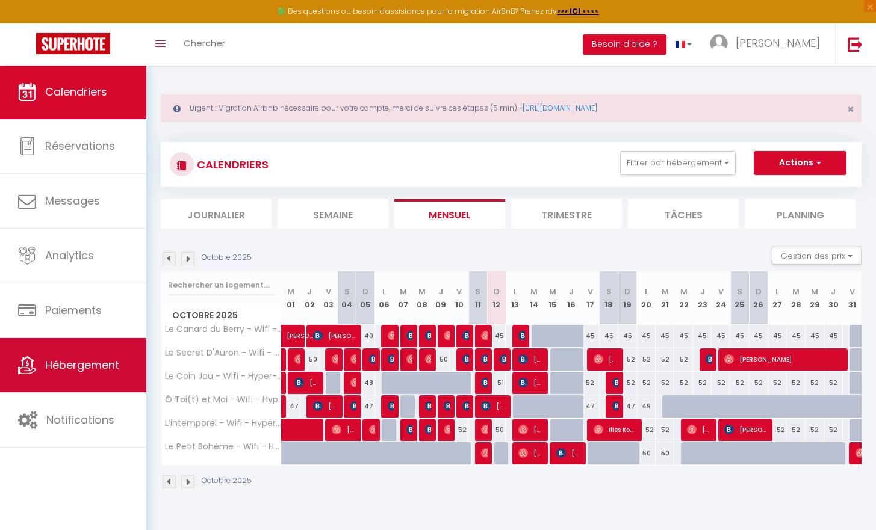
click at [92, 371] on span "Hébergement" at bounding box center [82, 364] width 74 height 15
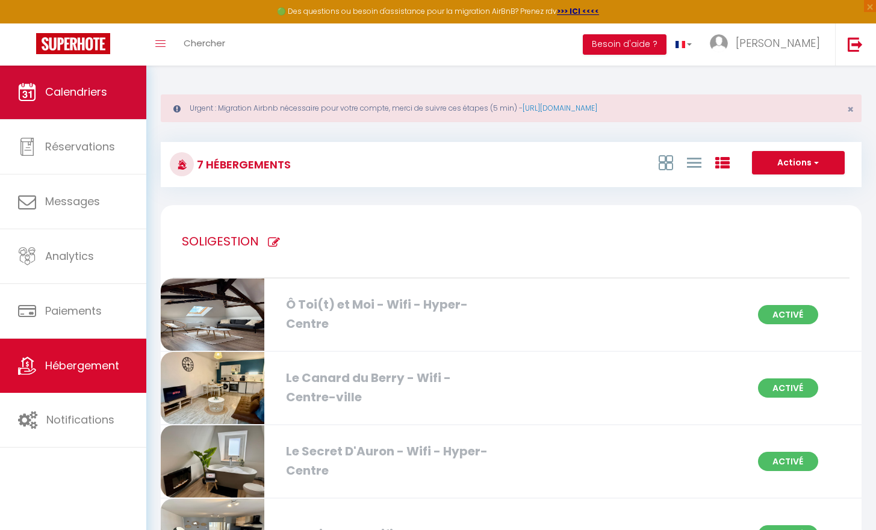
click at [83, 107] on link "Calendriers" at bounding box center [73, 92] width 146 height 54
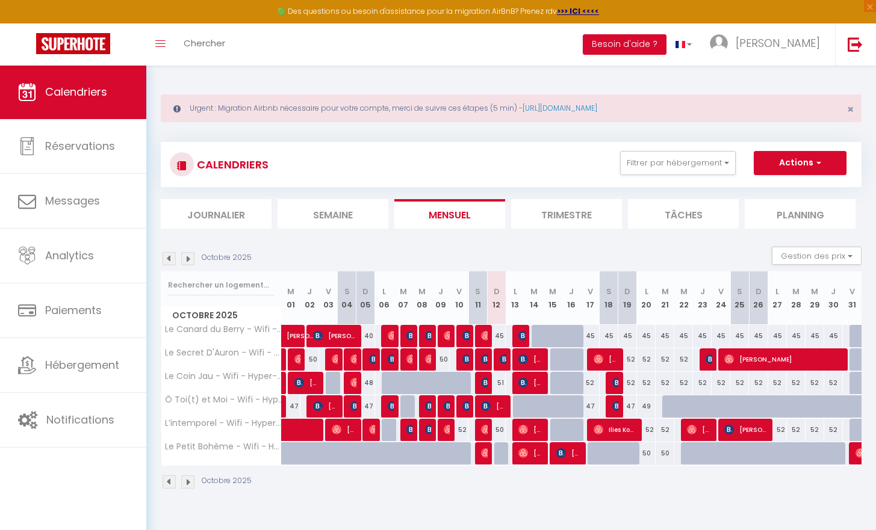
click at [188, 259] on img at bounding box center [187, 258] width 13 height 13
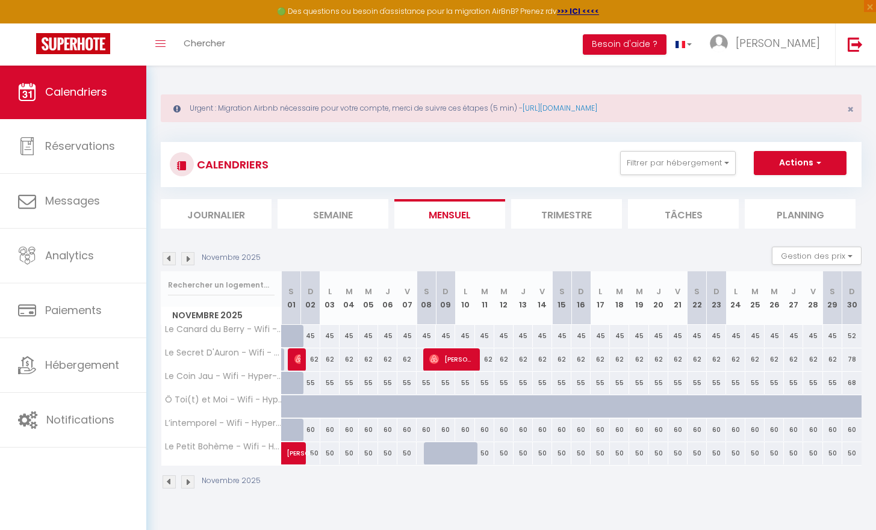
click at [170, 260] on img at bounding box center [168, 258] width 13 height 13
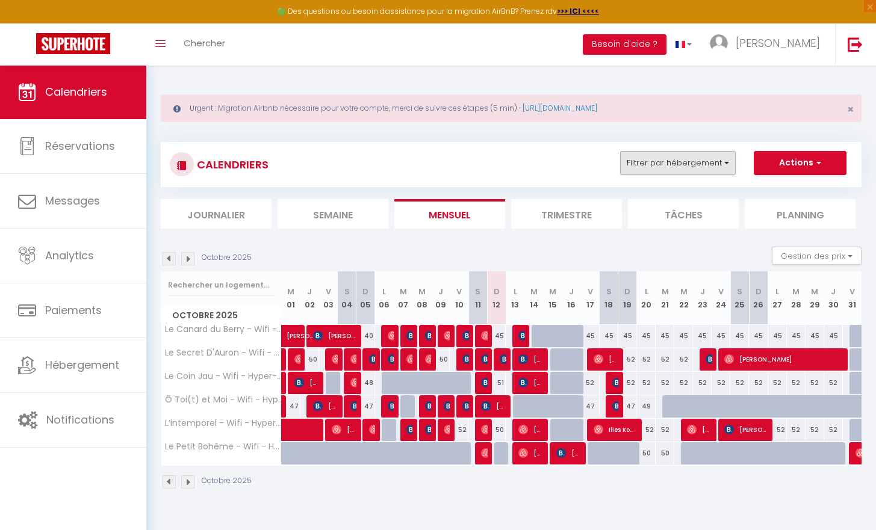
click at [642, 165] on button "Filtrer par hébergement" at bounding box center [678, 163] width 116 height 24
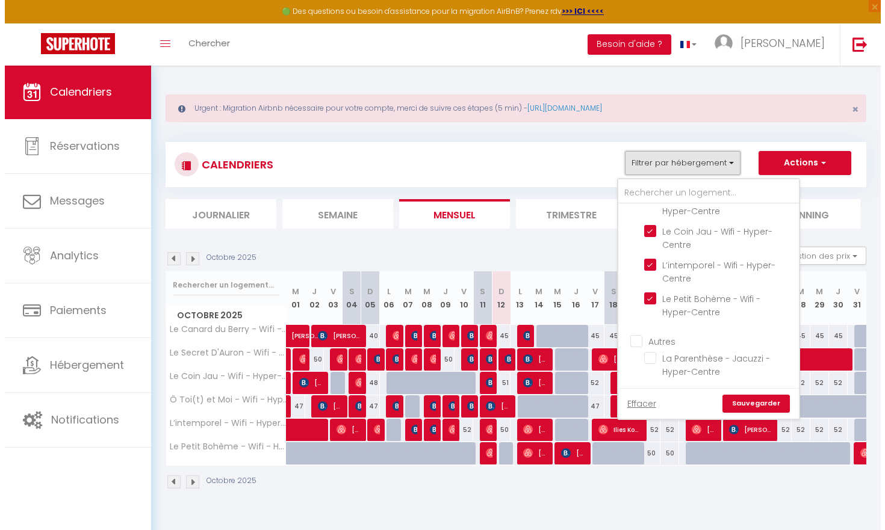
scroll to position [112, 0]
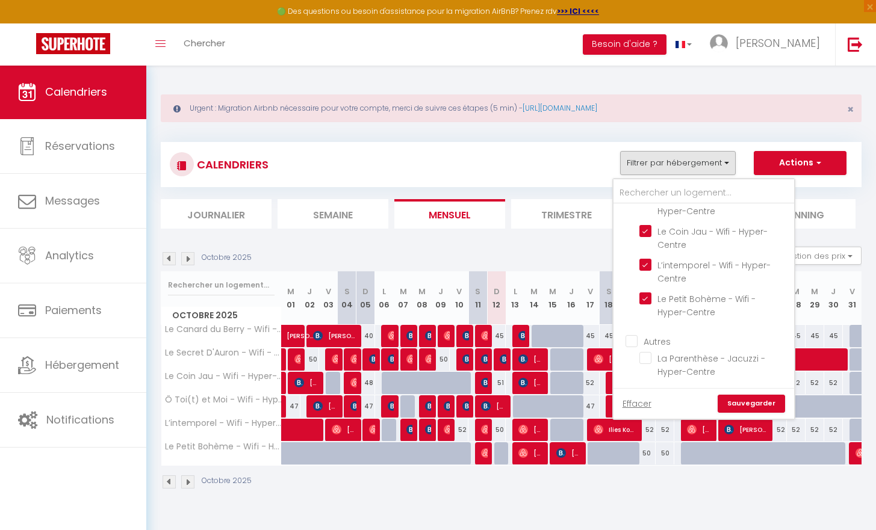
click at [11, 492] on div "Calendriers Réservations Messages Analytics Paiements Hébergement Notifications" at bounding box center [73, 310] width 146 height 490
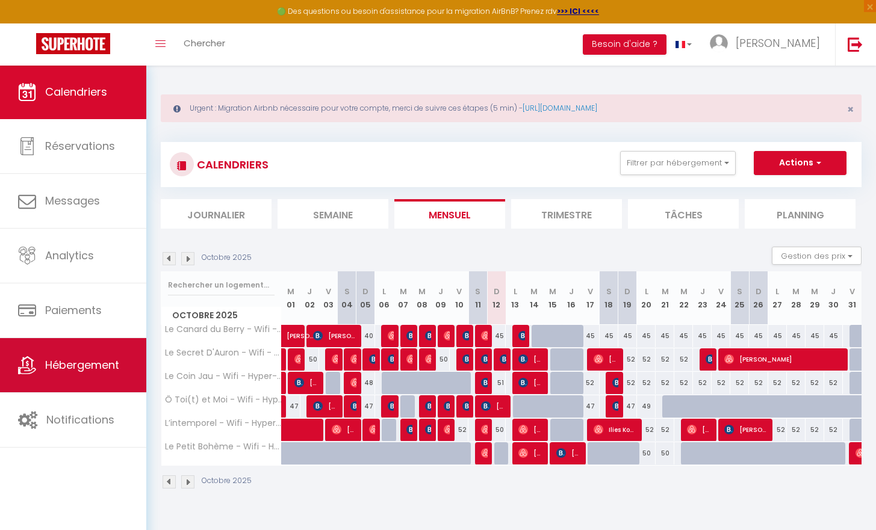
click at [78, 370] on span "Hébergement" at bounding box center [82, 364] width 74 height 15
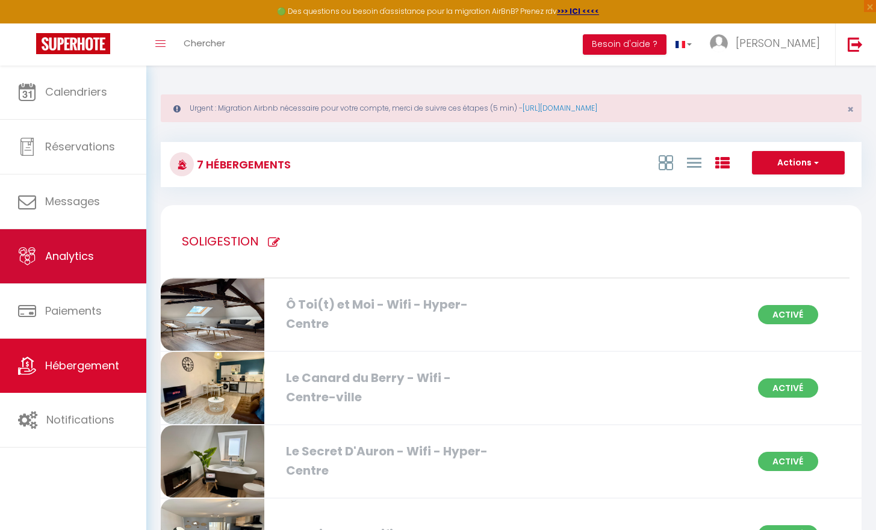
click at [85, 273] on link "Analytics" at bounding box center [73, 256] width 146 height 54
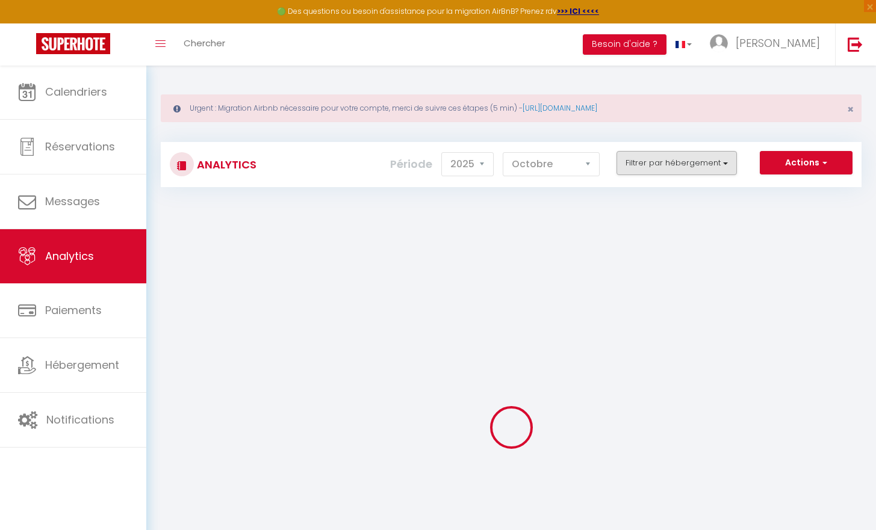
click at [653, 173] on button "Filtrer par hébergement" at bounding box center [676, 163] width 120 height 24
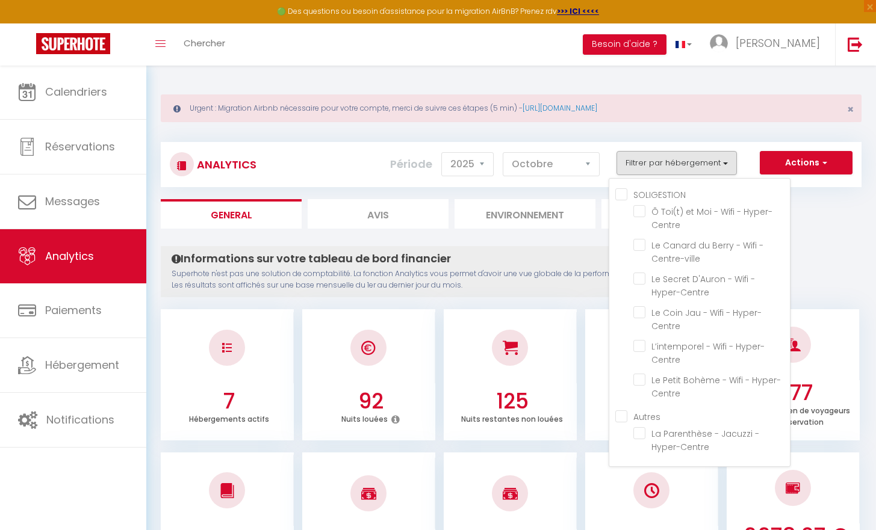
click at [29, 462] on div "Calendriers Réservations Messages Analytics Paiements Hébergement Notifications" at bounding box center [73, 310] width 146 height 490
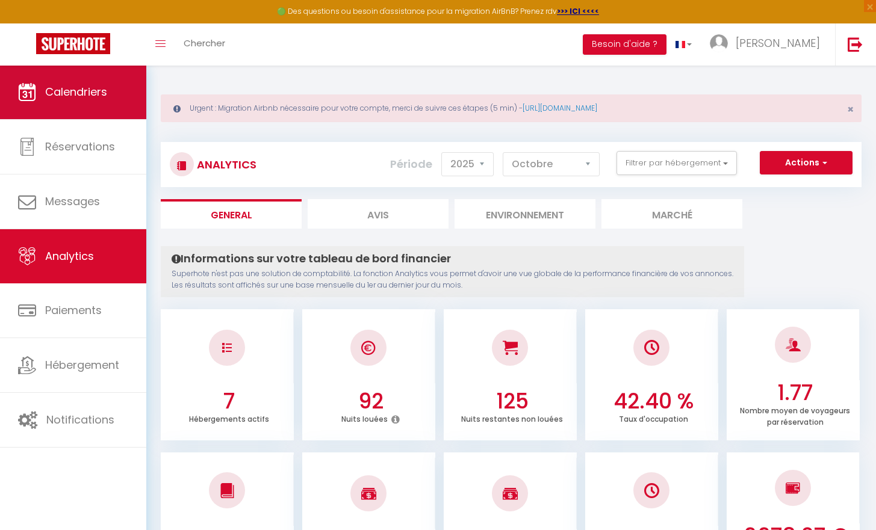
click at [88, 95] on span "Calendriers" at bounding box center [76, 91] width 62 height 15
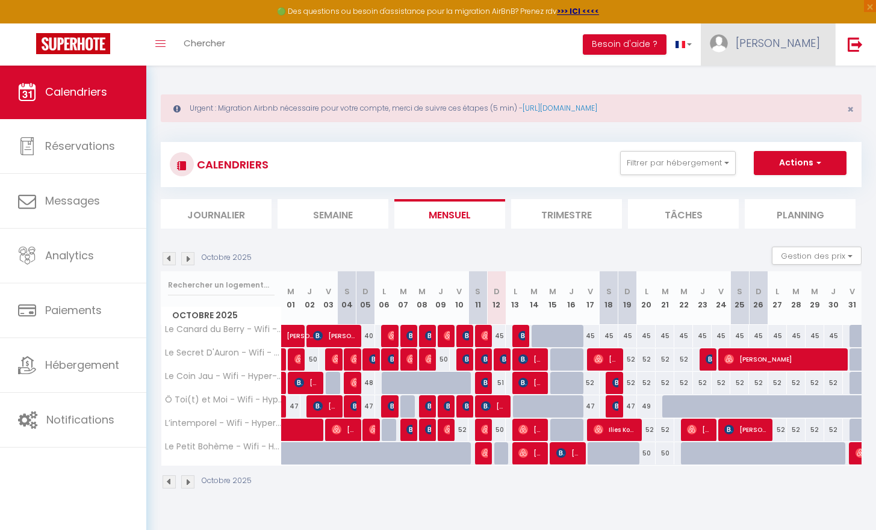
click at [788, 48] on span "[PERSON_NAME]" at bounding box center [777, 43] width 84 height 15
click at [764, 84] on link "Paramètres" at bounding box center [786, 83] width 89 height 20
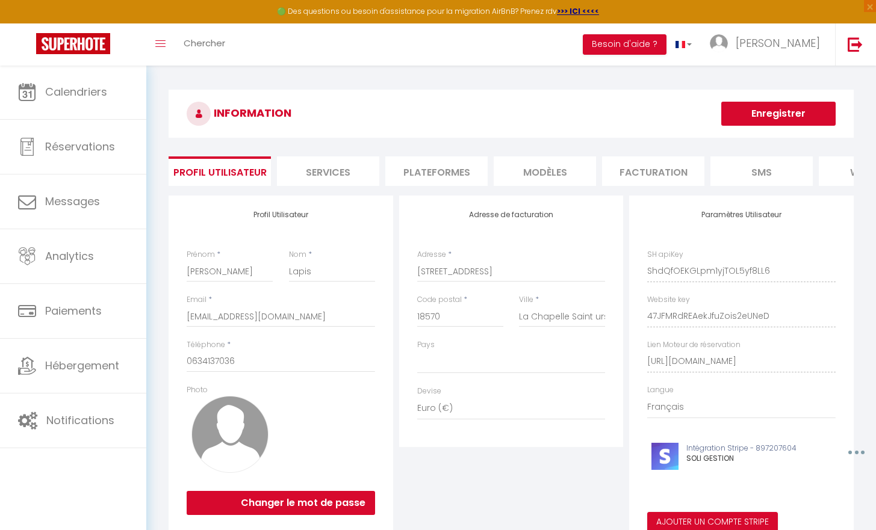
click at [451, 178] on li "Plateformes" at bounding box center [436, 170] width 102 height 29
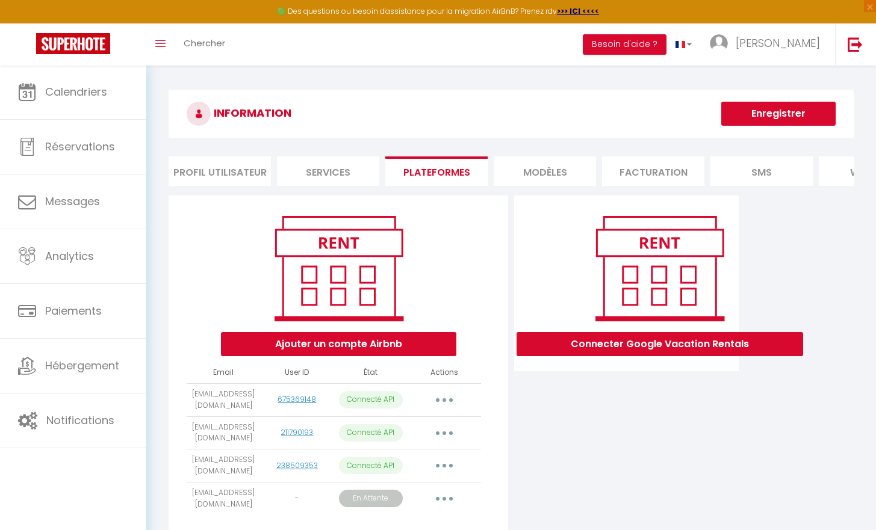
click at [439, 406] on button "button" at bounding box center [444, 400] width 34 height 19
click at [425, 438] on link "Importer les appartements" at bounding box center [390, 427] width 133 height 20
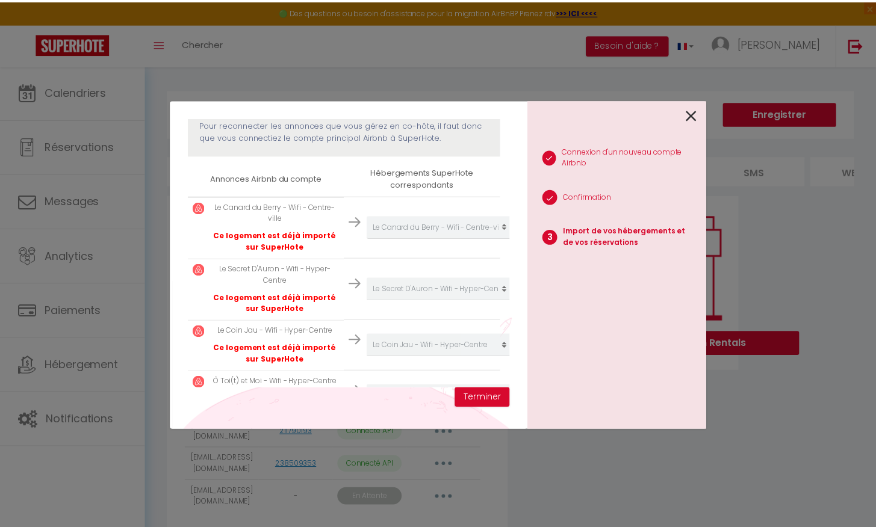
scroll to position [330, 0]
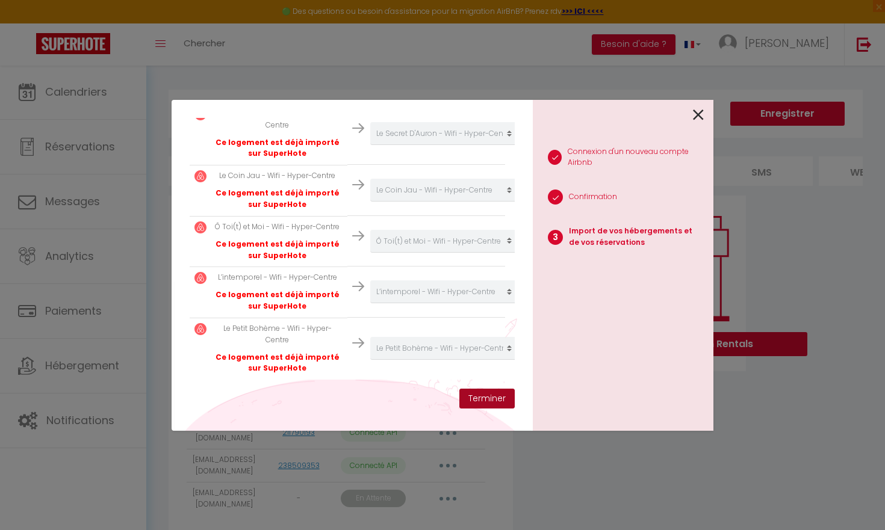
click at [488, 403] on button "Terminer" at bounding box center [486, 399] width 55 height 20
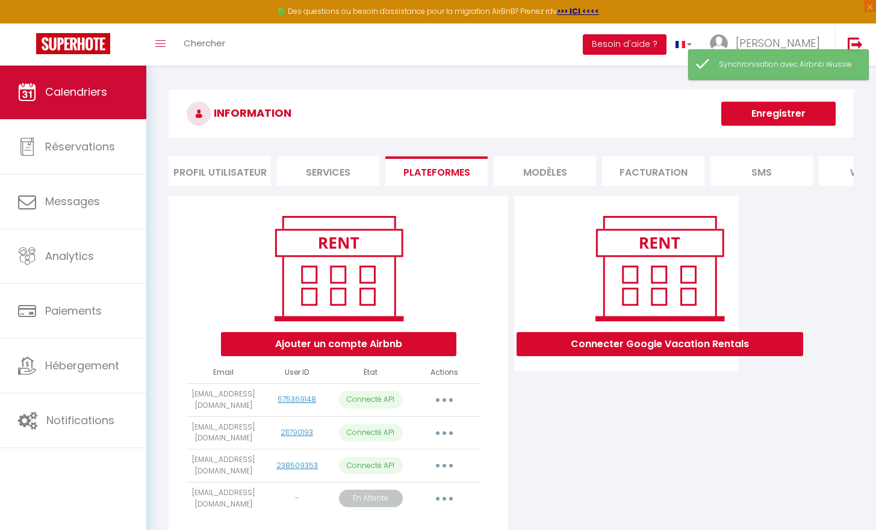
click at [46, 87] on span "Calendriers" at bounding box center [76, 91] width 62 height 15
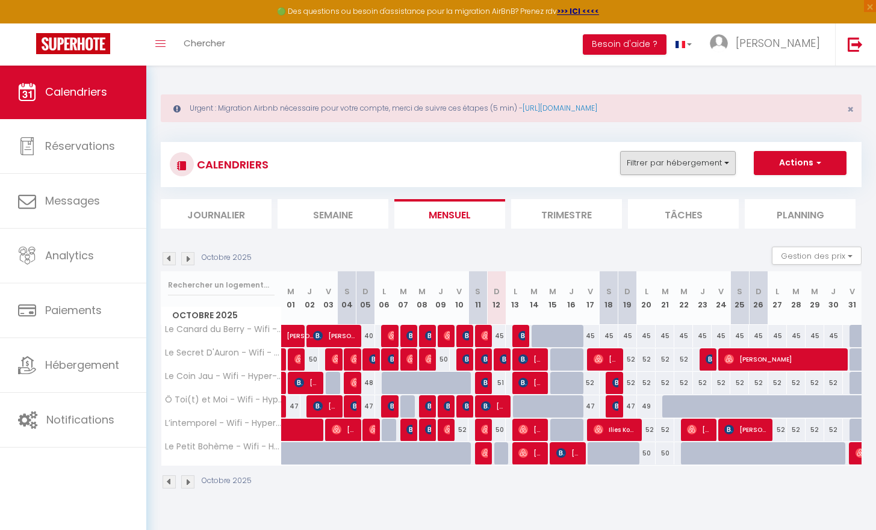
click at [630, 168] on button "Filtrer par hébergement" at bounding box center [678, 163] width 116 height 24
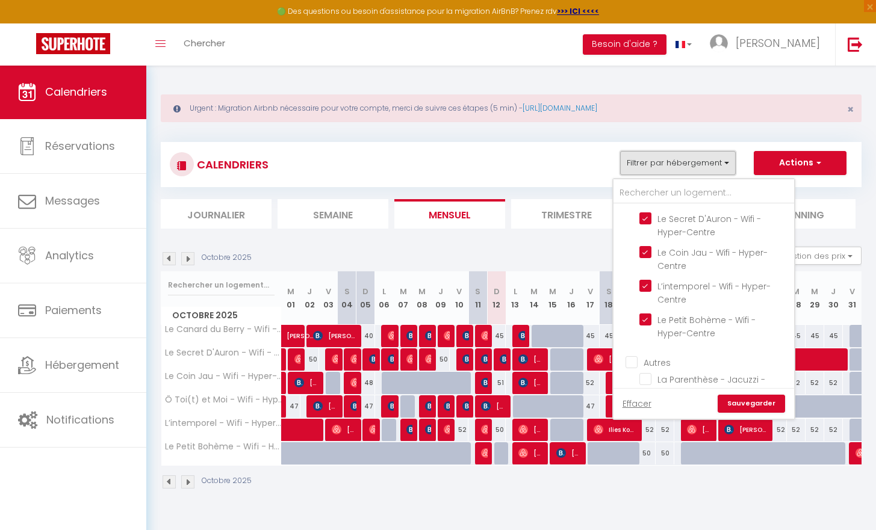
scroll to position [112, 0]
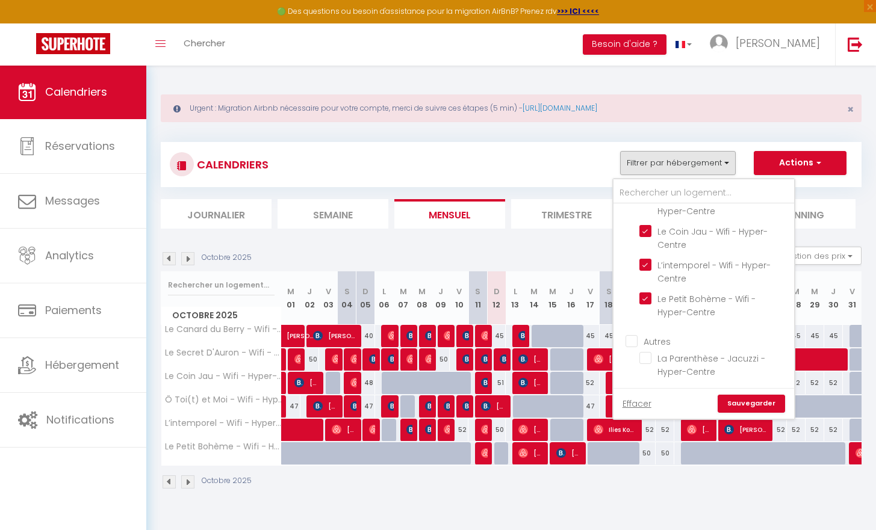
click at [637, 338] on label "Autres" at bounding box center [653, 341] width 33 height 13
click at [632, 338] on input "Autres" at bounding box center [715, 341] width 181 height 12
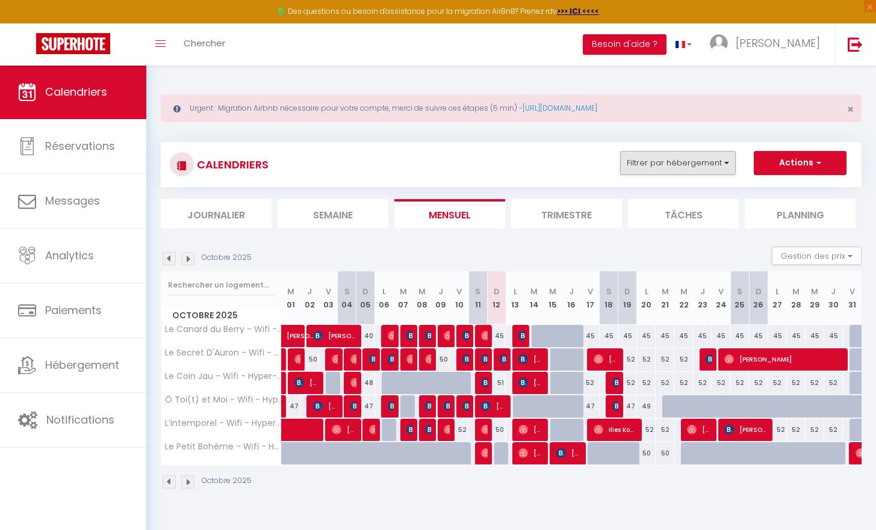
click at [675, 163] on button "Filtrer par hébergement" at bounding box center [678, 163] width 116 height 24
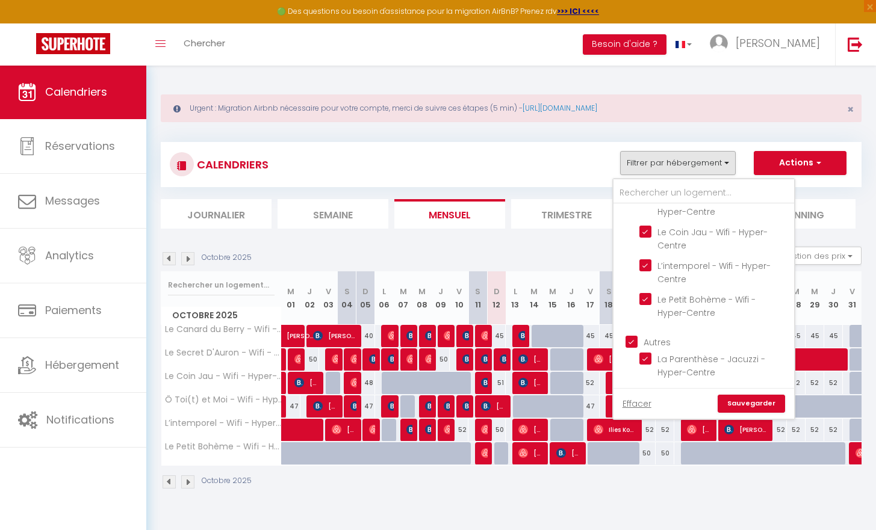
drag, startPoint x: 356, startPoint y: 354, endPoint x: 286, endPoint y: 354, distance: 69.2
click at [286, 354] on div "CALENDRIERS Filtrer par hébergement SOLIGESTION Ô Toi(t) et Moi - Wifi - Hyper-…" at bounding box center [511, 316] width 701 height 371
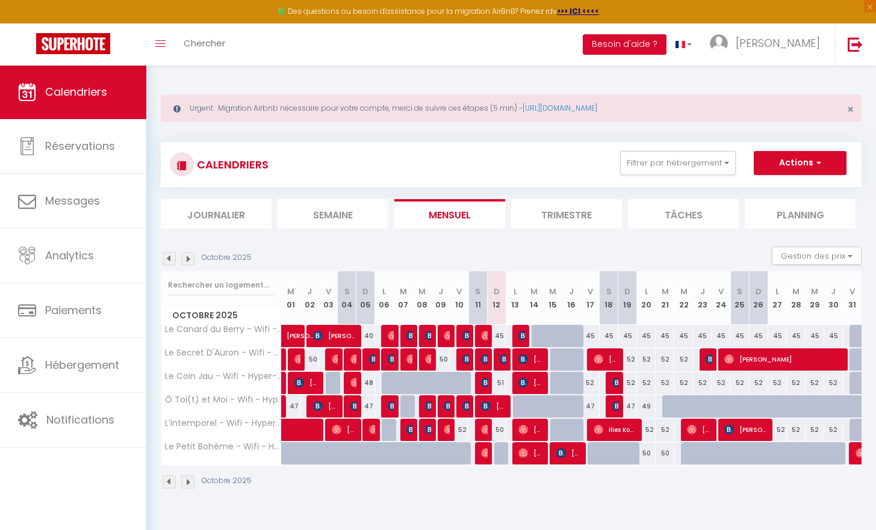
click at [11, 496] on div "Calendriers Réservations Messages Analytics Paiements Hébergement Notifications" at bounding box center [73, 310] width 146 height 490
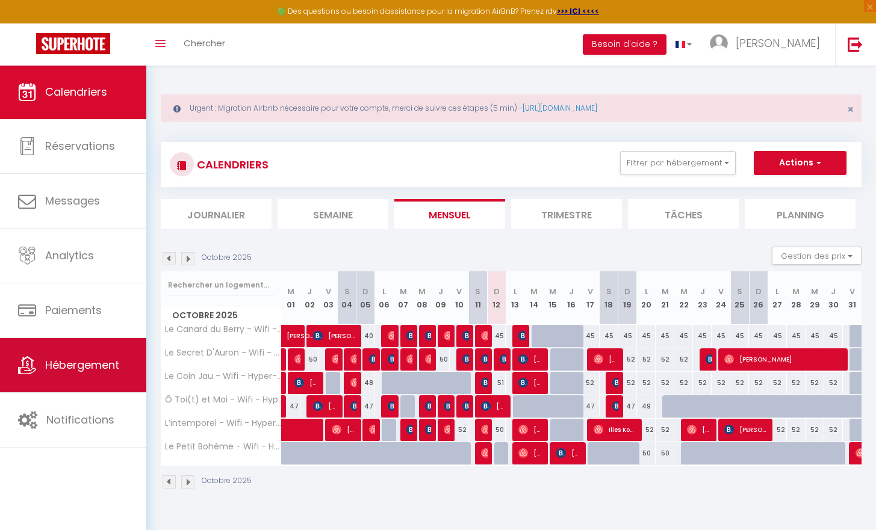
click at [90, 370] on span "Hébergement" at bounding box center [82, 364] width 74 height 15
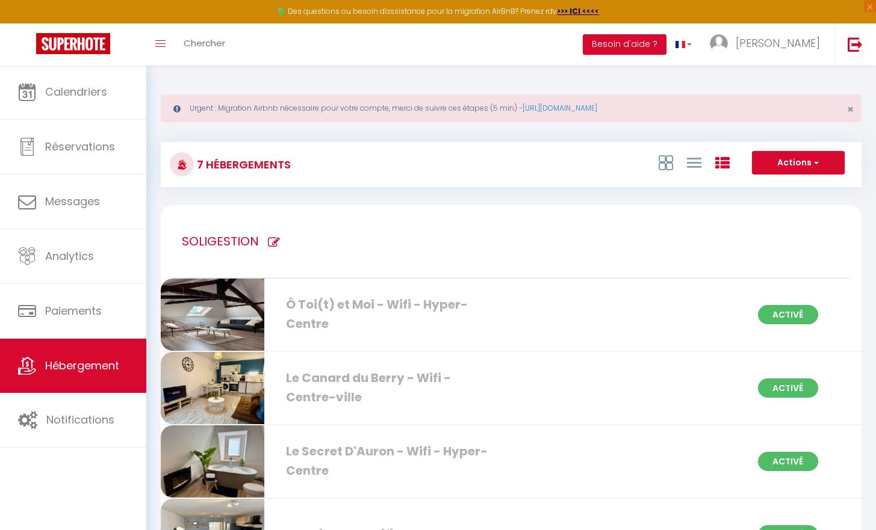
click at [780, 165] on button "Actions" at bounding box center [798, 163] width 93 height 24
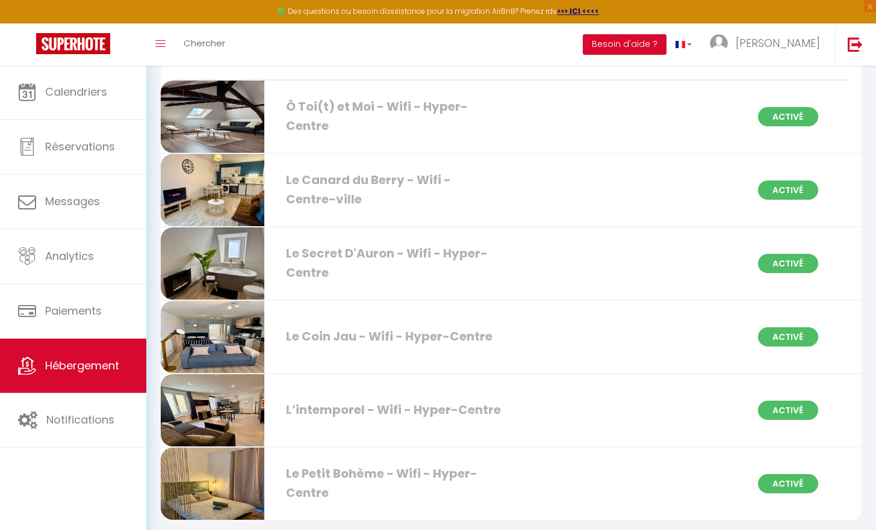
scroll to position [216, 0]
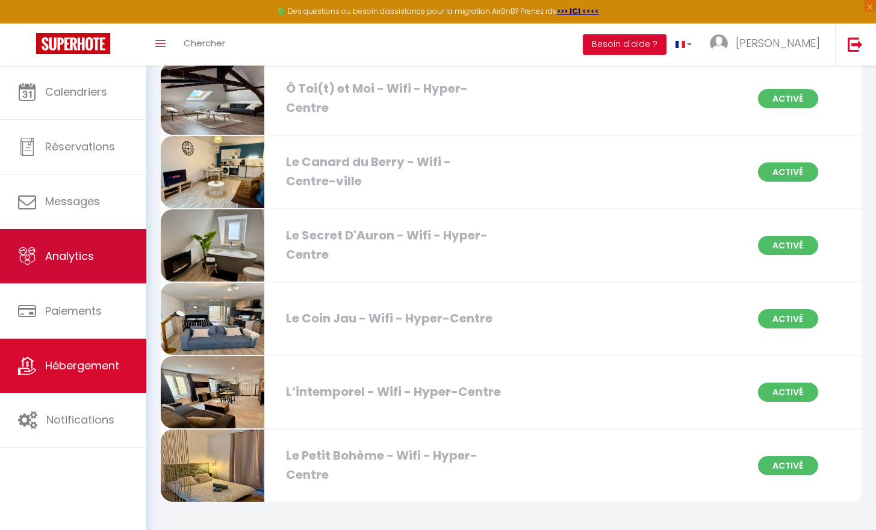
click at [84, 272] on link "Analytics" at bounding box center [73, 256] width 146 height 54
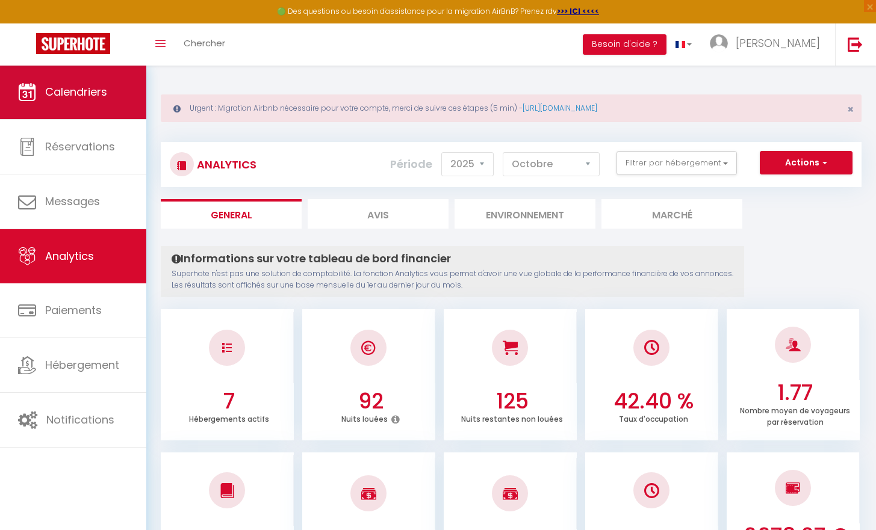
click at [78, 102] on link "Calendriers" at bounding box center [73, 92] width 146 height 54
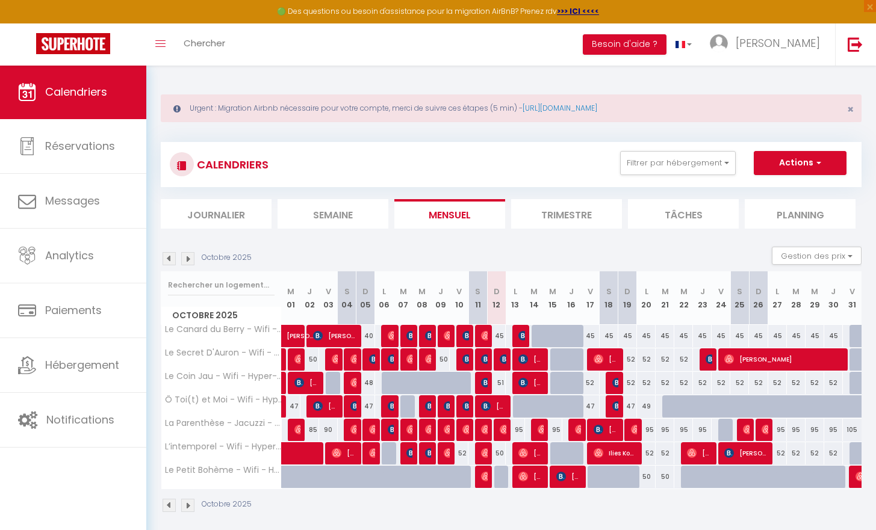
click at [519, 404] on div at bounding box center [522, 406] width 19 height 23
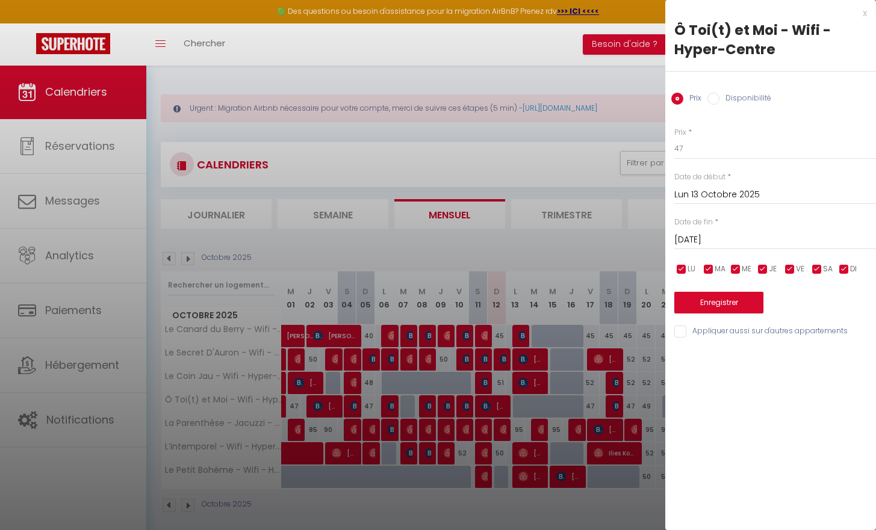
click at [711, 96] on input "Disponibilité" at bounding box center [713, 99] width 12 height 12
click at [714, 241] on input "[DATE]" at bounding box center [775, 242] width 202 height 16
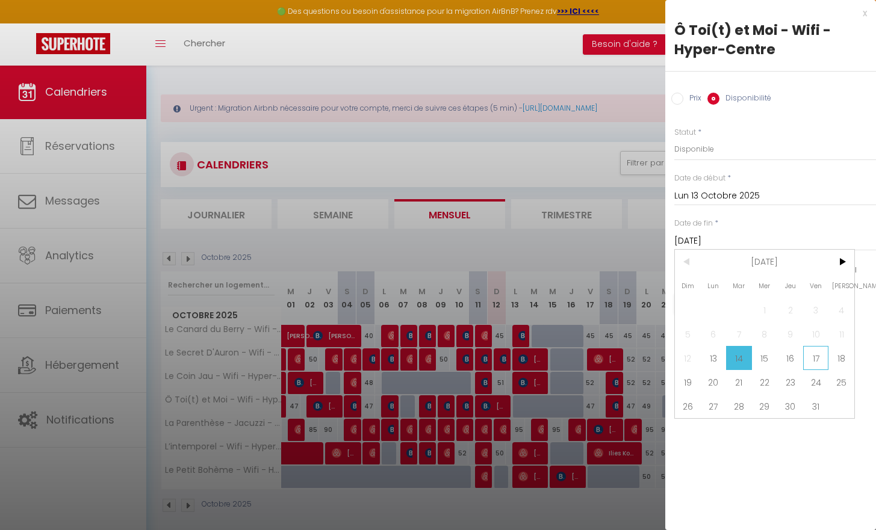
click at [811, 359] on span "17" at bounding box center [816, 358] width 26 height 24
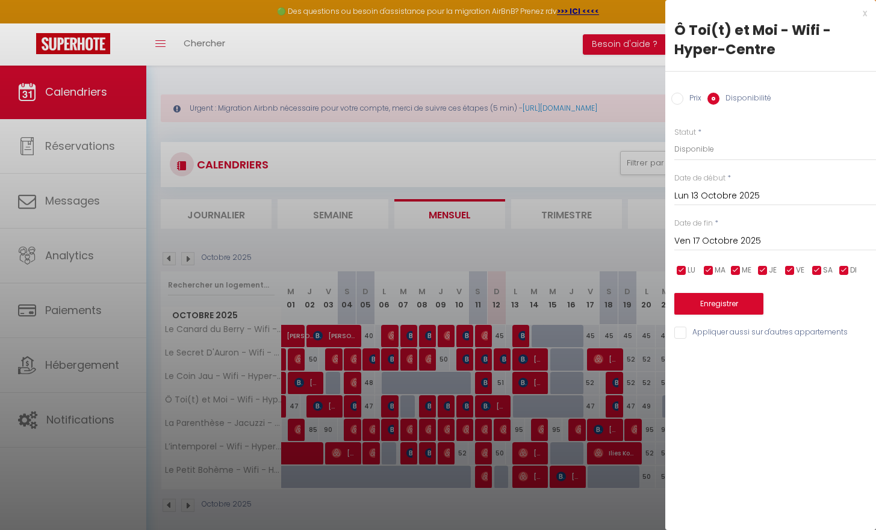
click at [739, 302] on button "Enregistrer" at bounding box center [718, 304] width 89 height 22
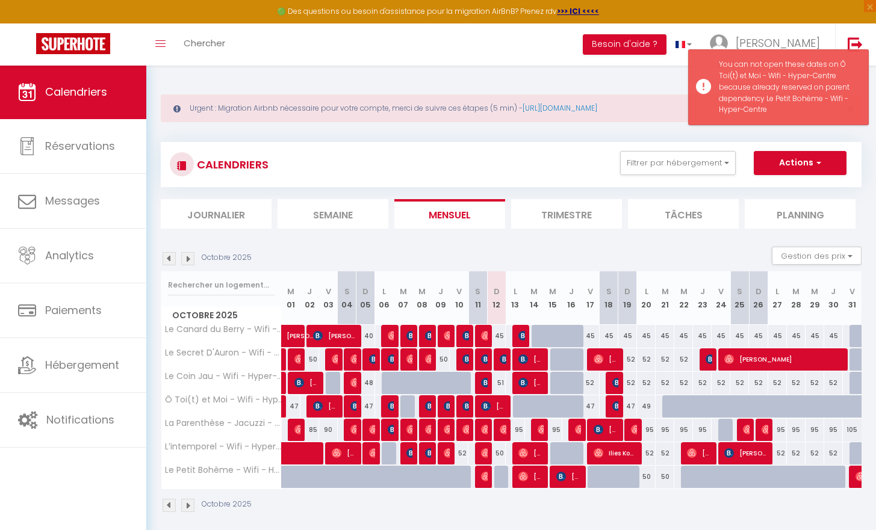
click at [546, 392] on div at bounding box center [538, 383] width 19 height 23
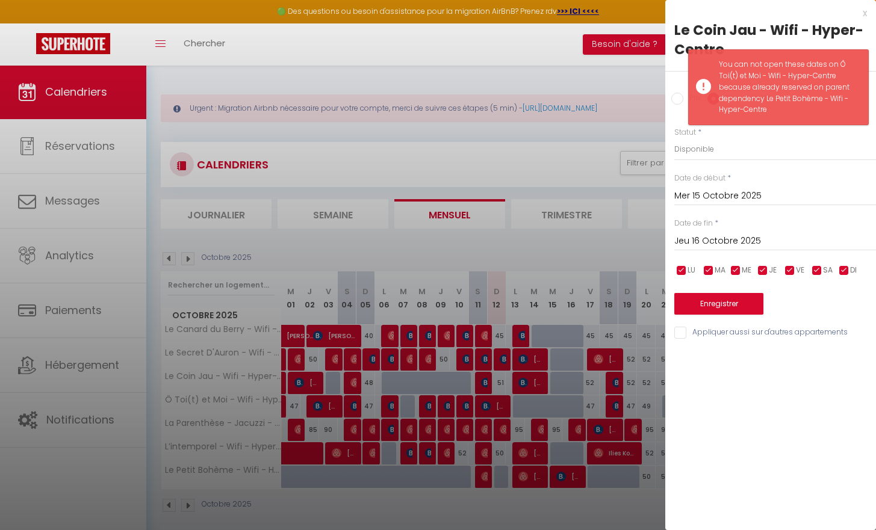
click at [546, 401] on div at bounding box center [438, 265] width 876 height 530
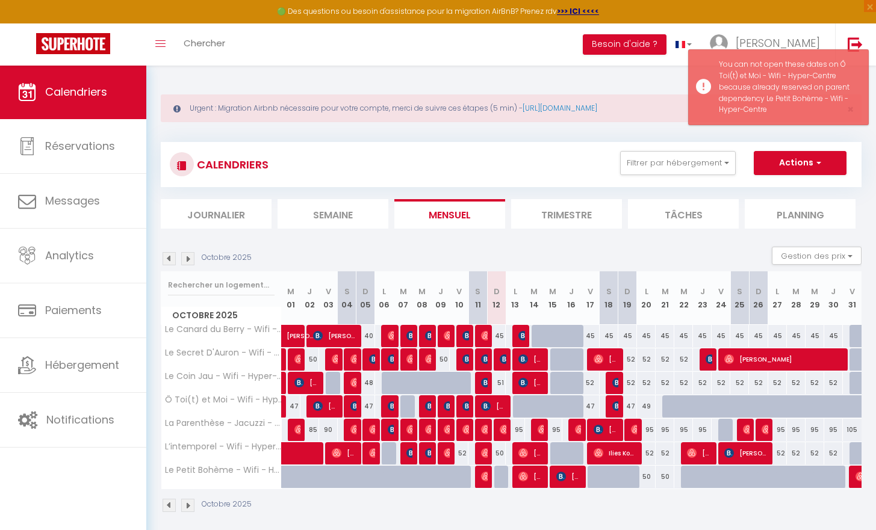
click at [546, 401] on div at bounding box center [552, 406] width 19 height 23
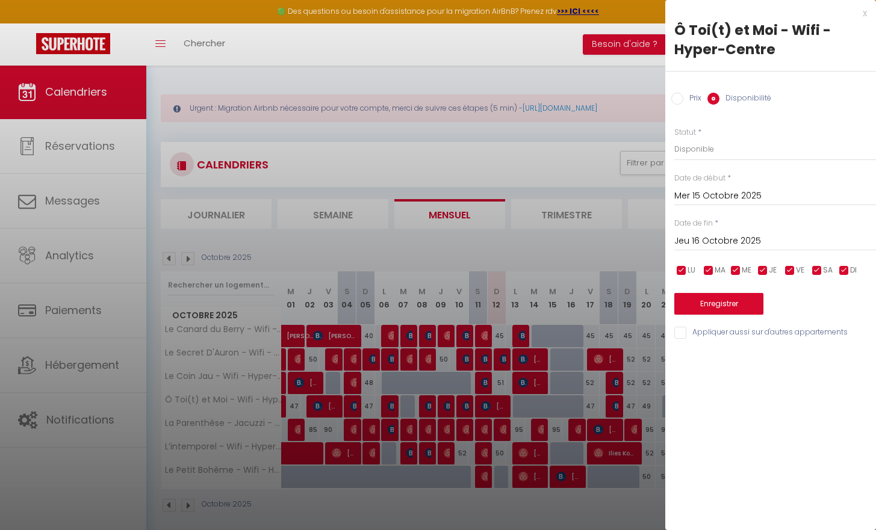
click at [695, 237] on input "Jeu 16 Octobre 2025" at bounding box center [775, 242] width 202 height 16
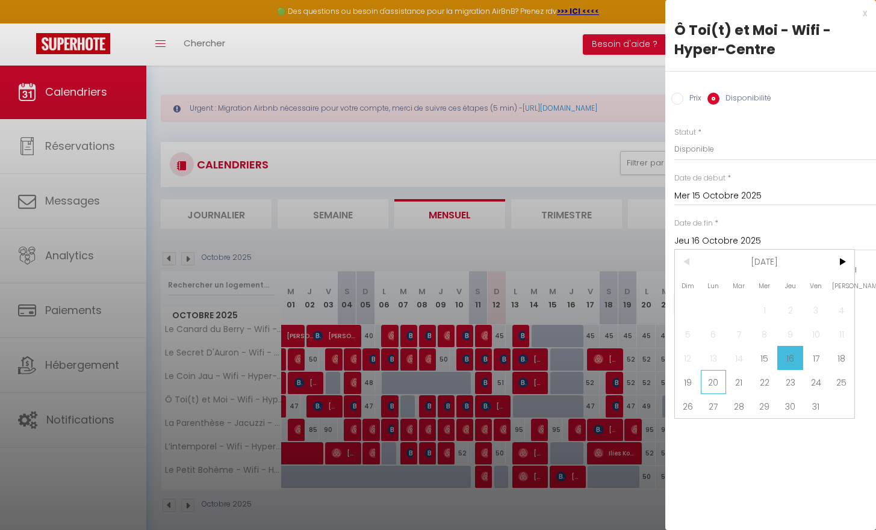
click at [711, 384] on span "20" at bounding box center [714, 382] width 26 height 24
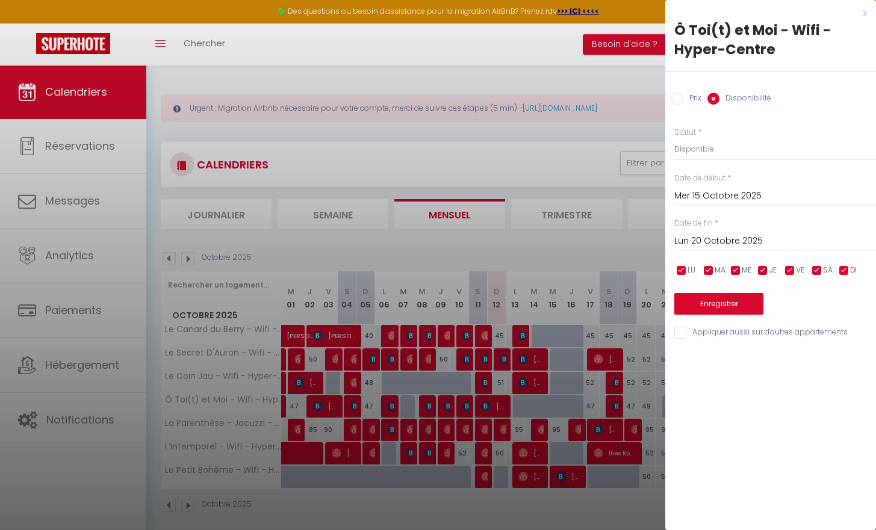
click at [713, 305] on button "Enregistrer" at bounding box center [718, 304] width 89 height 22
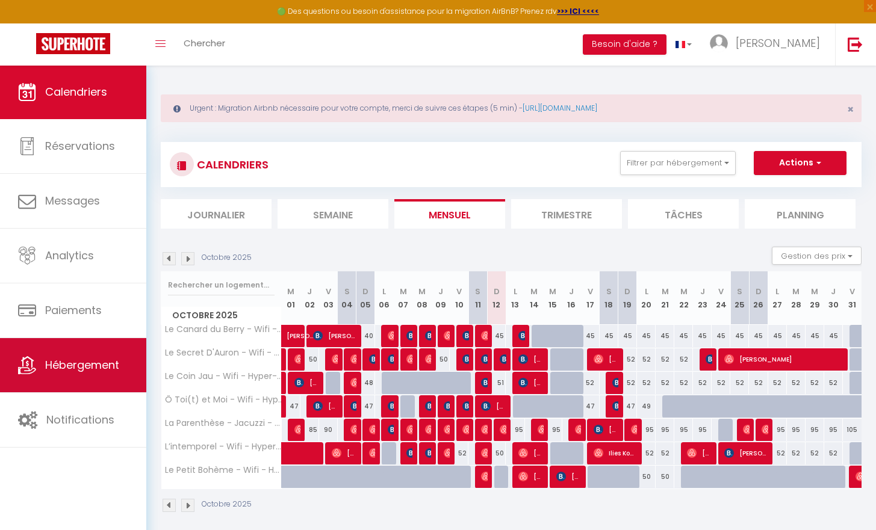
click at [102, 368] on span "Hébergement" at bounding box center [82, 364] width 74 height 15
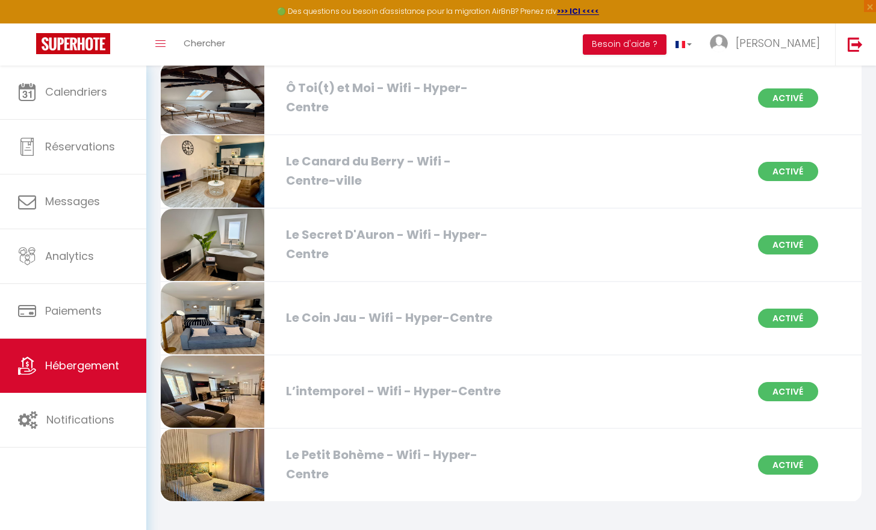
scroll to position [216, 0]
click at [477, 459] on div "Le Petit Bohème - Wifi - Hyper-Centre" at bounding box center [391, 466] width 223 height 38
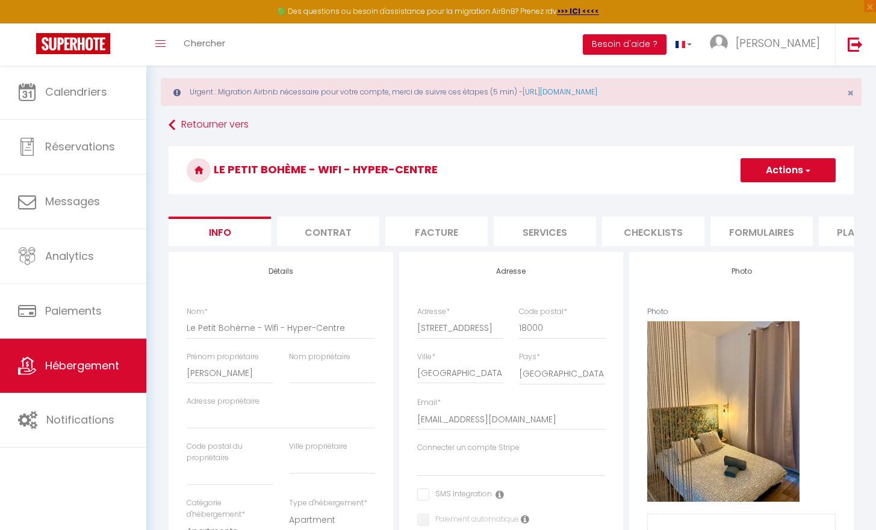
scroll to position [0, 392]
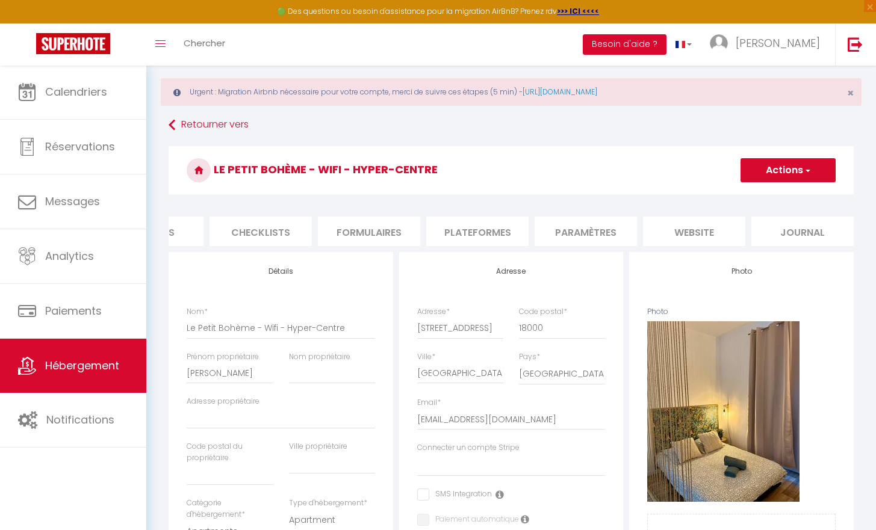
click at [496, 229] on li "Plateformes" at bounding box center [477, 231] width 102 height 29
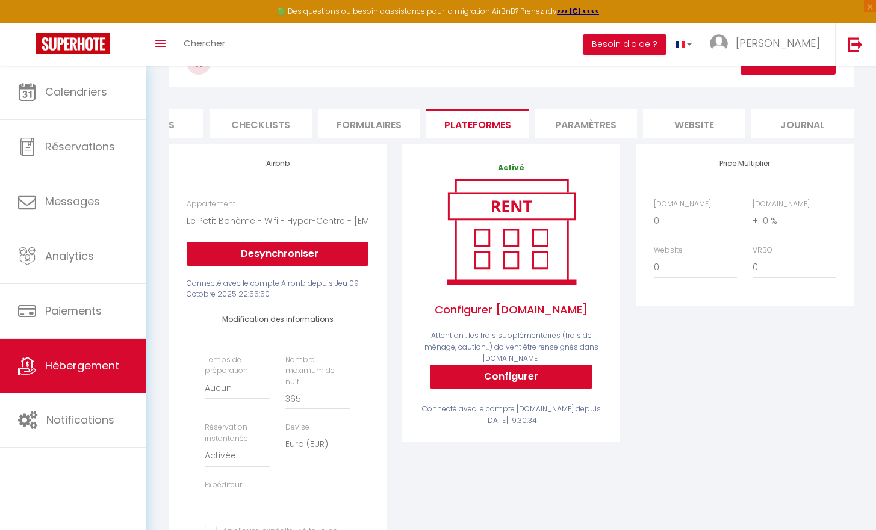
scroll to position [123, 0]
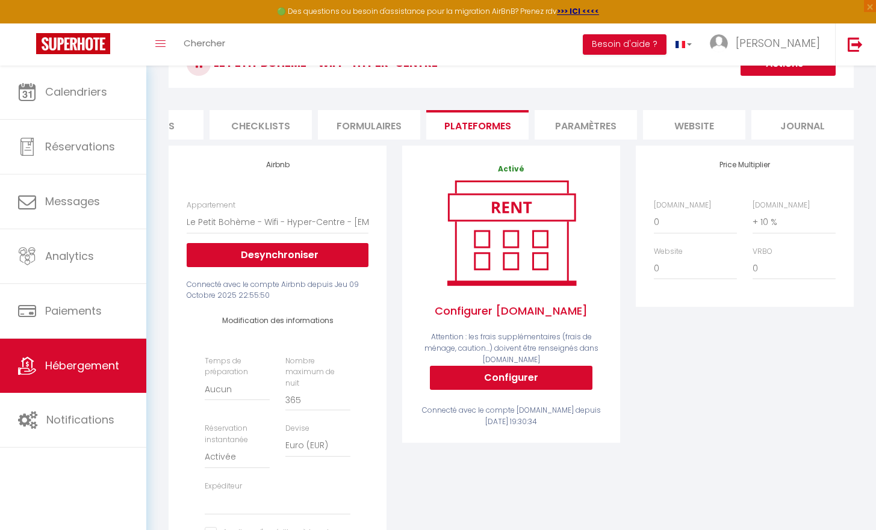
click at [815, 69] on button "Actions" at bounding box center [787, 64] width 95 height 24
click at [800, 97] on link "Enregistrer" at bounding box center [787, 90] width 95 height 16
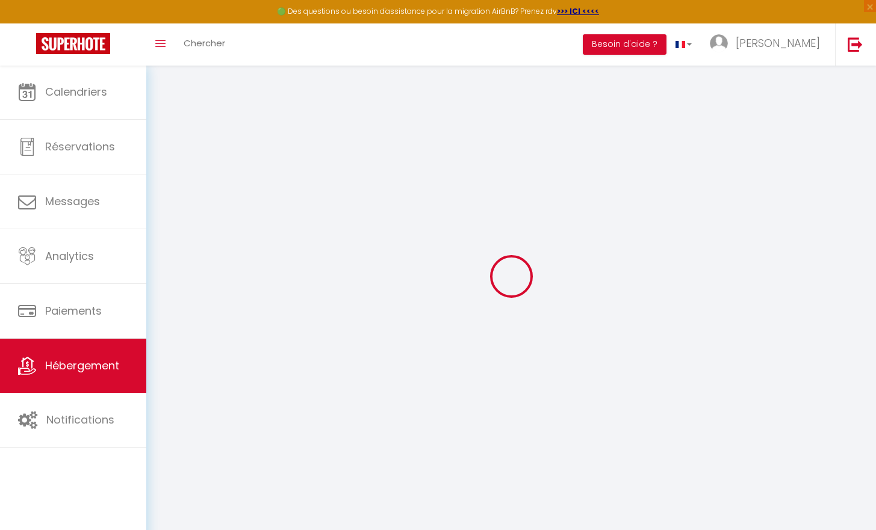
scroll to position [65, 0]
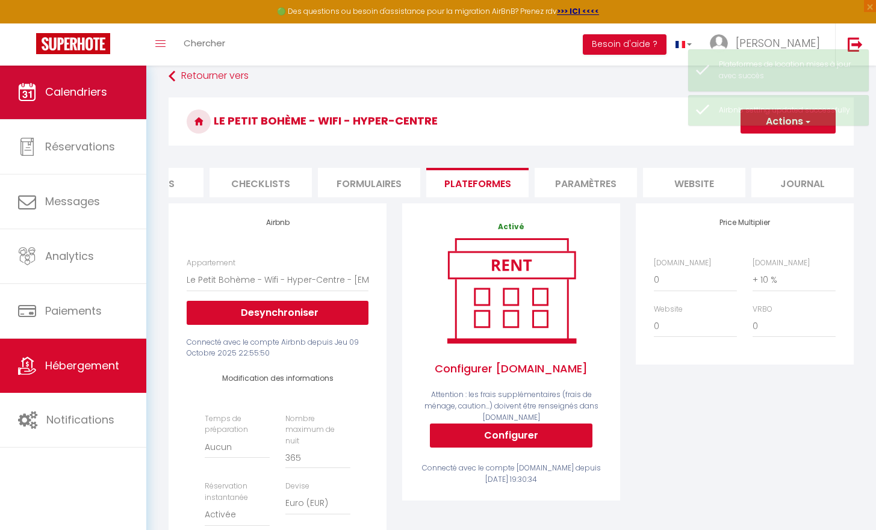
click at [94, 94] on span "Calendriers" at bounding box center [76, 91] width 62 height 15
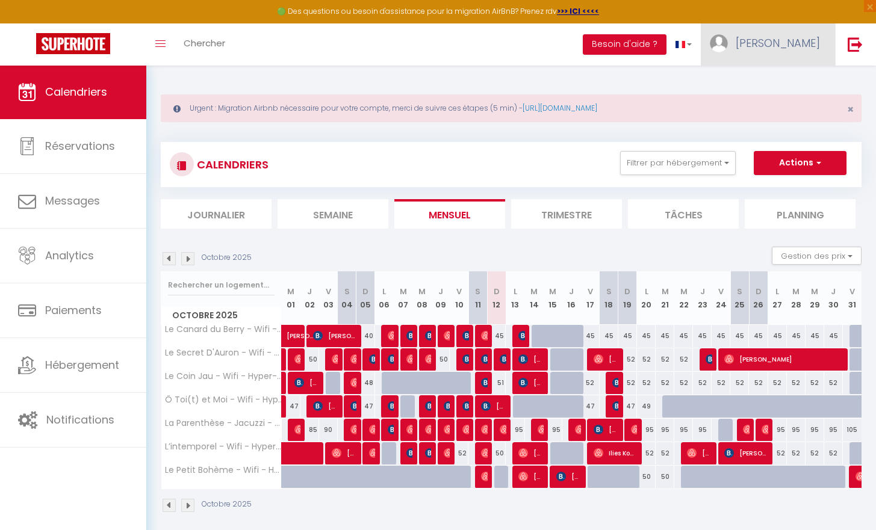
click at [775, 53] on link "[PERSON_NAME]" at bounding box center [768, 44] width 134 height 42
click at [766, 84] on link "Paramètres" at bounding box center [786, 83] width 89 height 20
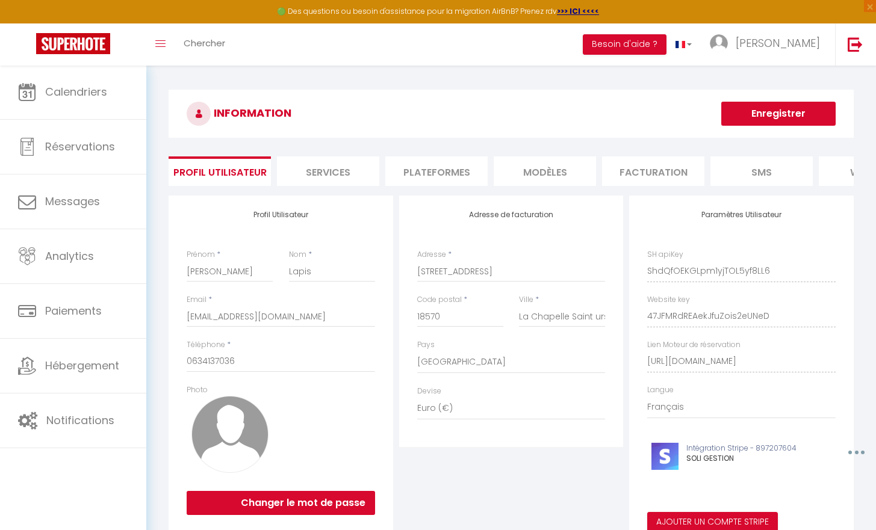
click at [788, 184] on li "SMS" at bounding box center [761, 170] width 102 height 29
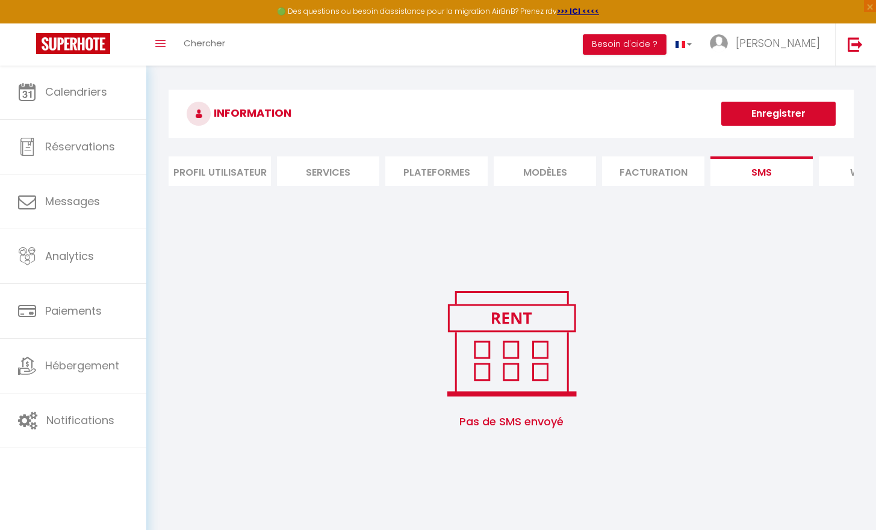
click at [814, 183] on ul "Profil Utilisateur Services Plateformes MODÈLES Facturation SMS website Journal" at bounding box center [511, 170] width 685 height 29
click at [814, 184] on ul "Profil Utilisateur Services Plateformes MODÈLES Facturation SMS website Journal" at bounding box center [511, 170] width 685 height 29
click at [401, 173] on li "Plateformes" at bounding box center [436, 170] width 102 height 29
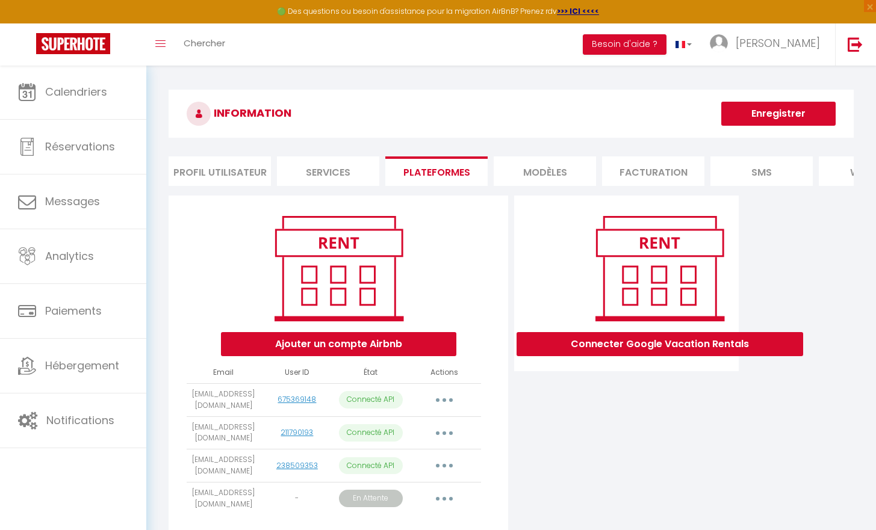
click at [438, 409] on button "button" at bounding box center [444, 400] width 34 height 19
click at [416, 477] on link "Reconnecter le compte" at bounding box center [390, 470] width 133 height 20
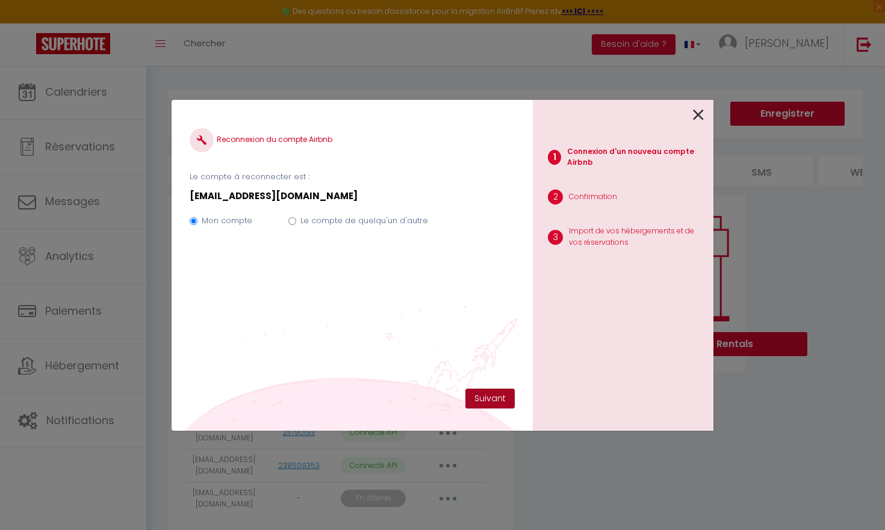
click at [487, 396] on button "Suivant" at bounding box center [489, 399] width 49 height 20
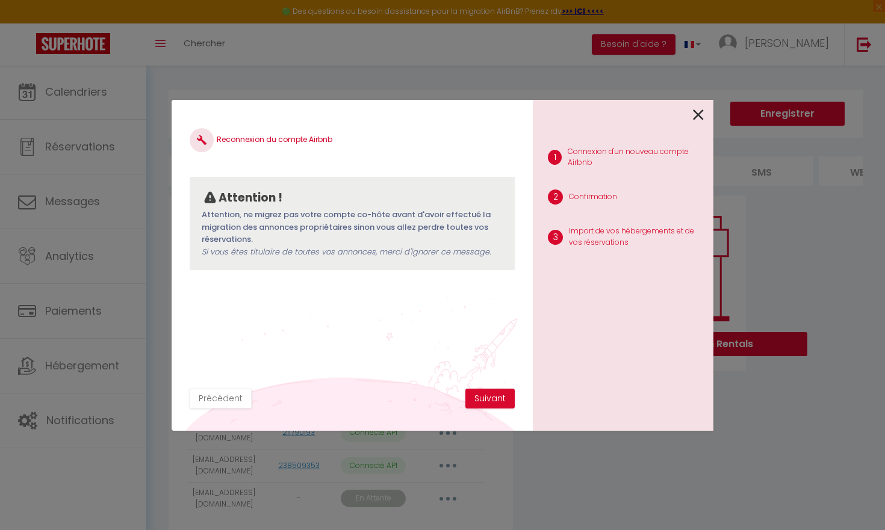
click at [487, 396] on button "Suivant" at bounding box center [489, 399] width 49 height 20
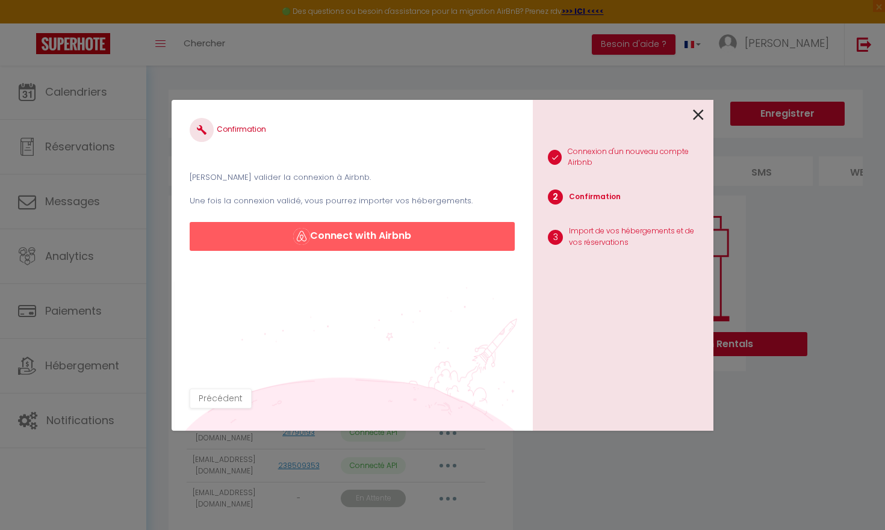
click at [413, 241] on button "Connect with Airbnb" at bounding box center [352, 236] width 325 height 29
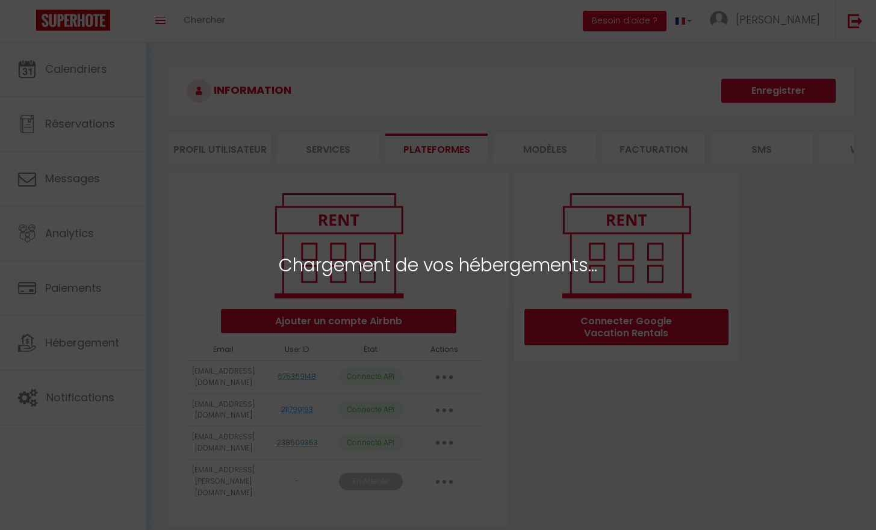
select select "65561"
select select "65562"
select select "65563"
select select "68348"
select select "77141"
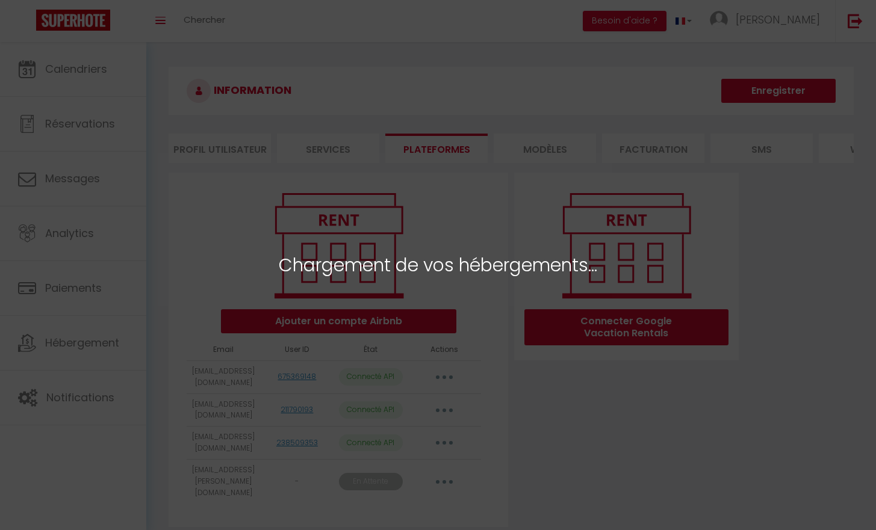
select select "78409"
select select "75973"
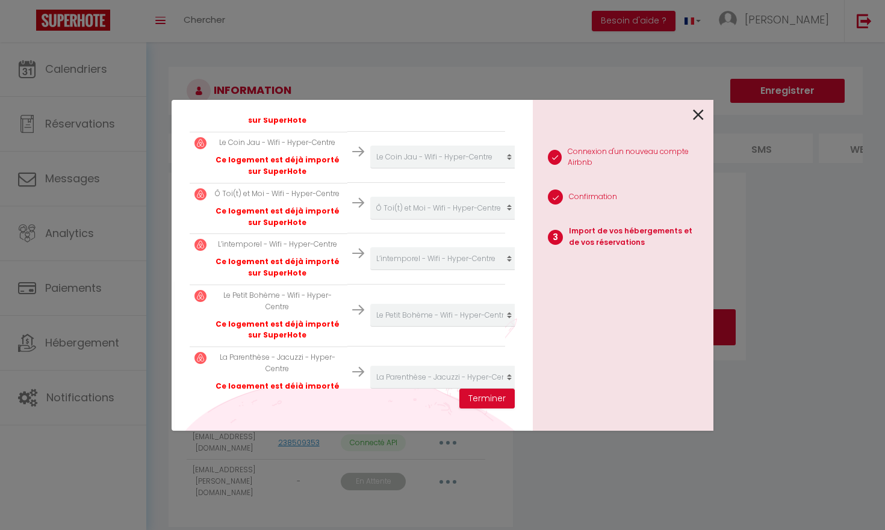
scroll to position [391, 0]
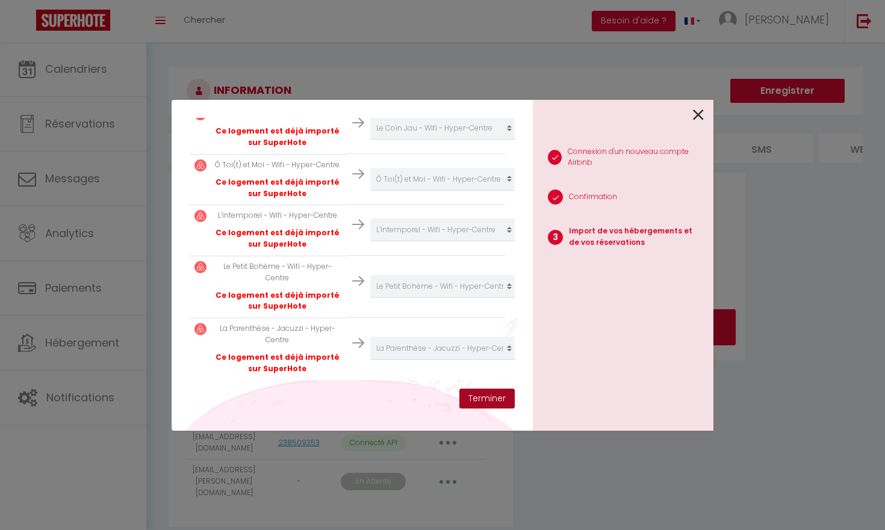
click at [477, 403] on button "Terminer" at bounding box center [486, 399] width 55 height 20
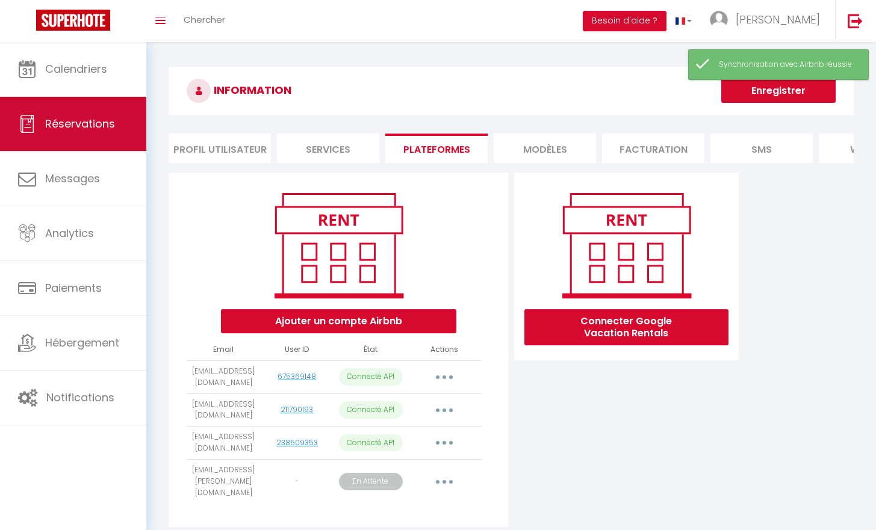
click at [91, 129] on span "Réservations" at bounding box center [80, 123] width 70 height 15
select select "not_cancelled"
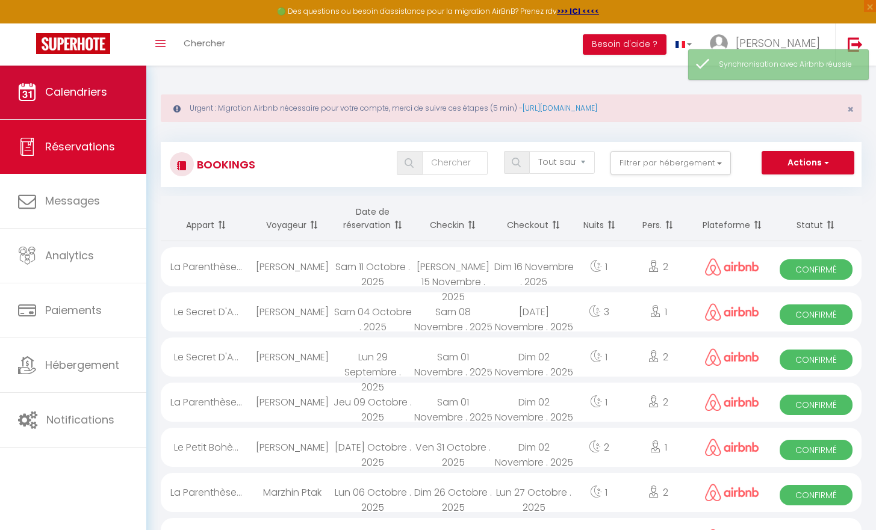
click at [90, 101] on link "Calendriers" at bounding box center [73, 92] width 146 height 54
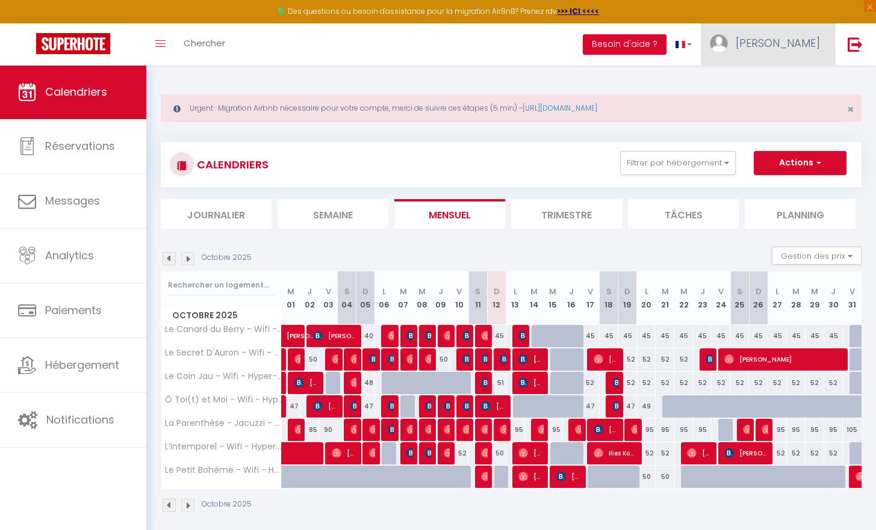
click at [728, 48] on img at bounding box center [719, 43] width 18 height 18
click at [762, 83] on link "Paramètres" at bounding box center [786, 83] width 89 height 20
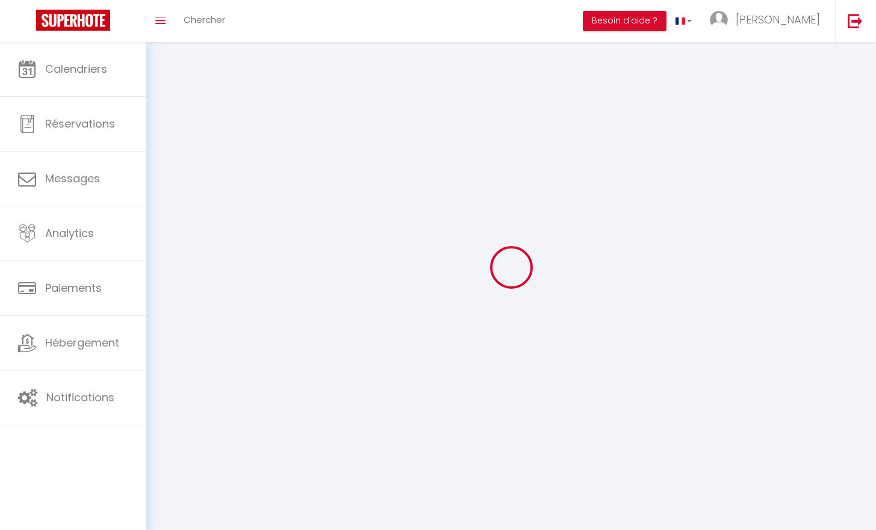
select select
type input "[PERSON_NAME]"
type input "Lapis"
type input "0634137036"
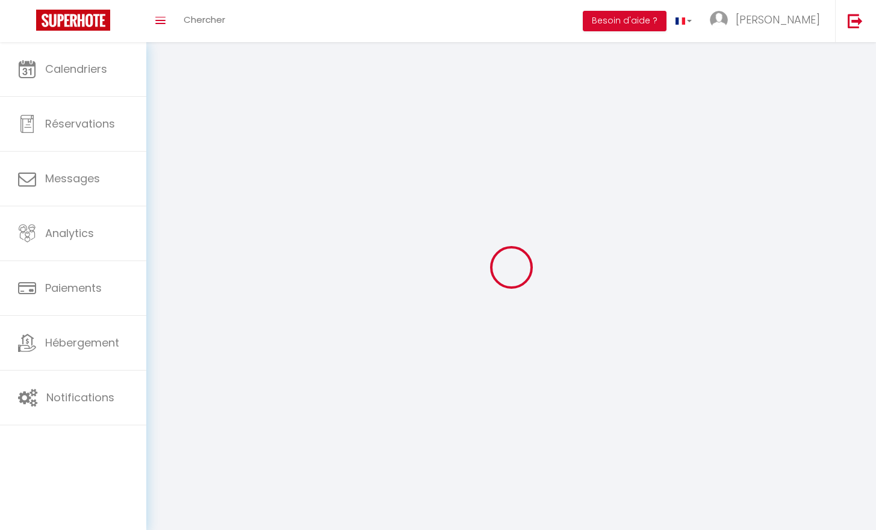
type input "[STREET_ADDRESS]"
type input "18570"
type input "La Chapelle Saint ursin"
type input "ShdQfOEKGLpm1yjTOL5yf8LL6"
type input "47JFMRdREAekJfuZois2eUNeD"
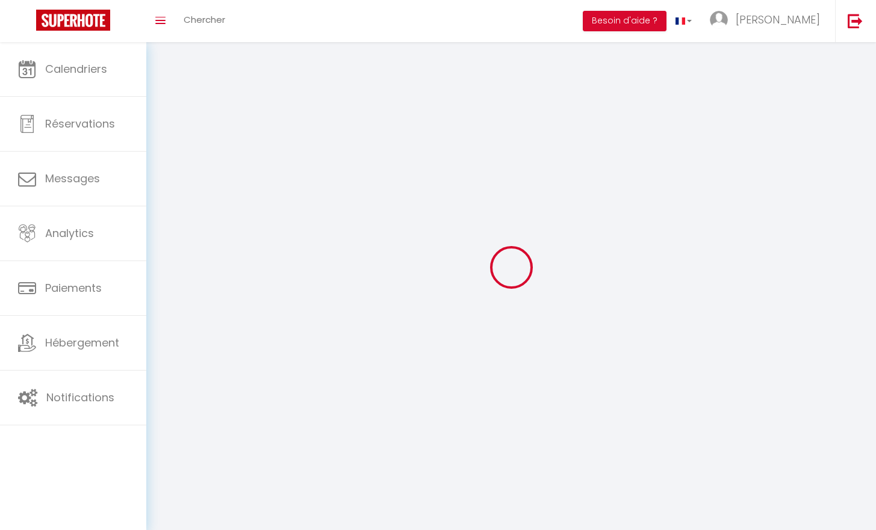
type input "[URL][DOMAIN_NAME]"
select select "28"
select select "fr"
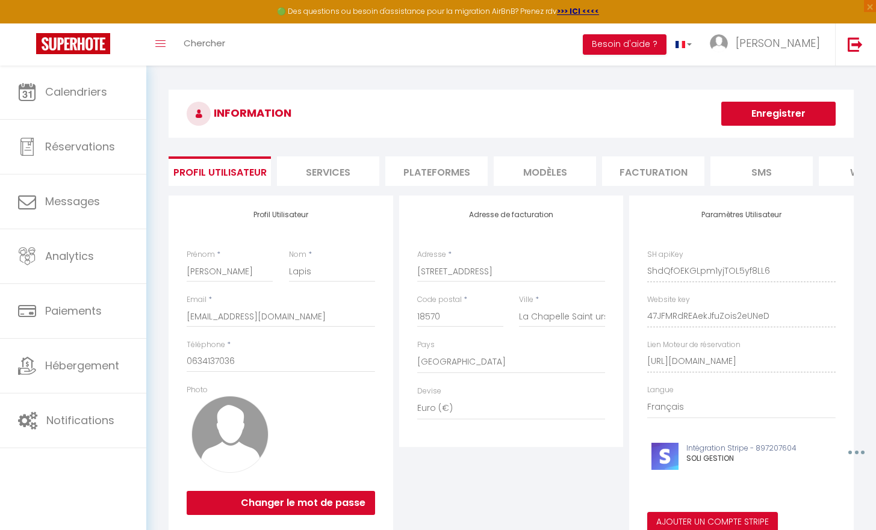
click at [445, 173] on li "Plateformes" at bounding box center [436, 170] width 102 height 29
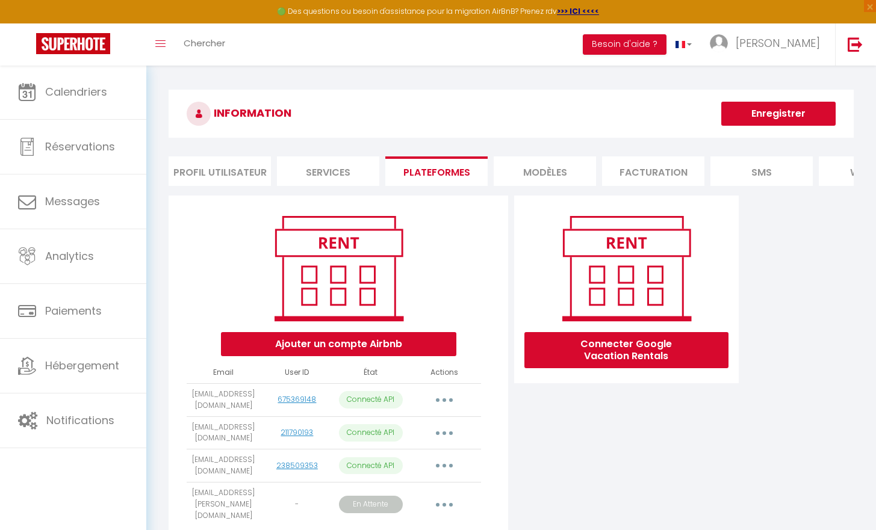
click at [438, 410] on button "button" at bounding box center [444, 400] width 34 height 19
click at [427, 438] on link "Importer les appartements" at bounding box center [390, 427] width 133 height 20
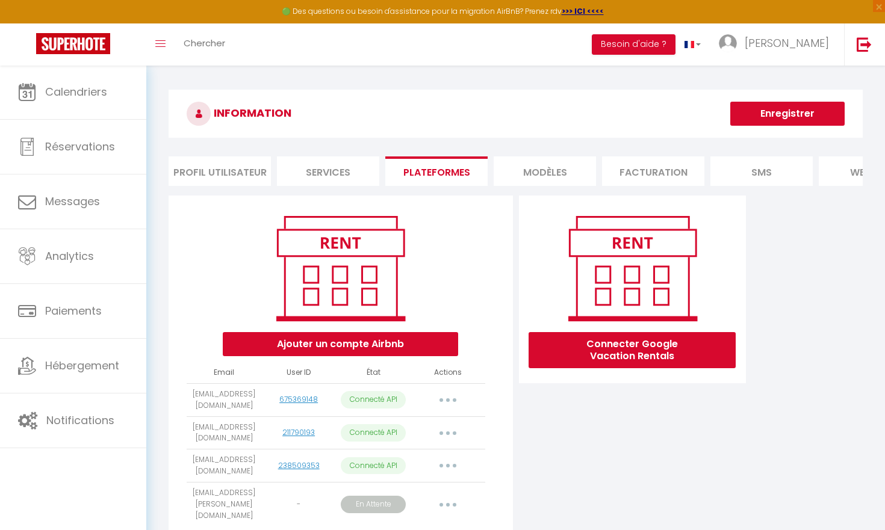
select select "65561"
select select "65562"
select select "65563"
select select "68348"
select select "77141"
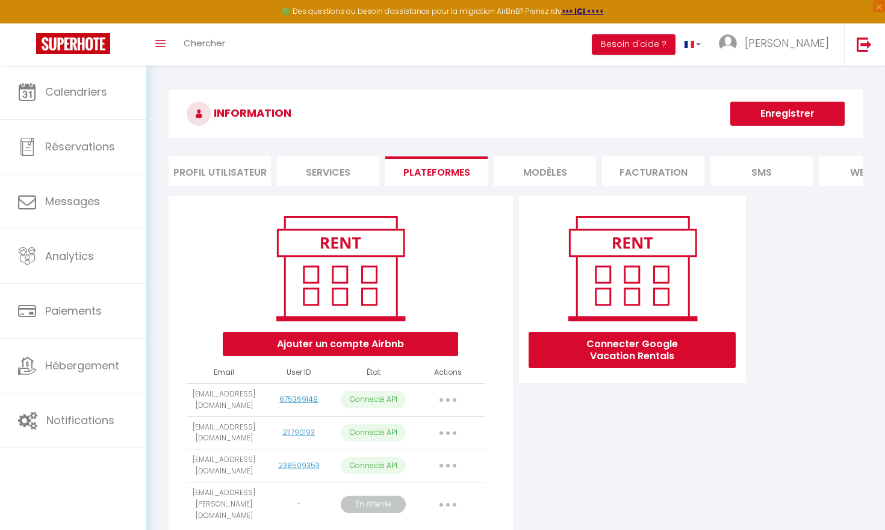
select select "78409"
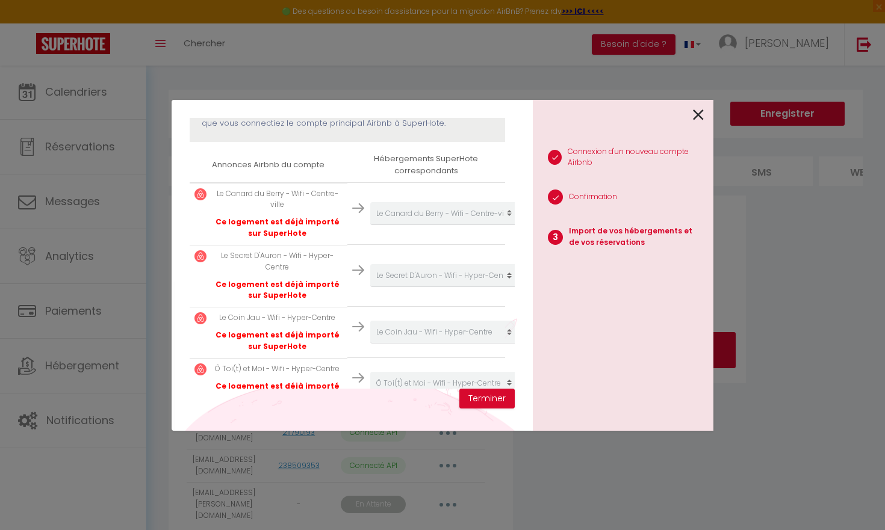
scroll to position [330, 0]
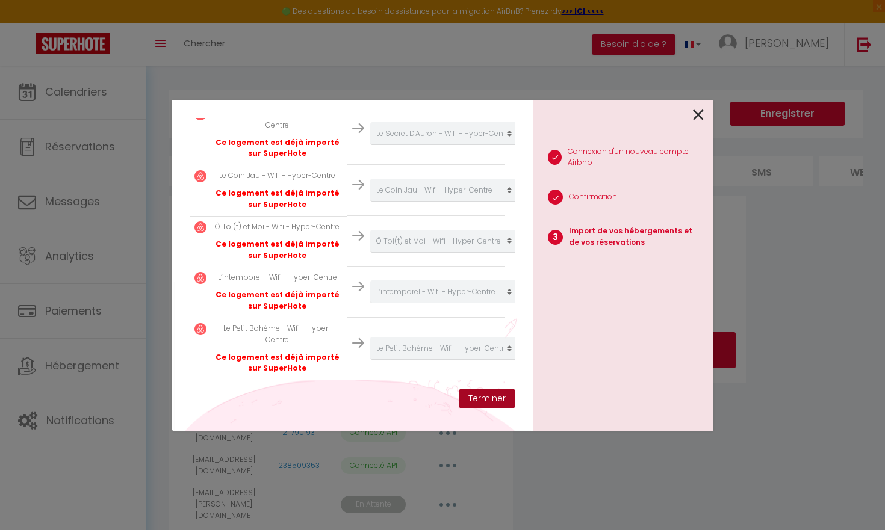
click at [475, 402] on button "Terminer" at bounding box center [486, 399] width 55 height 20
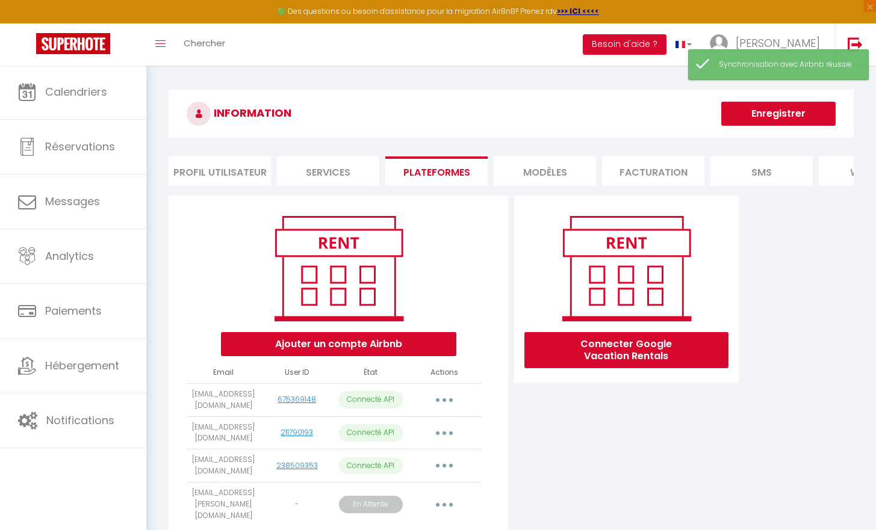
click at [443, 437] on button "button" at bounding box center [444, 433] width 34 height 19
click at [421, 470] on link "Importer les appartements" at bounding box center [390, 460] width 133 height 20
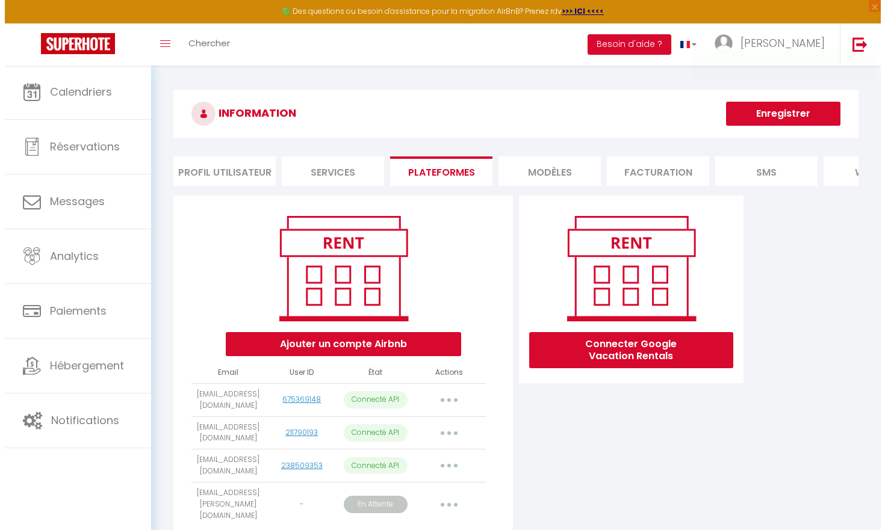
scroll to position [42, 0]
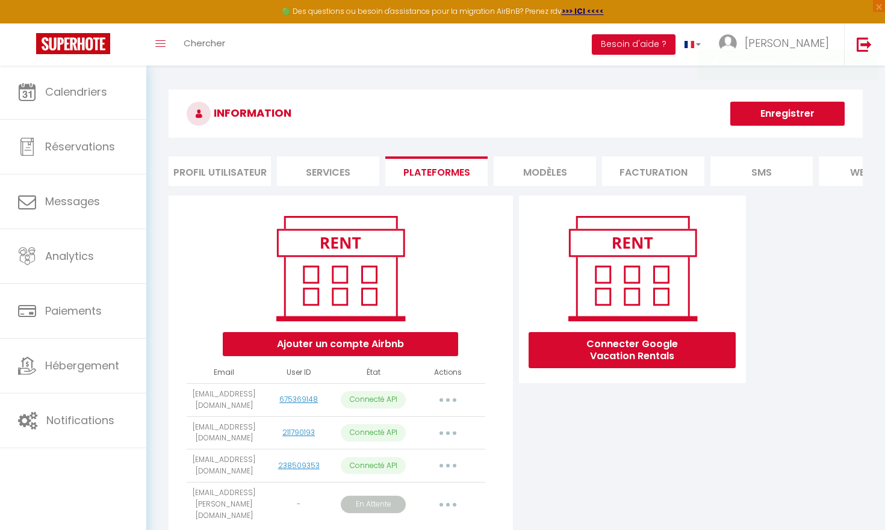
select select "75973"
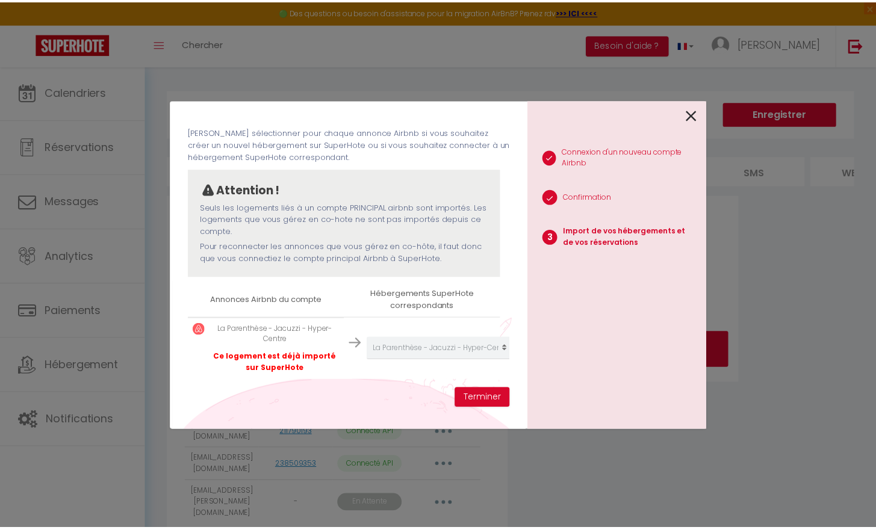
scroll to position [51, 0]
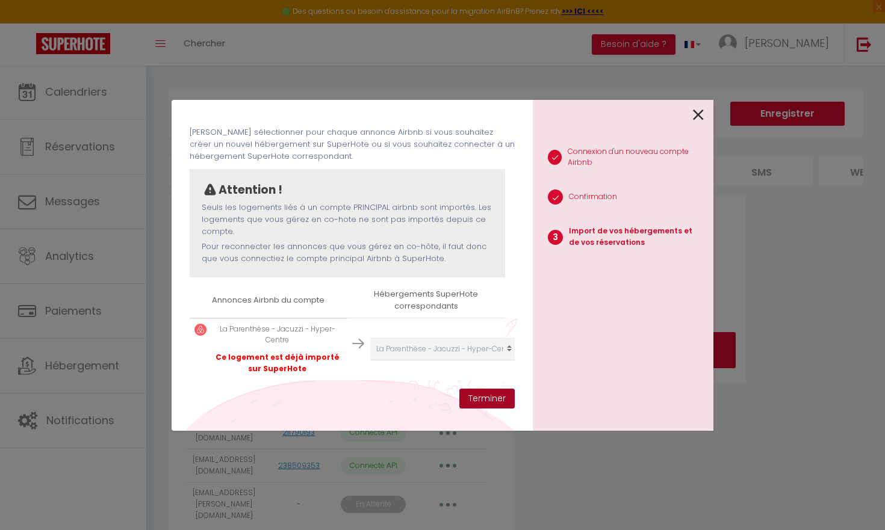
click at [483, 405] on button "Terminer" at bounding box center [486, 399] width 55 height 20
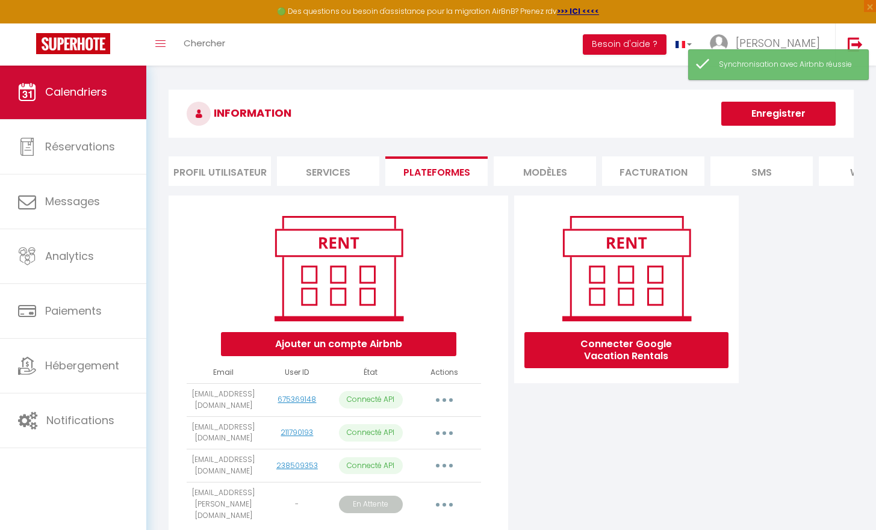
click at [69, 104] on link "Calendriers" at bounding box center [73, 92] width 146 height 54
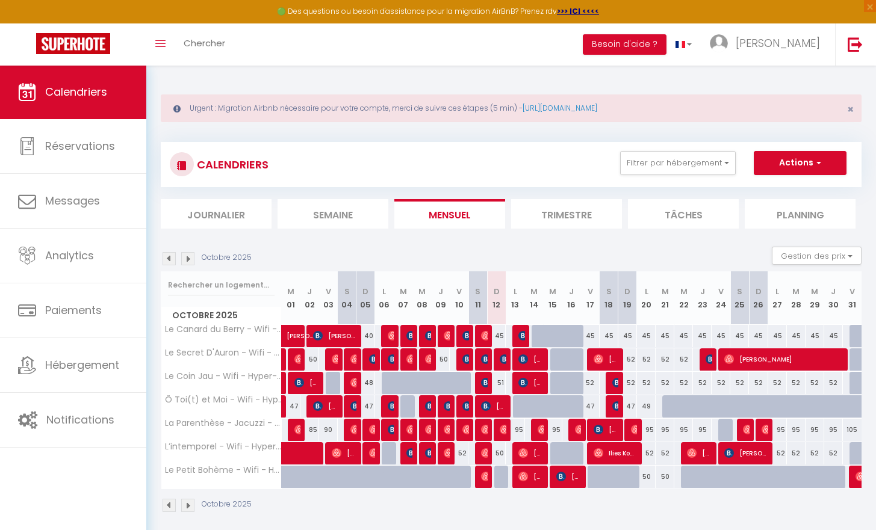
click at [185, 259] on img at bounding box center [187, 258] width 13 height 13
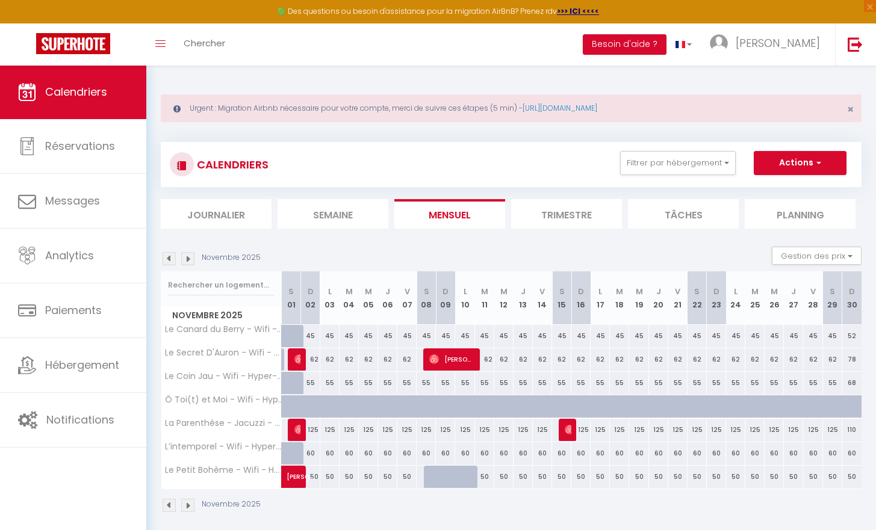
click at [167, 256] on img at bounding box center [168, 258] width 13 height 13
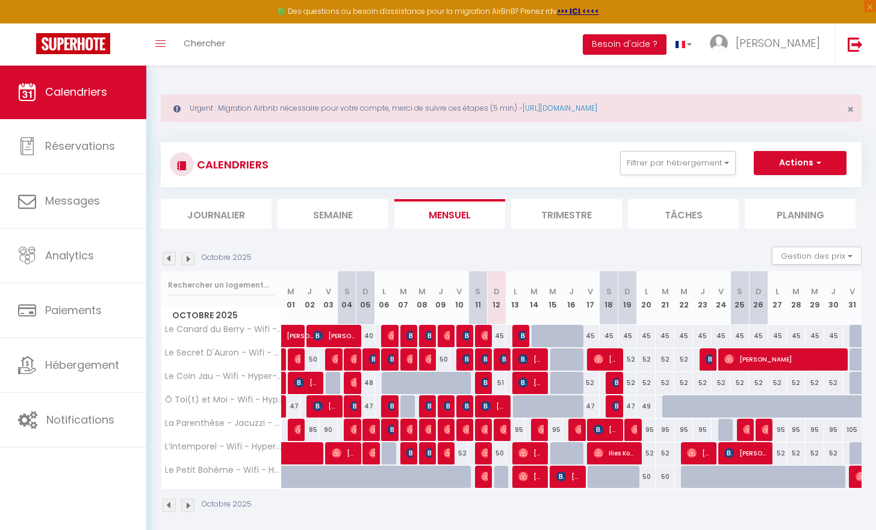
click at [551, 411] on div at bounding box center [559, 413] width 19 height 23
type input "47"
type input "Mer 15 Octobre 2025"
type input "Jeu 16 Octobre 2025"
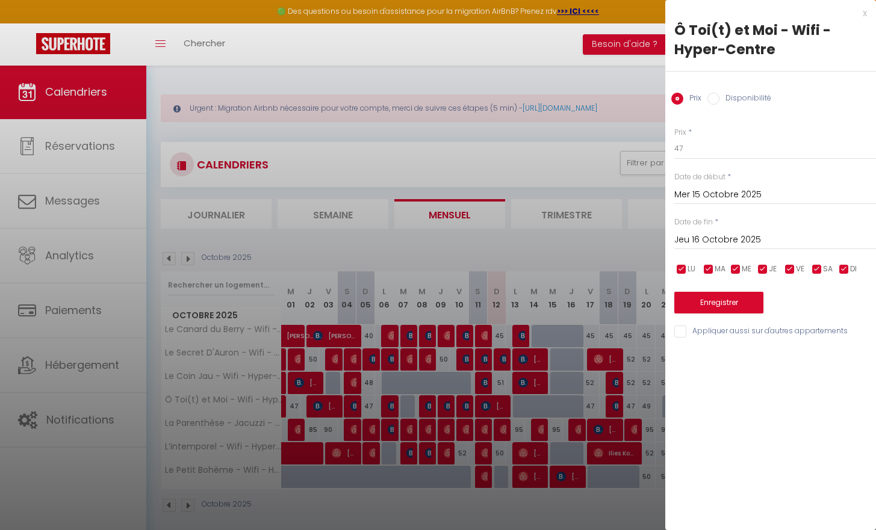
click at [713, 96] on input "Disponibilité" at bounding box center [713, 99] width 12 height 12
radio input "true"
radio input "false"
click at [678, 192] on input "Mer 15 Octobre 2025" at bounding box center [775, 196] width 202 height 16
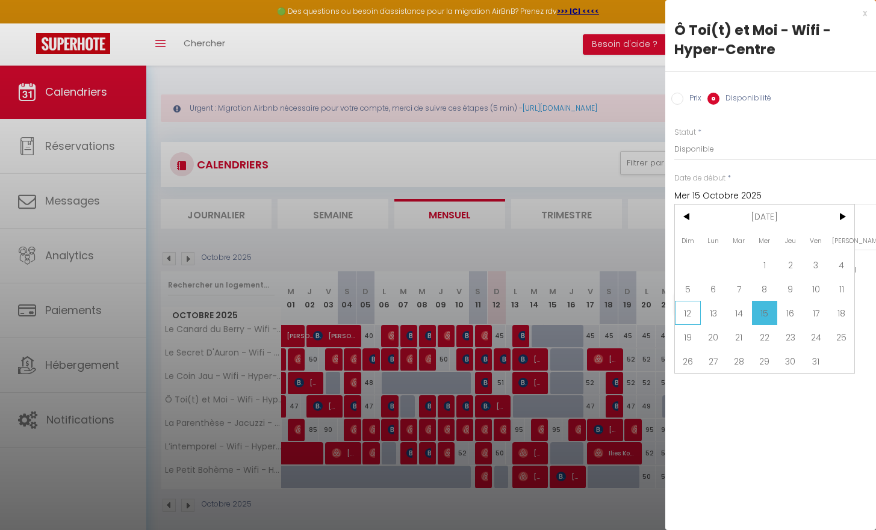
click at [685, 315] on span "12" at bounding box center [688, 313] width 26 height 24
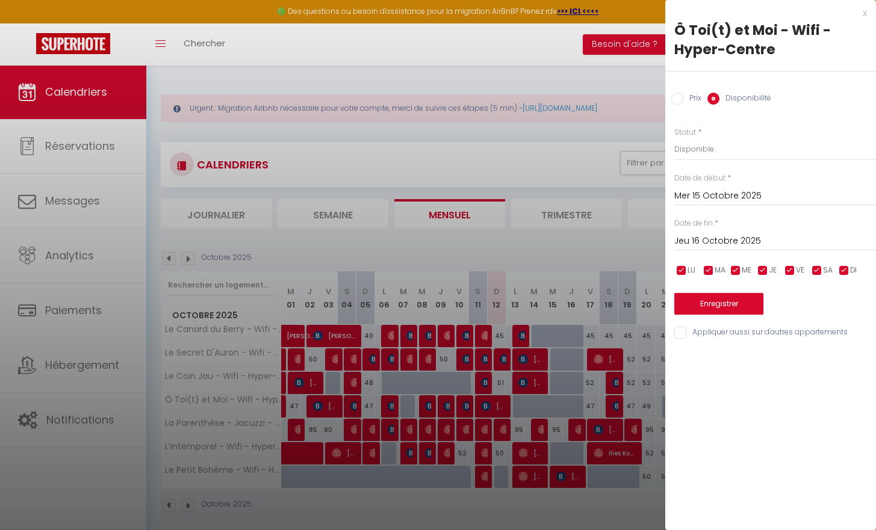
type input "Dim 12 Octobre 2025"
click at [730, 241] on input "Jeu 16 Octobre 2025" at bounding box center [775, 242] width 202 height 16
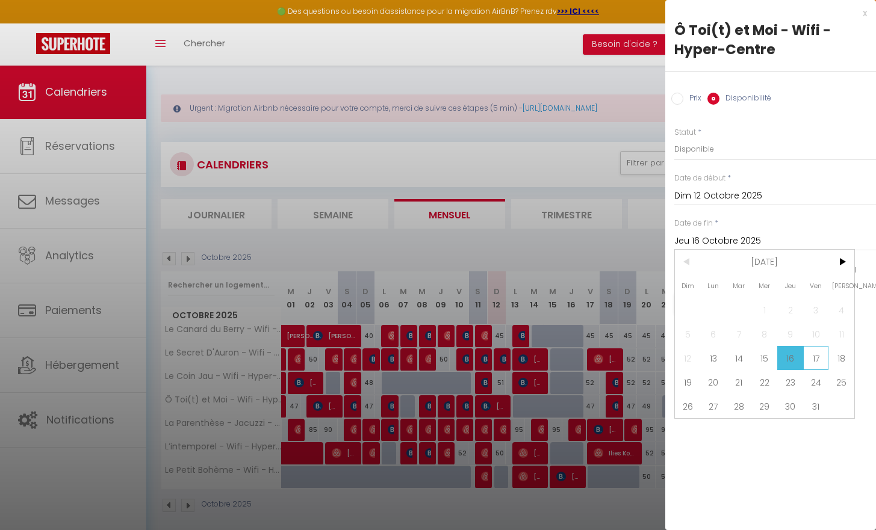
click at [815, 356] on span "17" at bounding box center [816, 358] width 26 height 24
type input "Ven 17 Octobre 2025"
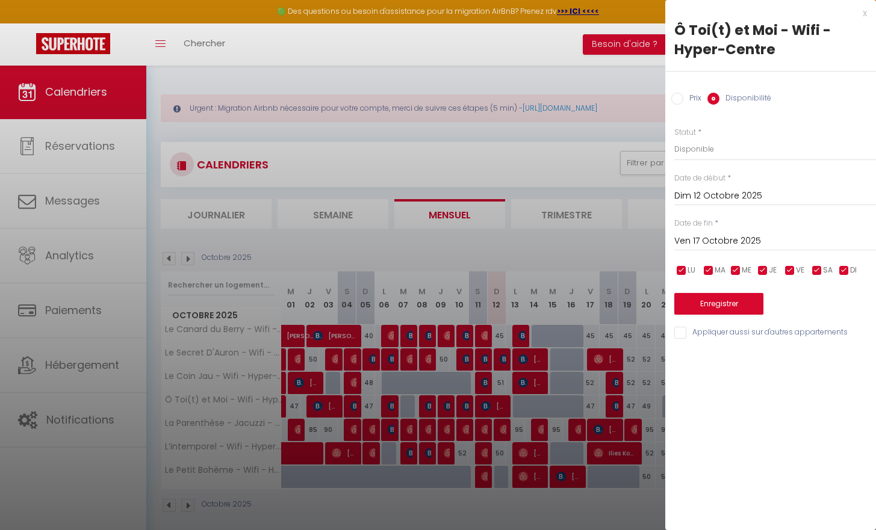
click at [743, 303] on button "Enregistrer" at bounding box center [718, 304] width 89 height 22
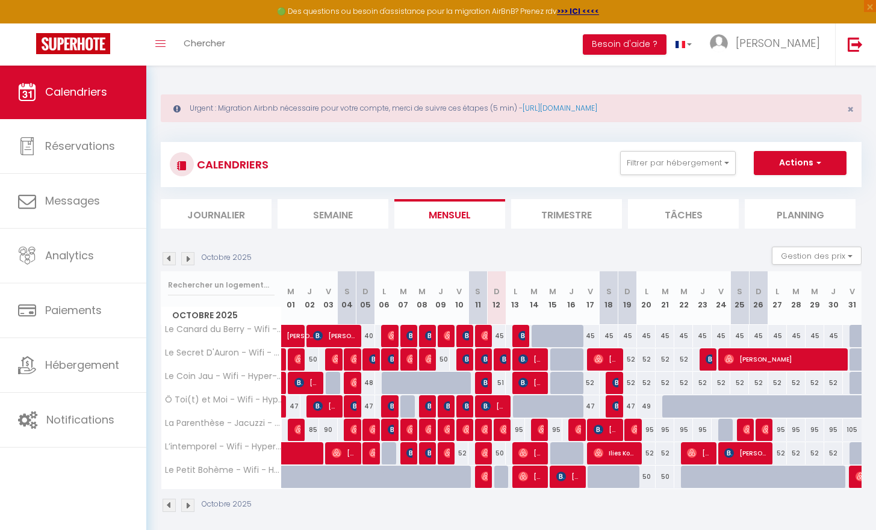
click at [535, 406] on div at bounding box center [540, 413] width 19 height 23
type input "[DATE]"
type input "Mer 15 Octobre 2025"
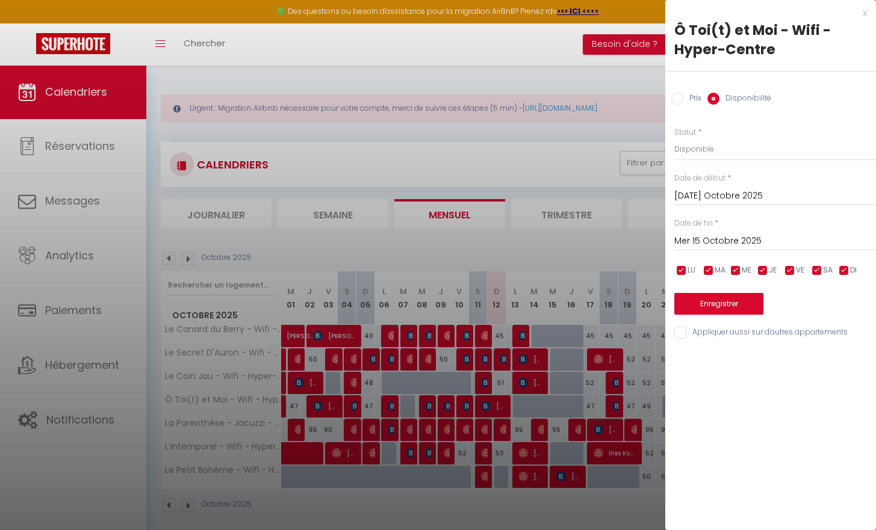
click at [690, 298] on button "Enregistrer" at bounding box center [718, 304] width 89 height 22
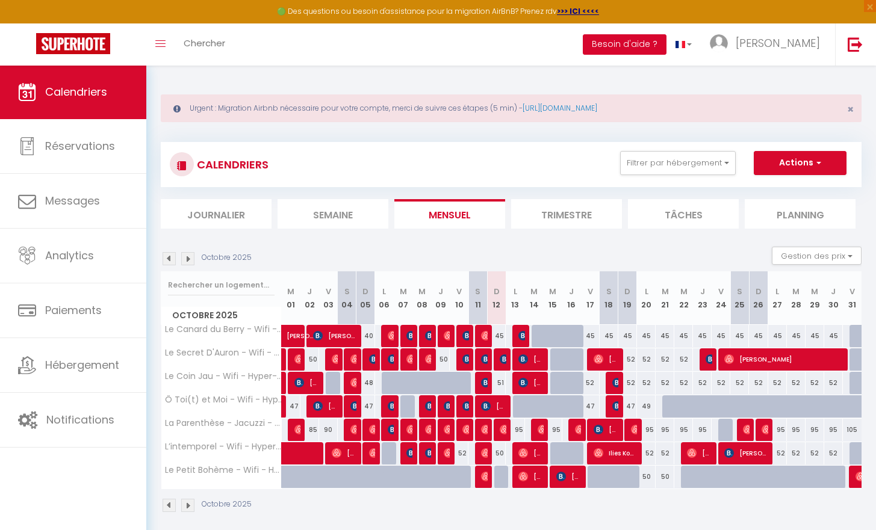
click at [666, 46] on button "Besoin d'aide ?" at bounding box center [625, 44] width 84 height 20
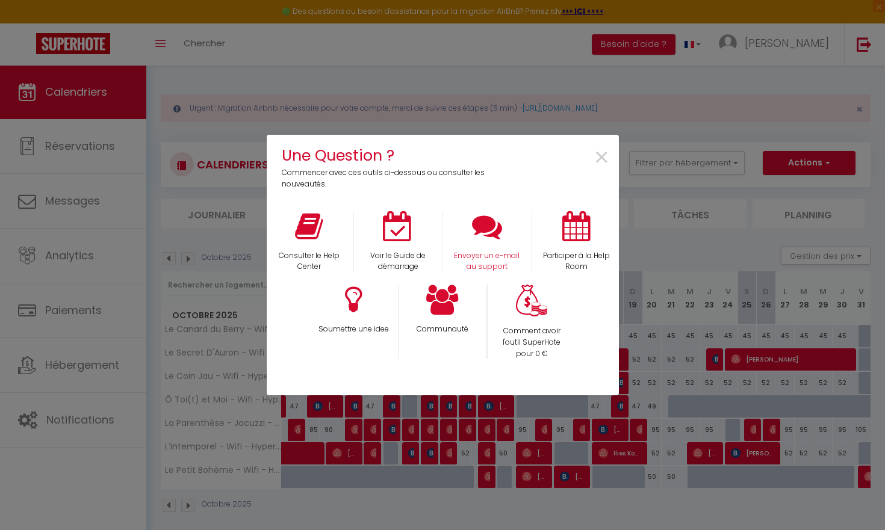
click at [491, 248] on div "Envoyer un e-mail au support" at bounding box center [486, 242] width 89 height 62
click at [485, 267] on p "Envoyer un e-mail au support" at bounding box center [486, 261] width 73 height 23
click at [601, 156] on span "×" at bounding box center [601, 158] width 16 height 38
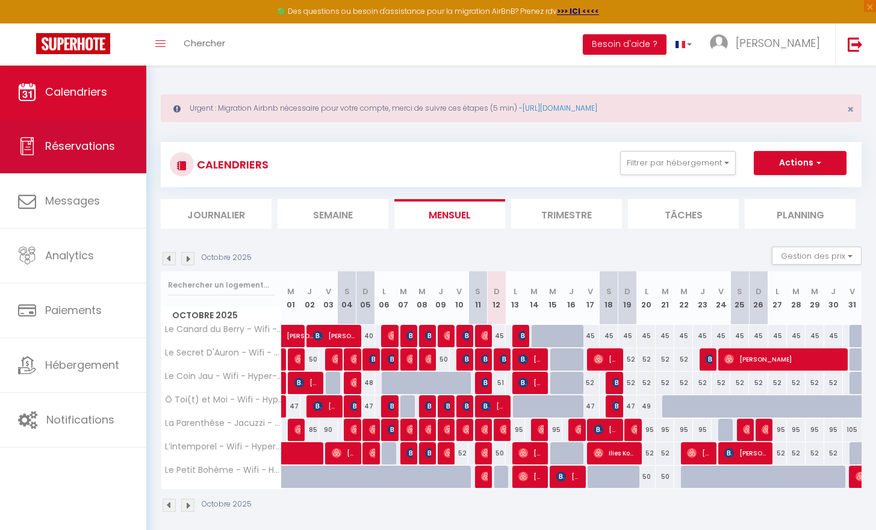
click at [82, 155] on link "Réservations" at bounding box center [73, 146] width 146 height 54
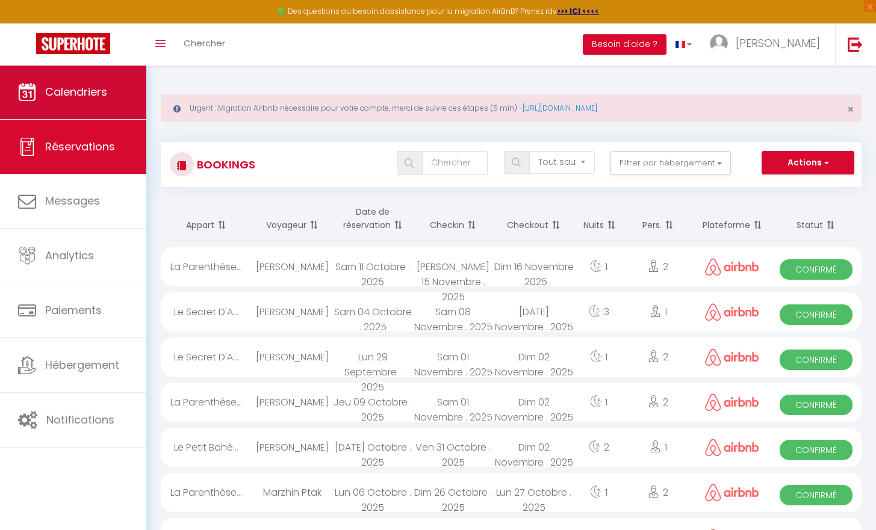
click at [88, 100] on link "Calendriers" at bounding box center [73, 92] width 146 height 54
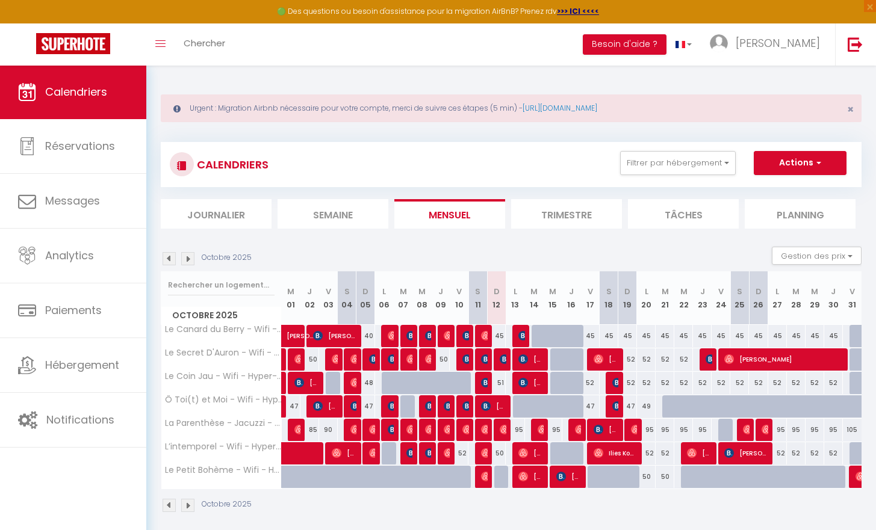
click at [539, 409] on div at bounding box center [540, 413] width 19 height 23
type input "47"
type input "[DATE]"
type input "Mer 15 Octobre 2025"
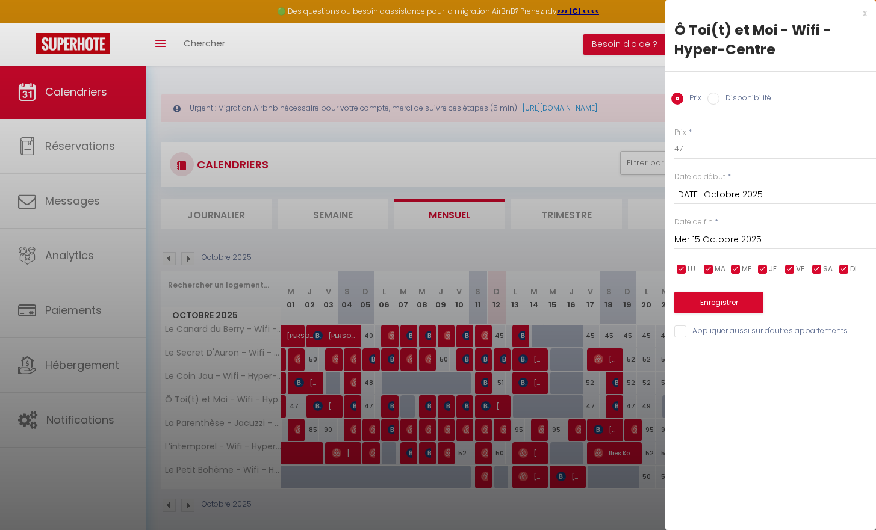
click at [716, 97] on input "Disponibilité" at bounding box center [713, 99] width 12 height 12
radio input "true"
radio input "false"
click at [689, 237] on input "Mer 15 Octobre 2025" at bounding box center [775, 242] width 202 height 16
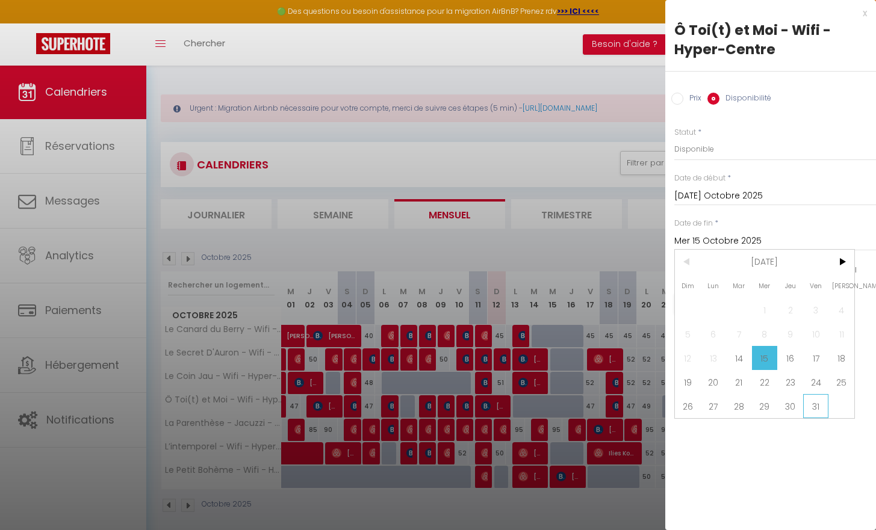
click at [815, 406] on span "31" at bounding box center [816, 406] width 26 height 24
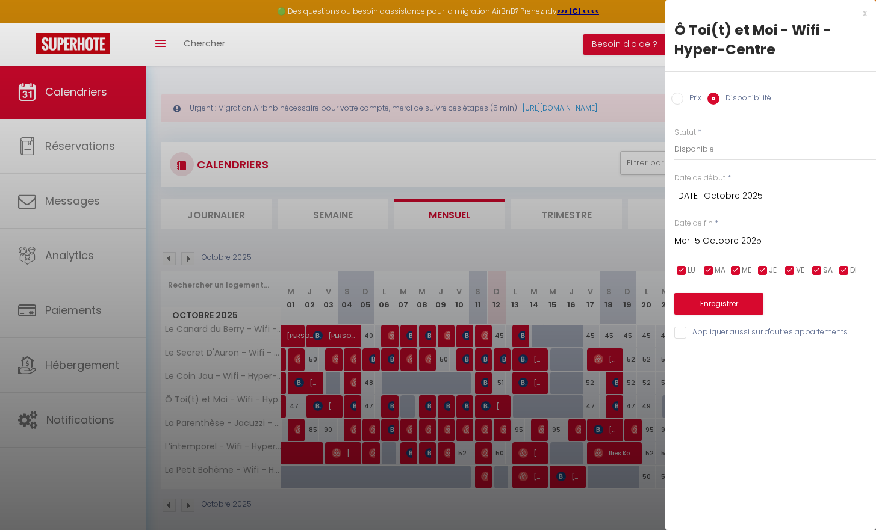
type input "Ven 31 Octobre 2025"
click at [726, 300] on button "Enregistrer" at bounding box center [718, 304] width 89 height 22
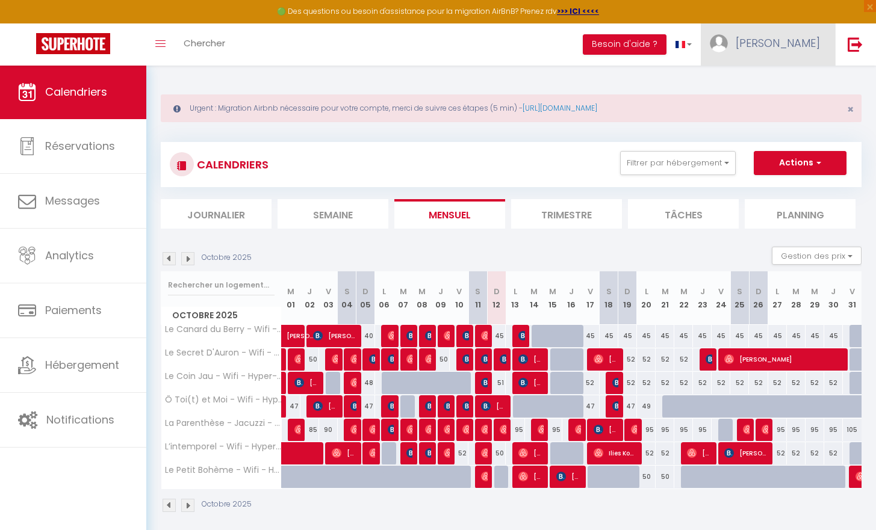
click at [795, 32] on link "[PERSON_NAME]" at bounding box center [768, 44] width 134 height 42
click at [771, 88] on link "Paramètres" at bounding box center [786, 83] width 89 height 20
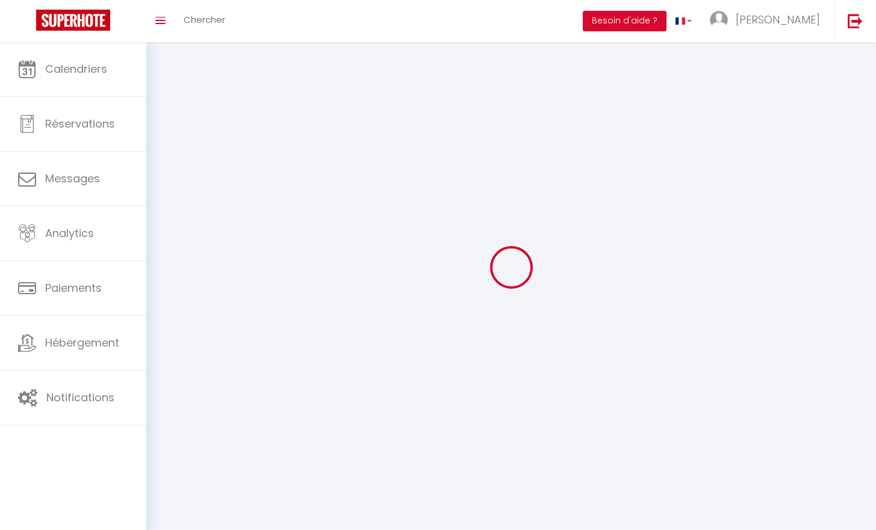
select select
type input "[PERSON_NAME]"
type input "Lapis"
type input "0634137036"
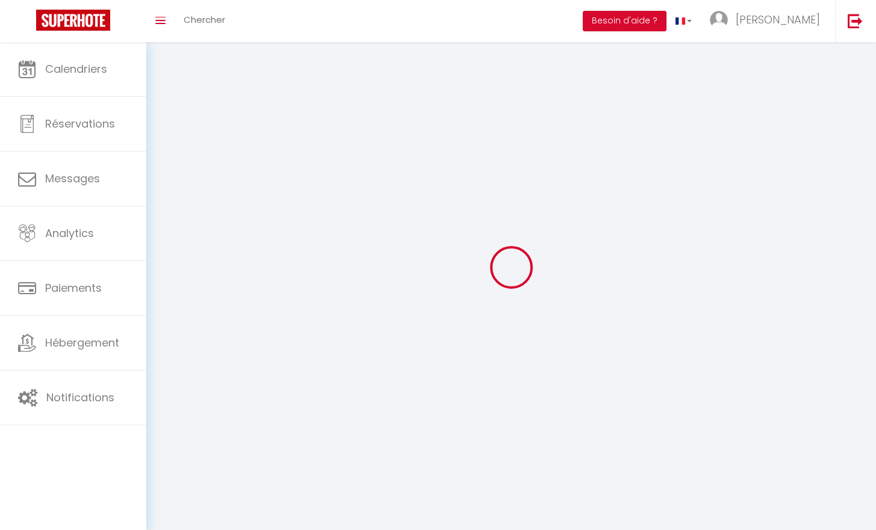
type input "[STREET_ADDRESS]"
type input "18570"
type input "La Chapelle Saint ursin"
type input "ShdQfOEKGLpm1yjTOL5yf8LL6"
type input "47JFMRdREAekJfuZois2eUNeD"
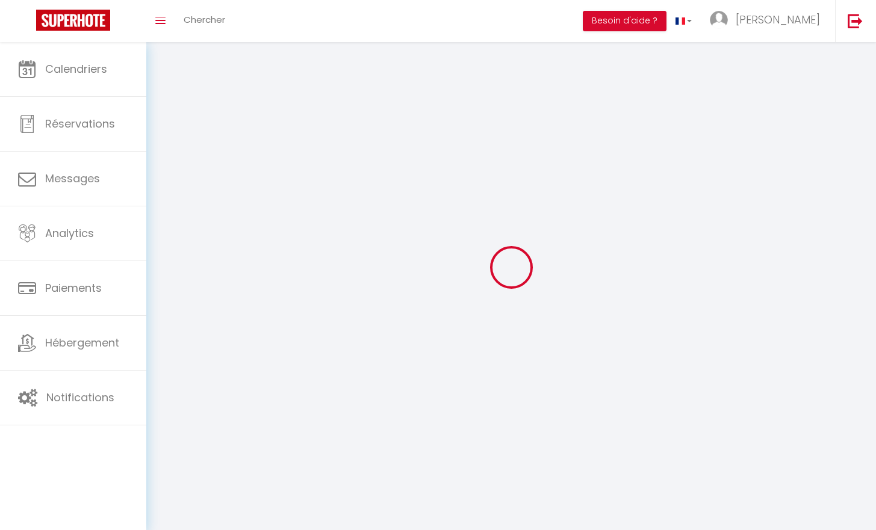
type input "[URL][DOMAIN_NAME]"
select select "28"
select select "fr"
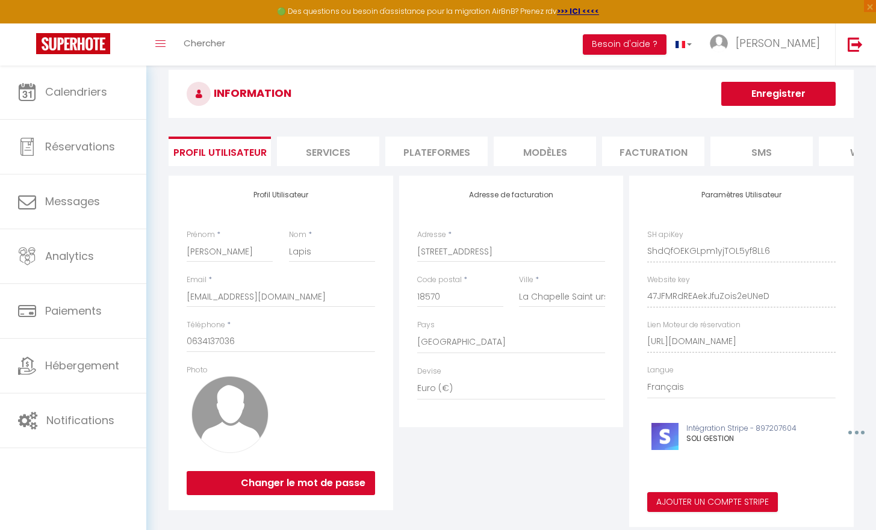
scroll to position [19, 0]
click at [351, 152] on li "Services" at bounding box center [328, 151] width 102 height 29
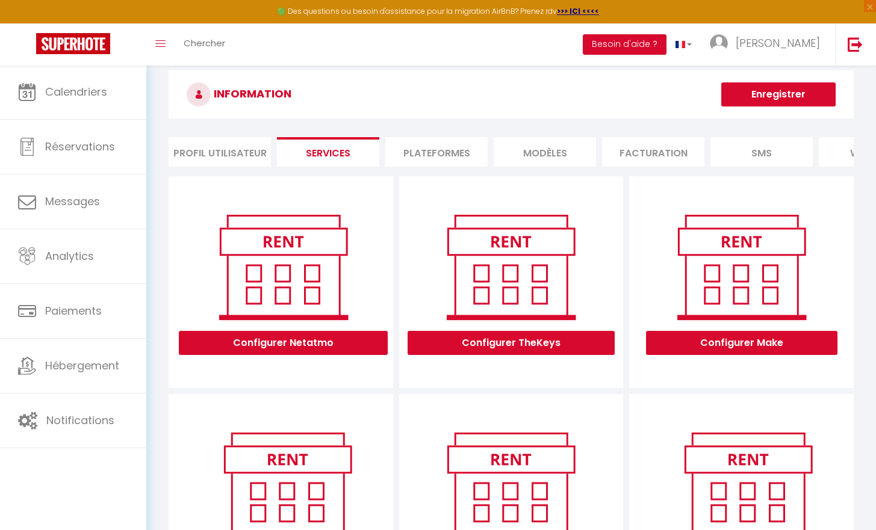
click at [256, 148] on li "Profil Utilisateur" at bounding box center [220, 151] width 102 height 29
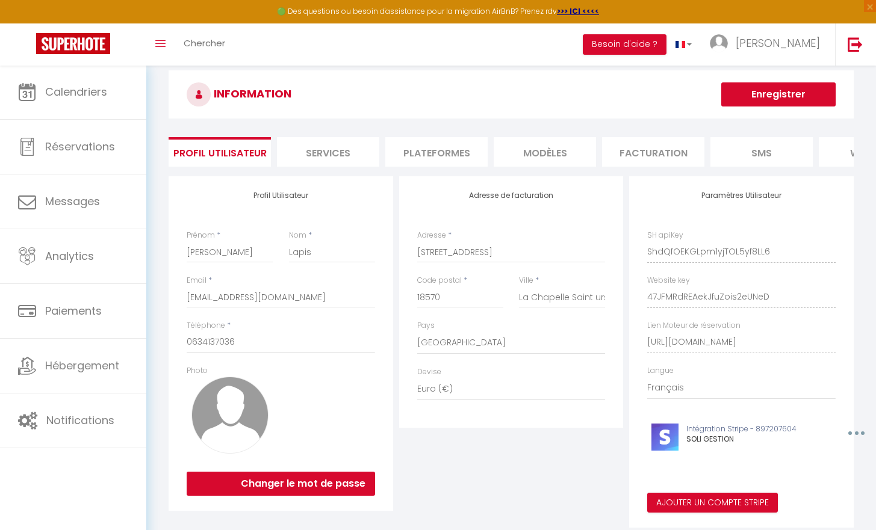
click at [320, 145] on li "Services" at bounding box center [328, 151] width 102 height 29
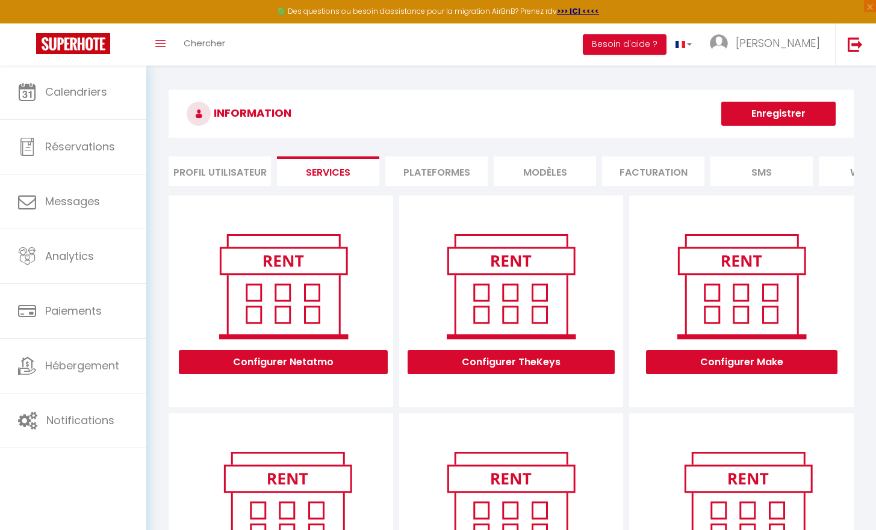
click at [425, 172] on li "Plateformes" at bounding box center [436, 170] width 102 height 29
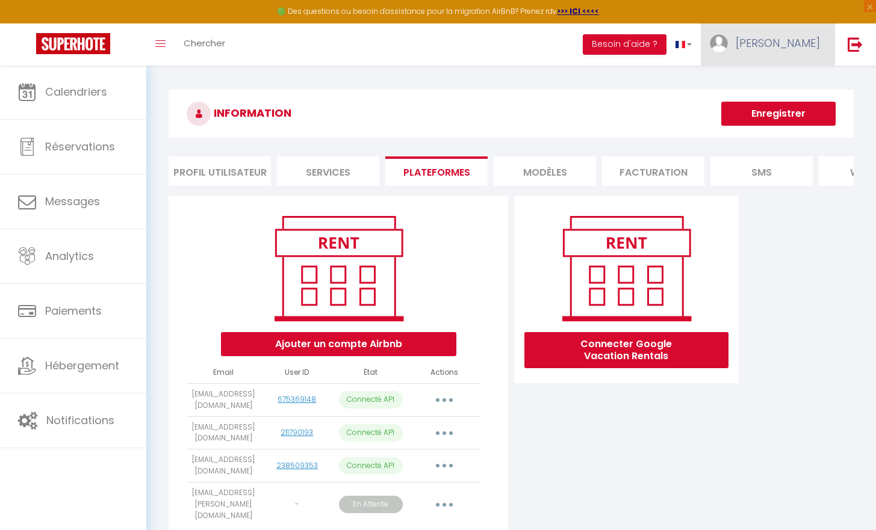
click at [784, 33] on link "[PERSON_NAME]" at bounding box center [768, 44] width 134 height 42
click at [784, 50] on span "[PERSON_NAME]" at bounding box center [777, 43] width 84 height 15
click at [446, 410] on button "button" at bounding box center [444, 400] width 34 height 19
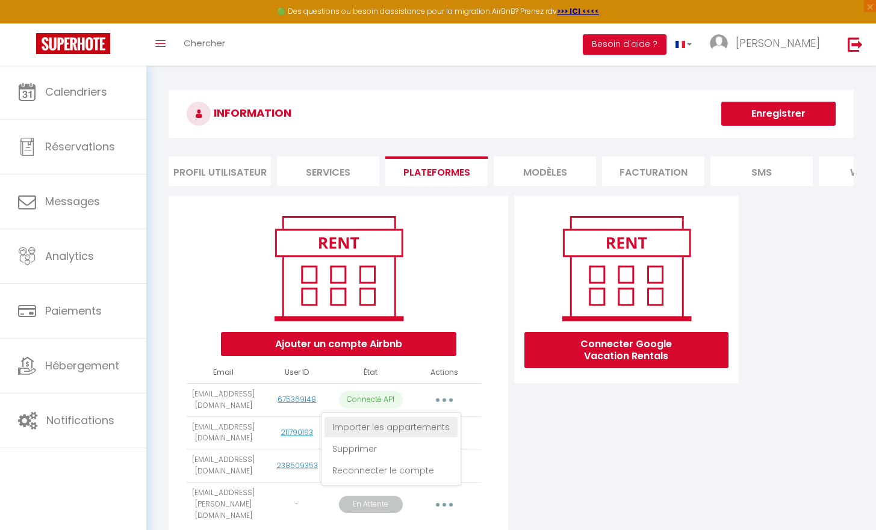
click at [433, 436] on link "Importer les appartements" at bounding box center [390, 427] width 133 height 20
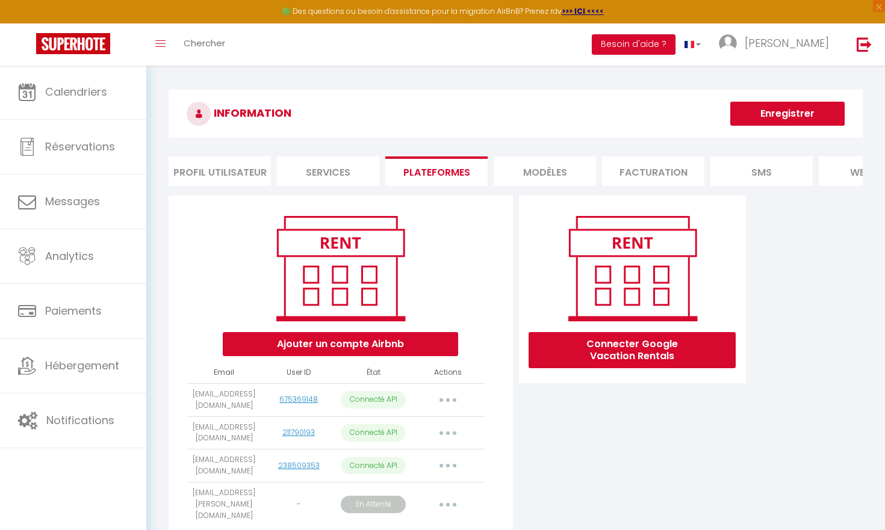
select select "65561"
select select "65562"
select select "65563"
select select "68348"
select select "77141"
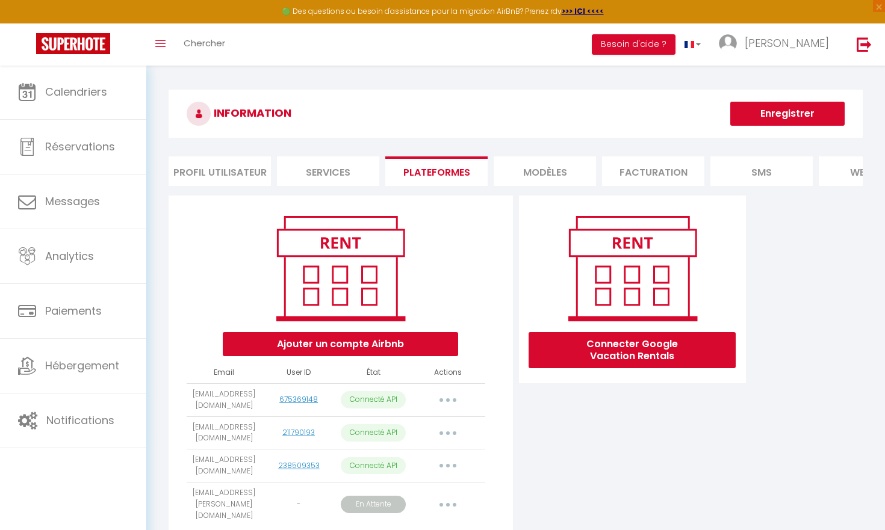
select select "78409"
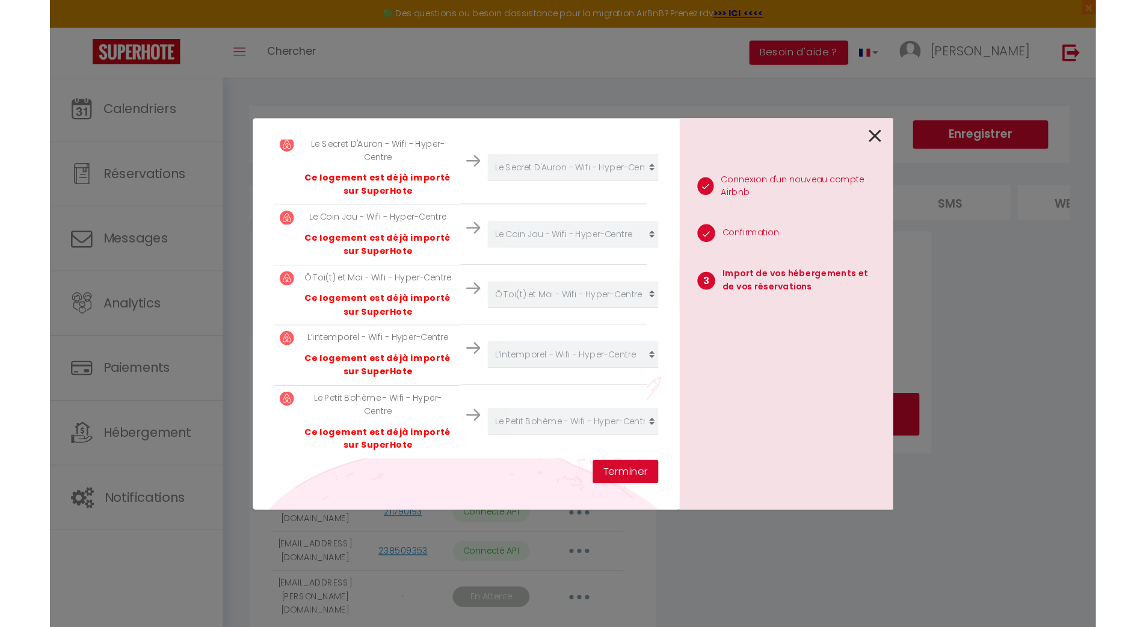
scroll to position [330, 0]
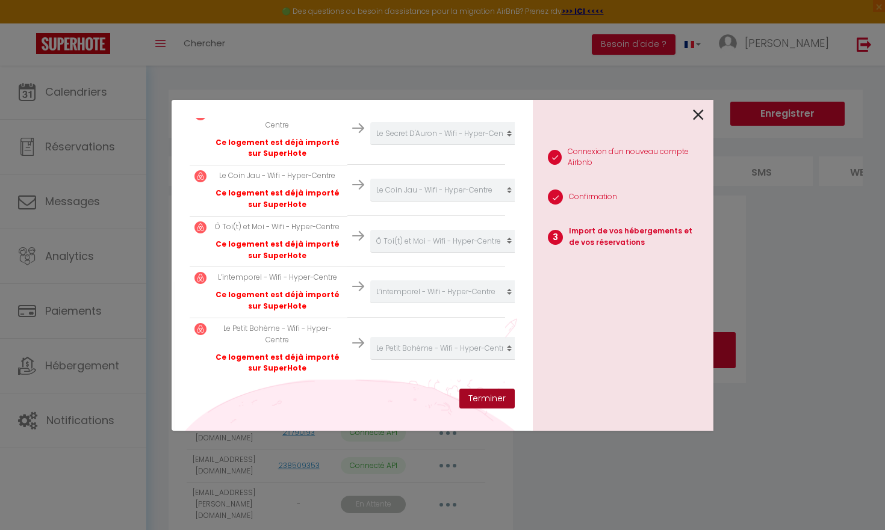
click at [475, 401] on button "Terminer" at bounding box center [486, 399] width 55 height 20
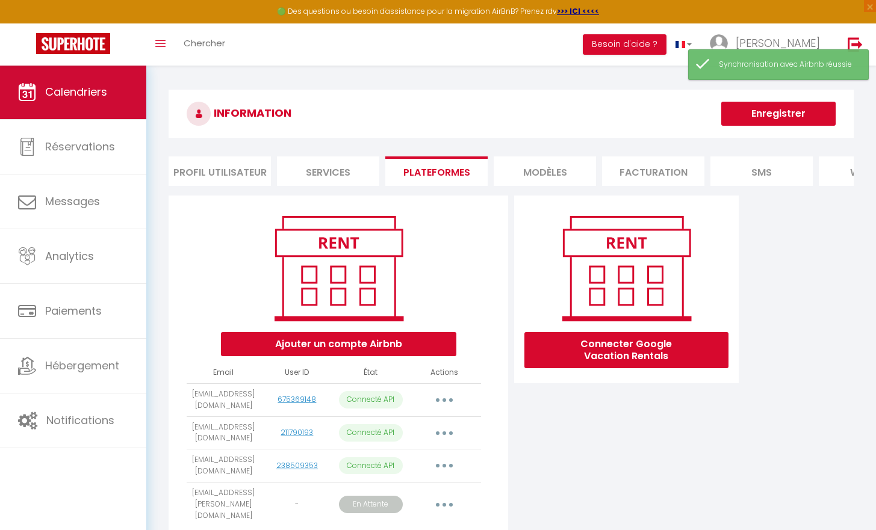
click at [106, 105] on link "Calendriers" at bounding box center [73, 92] width 146 height 54
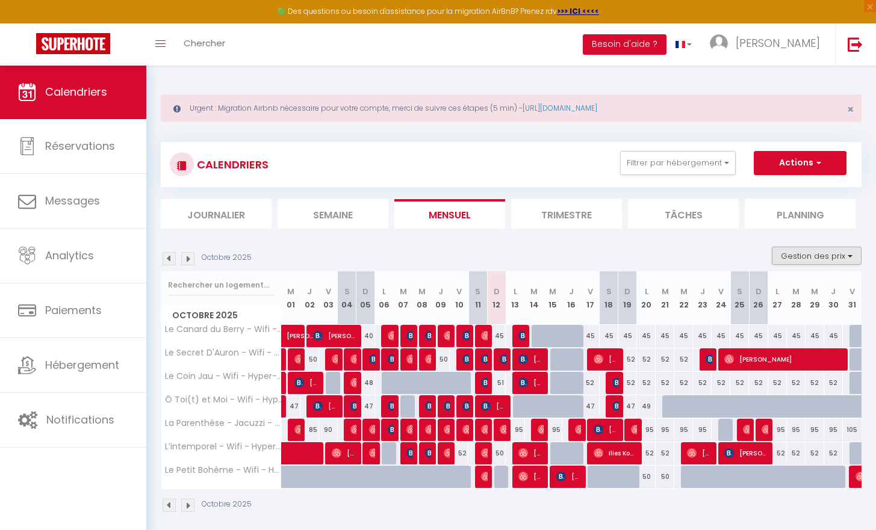
click at [805, 262] on button "Gestion des prix" at bounding box center [817, 256] width 90 height 18
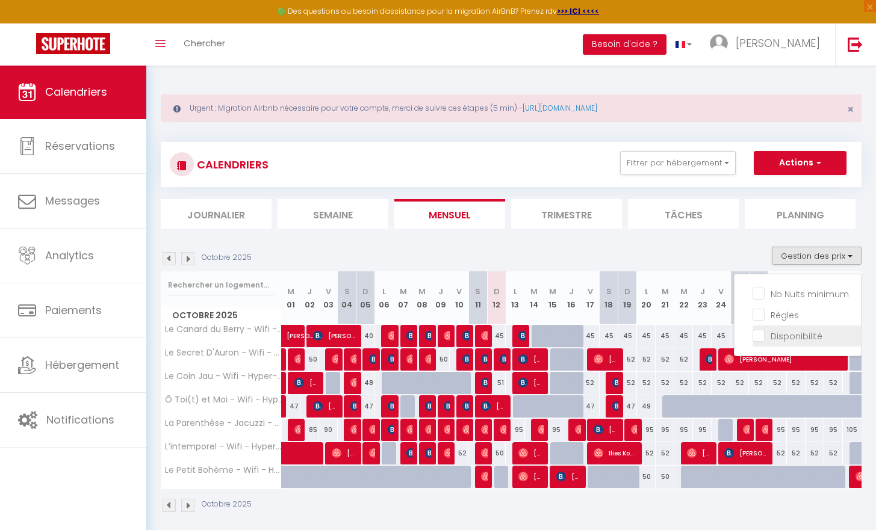
click at [759, 339] on input "Disponibilité" at bounding box center [806, 335] width 108 height 12
checkbox input "true"
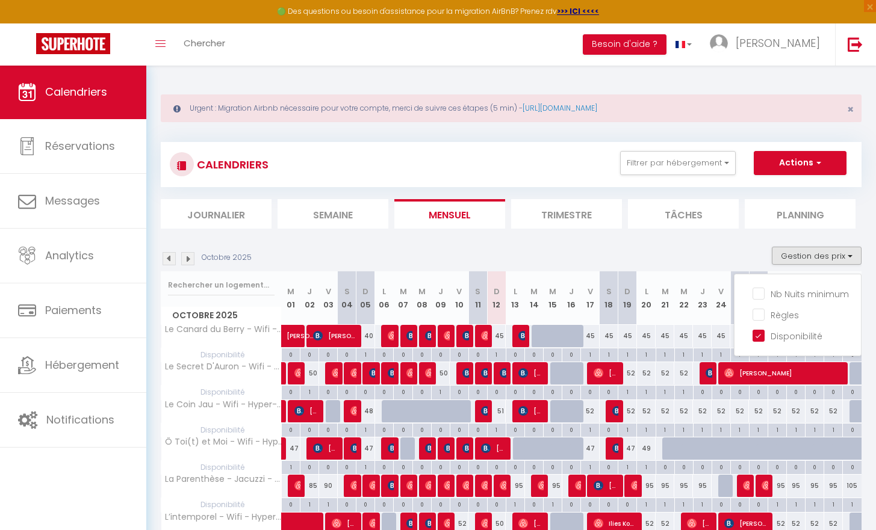
click at [688, 454] on div at bounding box center [690, 455] width 19 height 23
type input "62"
type input "Mer 22 Octobre 2025"
type input "Jeu 23 Octobre 2025"
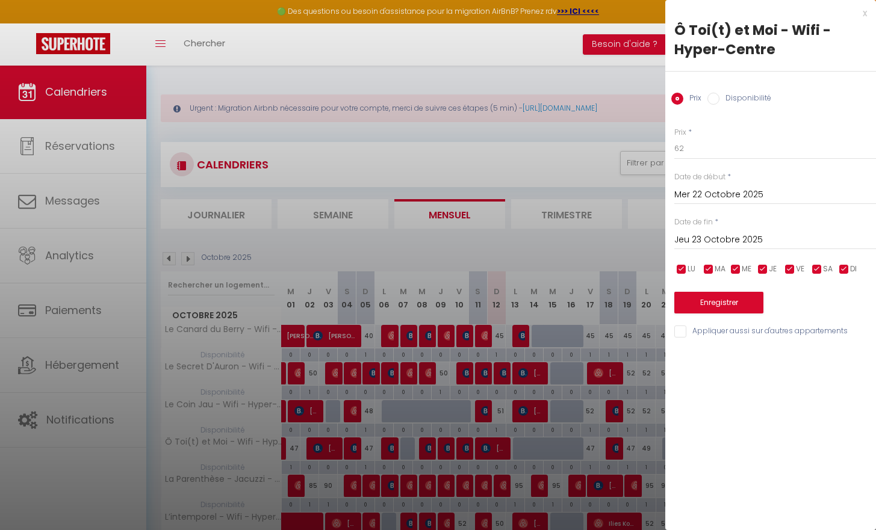
click at [711, 101] on input "Disponibilité" at bounding box center [713, 99] width 12 height 12
radio input "true"
radio input "false"
click at [693, 302] on button "Enregistrer" at bounding box center [718, 304] width 89 height 22
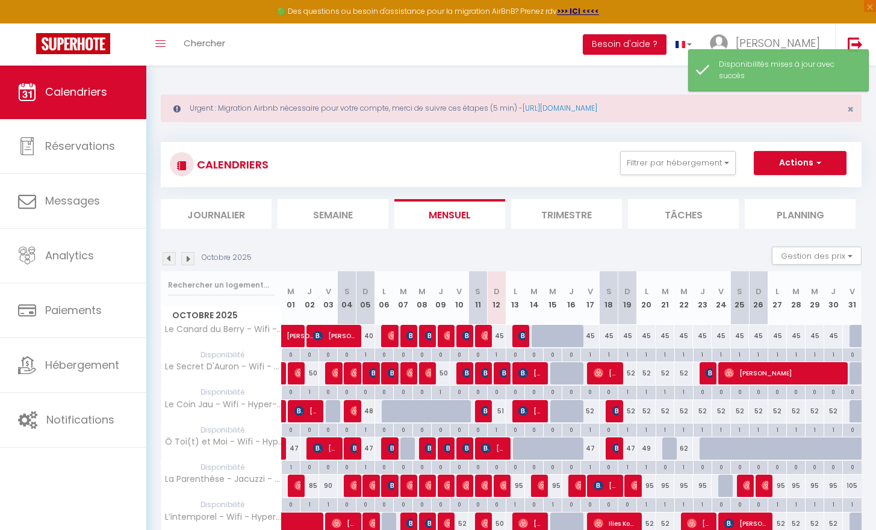
click at [704, 450] on div at bounding box center [708, 449] width 19 height 23
select select "1"
type input "Jeu 23 Octobre 2025"
type input "Ven 24 Octobre 2025"
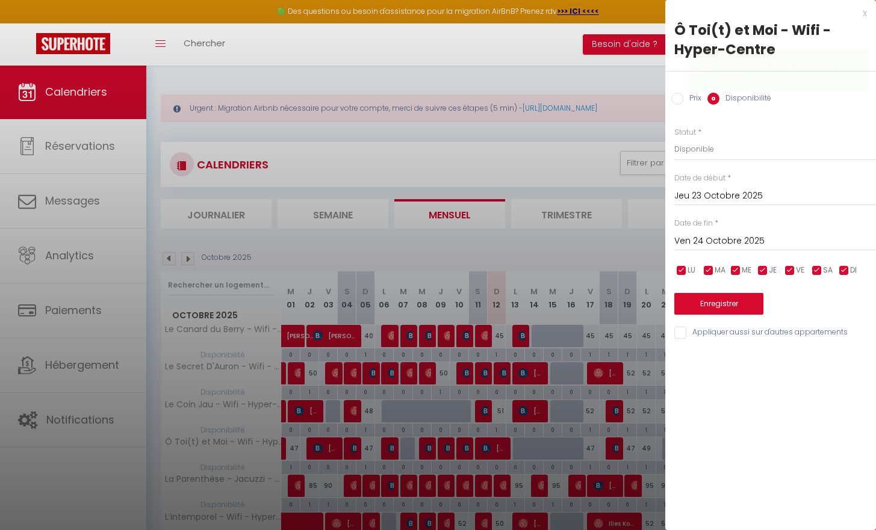
click at [645, 397] on div at bounding box center [438, 265] width 876 height 530
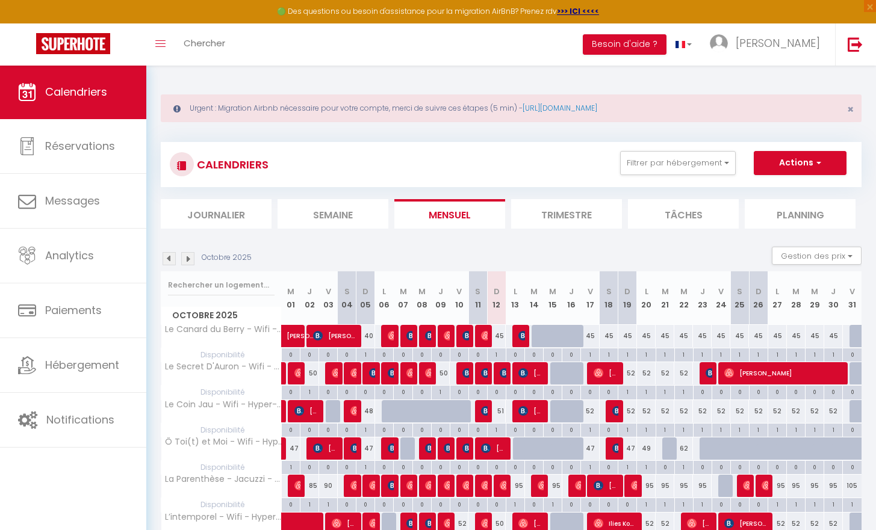
click at [668, 448] on div at bounding box center [671, 449] width 19 height 23
select select "1"
type input "Mar 21 Octobre 2025"
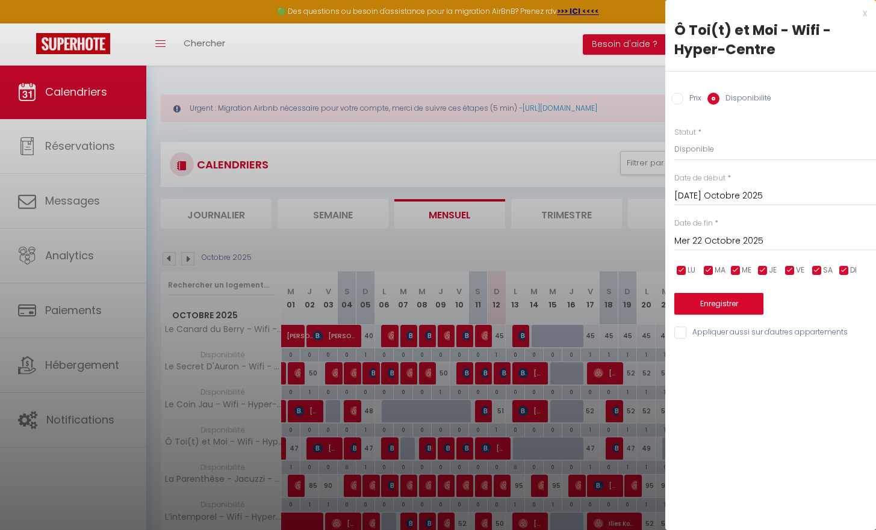
click at [699, 239] on input "Mer 22 Octobre 2025" at bounding box center [775, 242] width 202 height 16
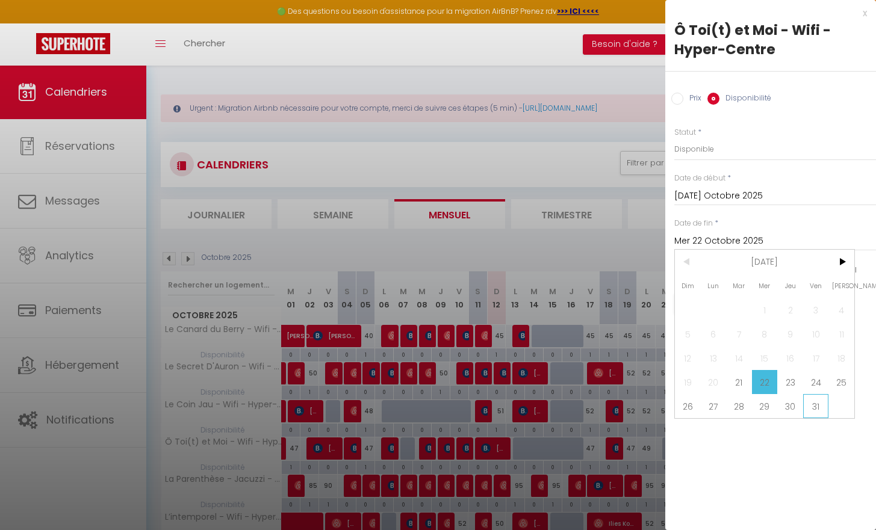
click at [815, 409] on span "31" at bounding box center [816, 406] width 26 height 24
type input "Ven 31 Octobre 2025"
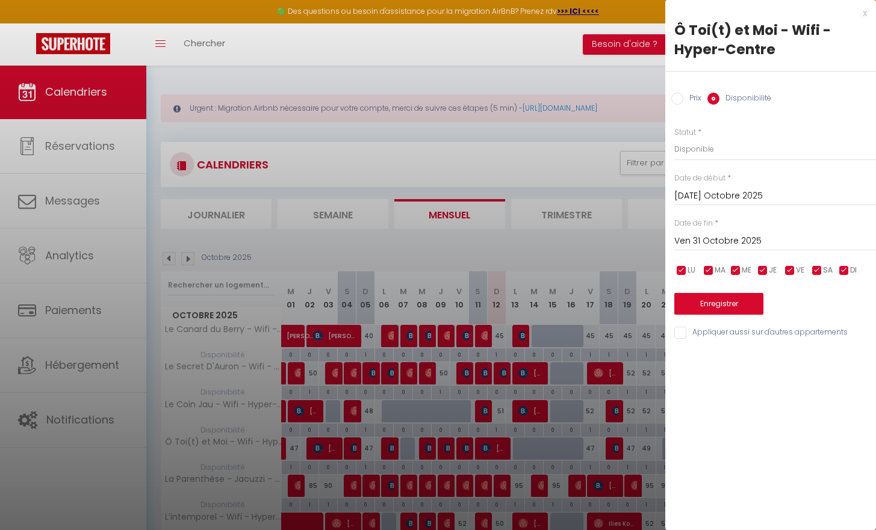
click at [740, 305] on button "Enregistrer" at bounding box center [718, 304] width 89 height 22
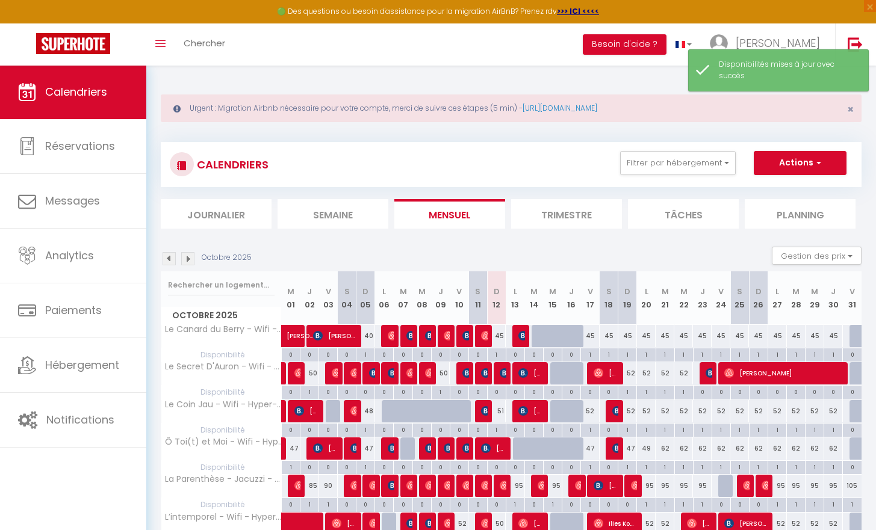
click at [685, 447] on div "62" at bounding box center [683, 449] width 19 height 22
select select "1"
type input "Mer 22 Octobre 2025"
type input "Jeu 23 Octobre 2025"
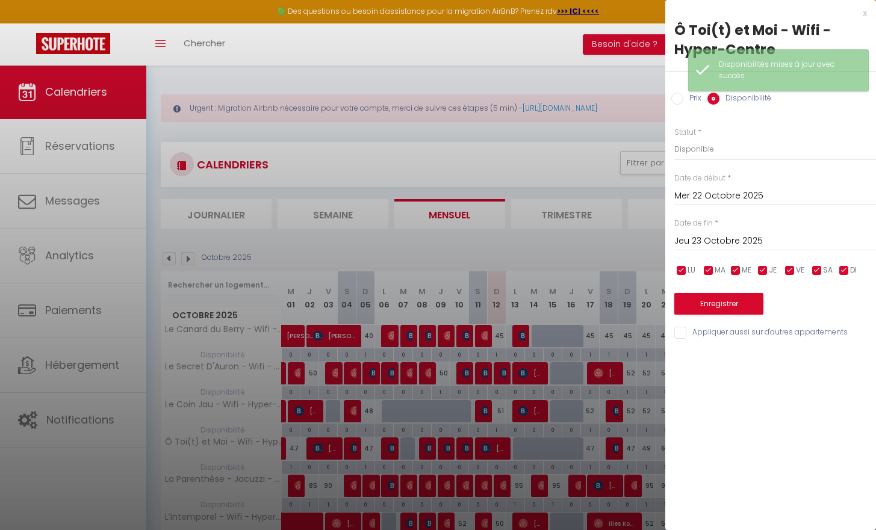
click at [659, 449] on div at bounding box center [438, 265] width 876 height 530
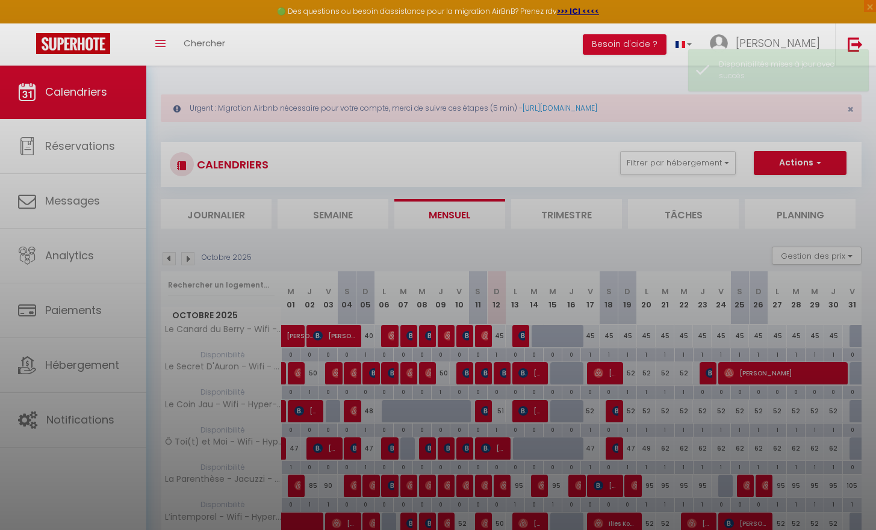
select select
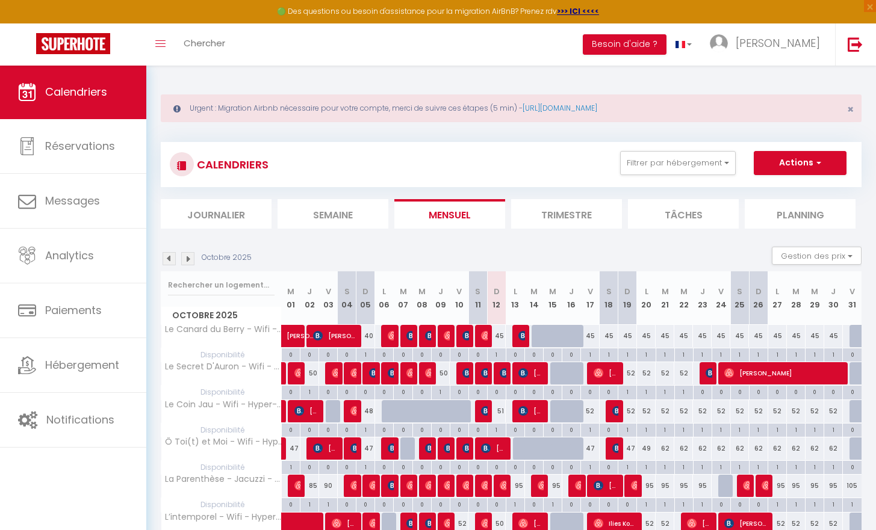
click at [664, 442] on div "62" at bounding box center [664, 449] width 19 height 22
select select "1"
type input "Mar 21 Octobre 2025"
type input "Mer 22 Octobre 2025"
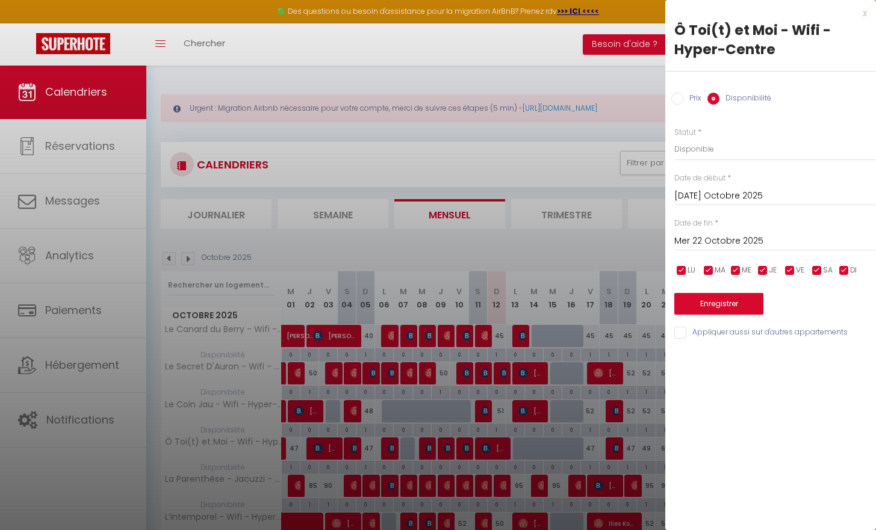
click at [688, 240] on input "Mer 22 Octobre 2025" at bounding box center [775, 242] width 202 height 16
select select "0"
click at [693, 238] on input "Mer 22 Octobre 2025" at bounding box center [775, 242] width 202 height 16
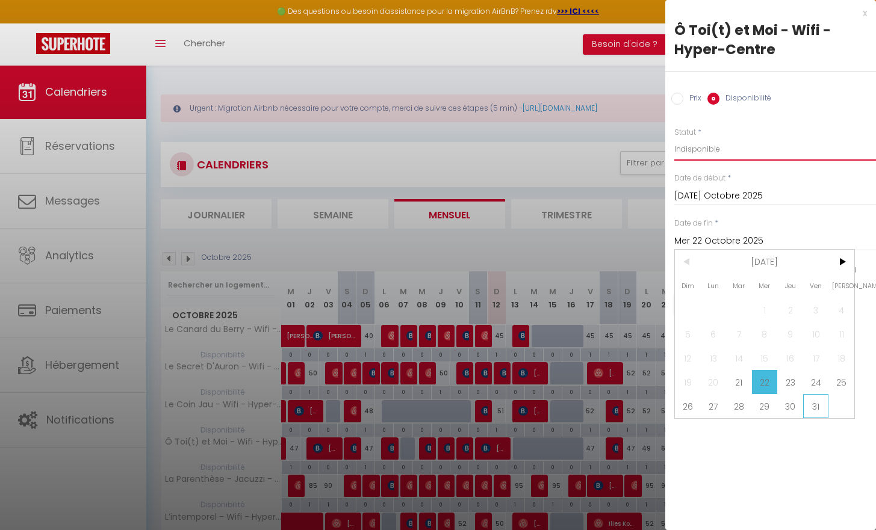
click at [812, 406] on span "31" at bounding box center [816, 406] width 26 height 24
type input "Ven 31 Octobre 2025"
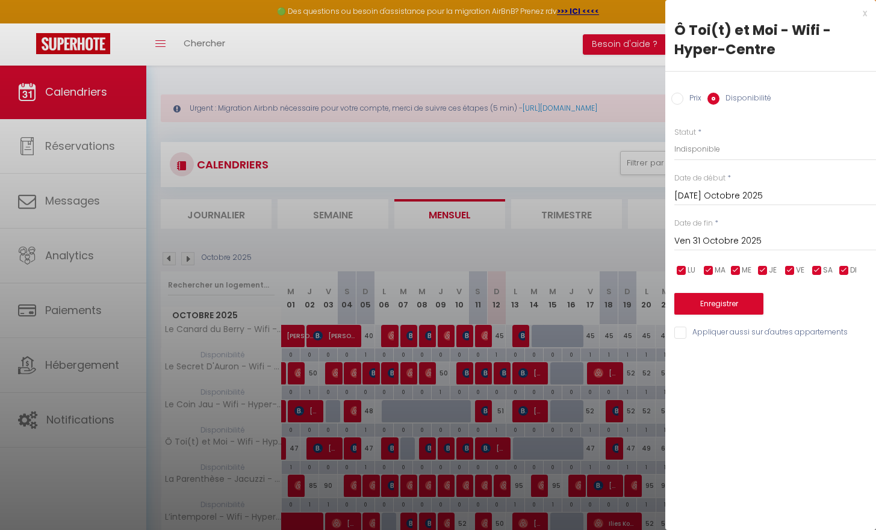
click at [737, 309] on button "Enregistrer" at bounding box center [718, 304] width 89 height 22
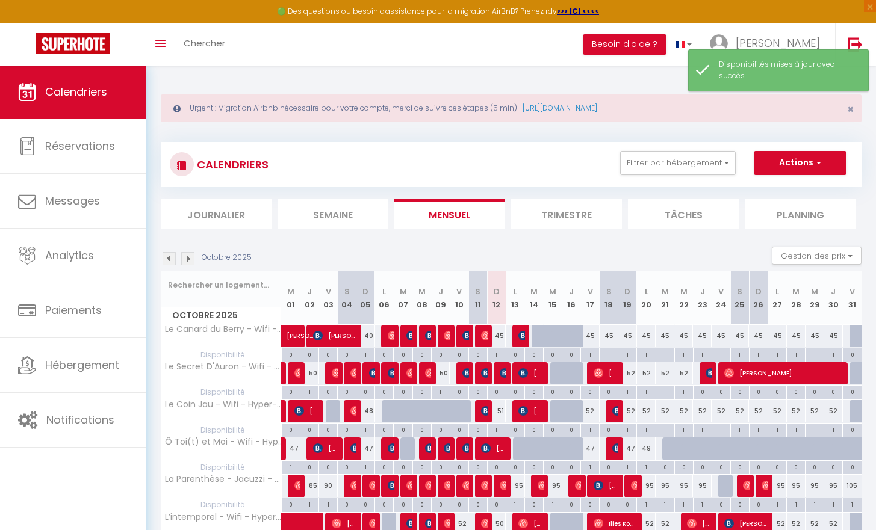
click at [554, 413] on div at bounding box center [559, 411] width 19 height 23
select select "1"
type input "Mer 15 Octobre 2025"
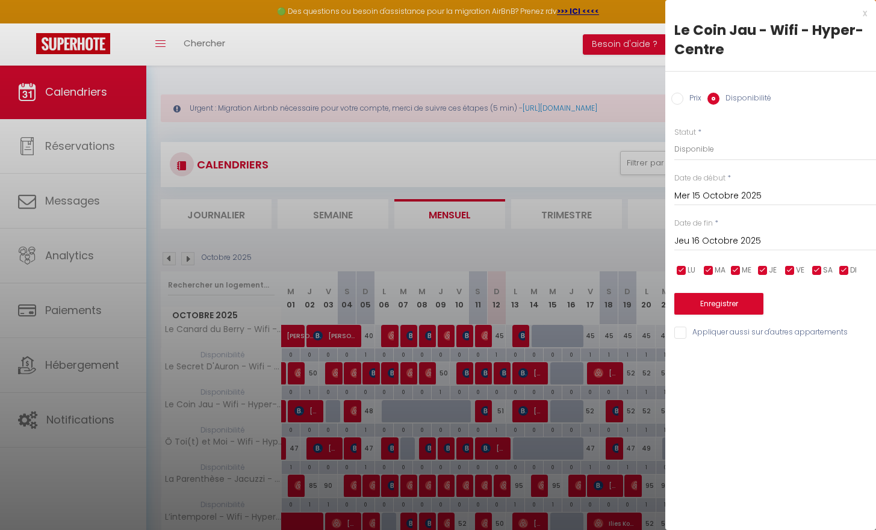
click at [699, 239] on input "Jeu 16 Octobre 2025" at bounding box center [775, 242] width 202 height 16
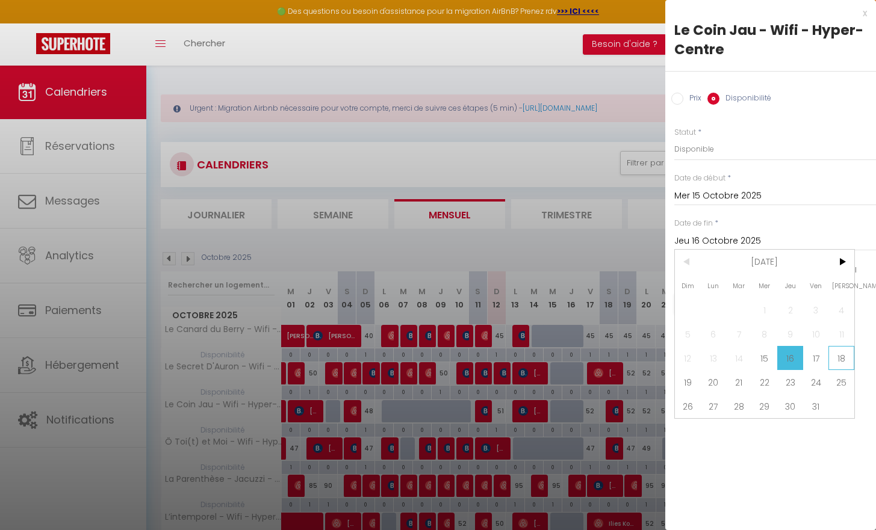
click at [840, 360] on span "18" at bounding box center [841, 358] width 26 height 24
type input "Sam 18 Octobre 2025"
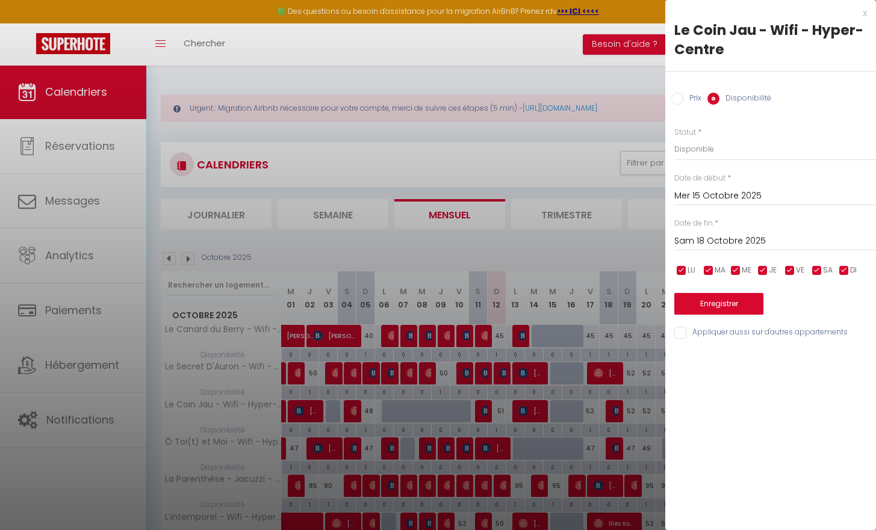
click at [704, 303] on button "Enregistrer" at bounding box center [718, 304] width 89 height 22
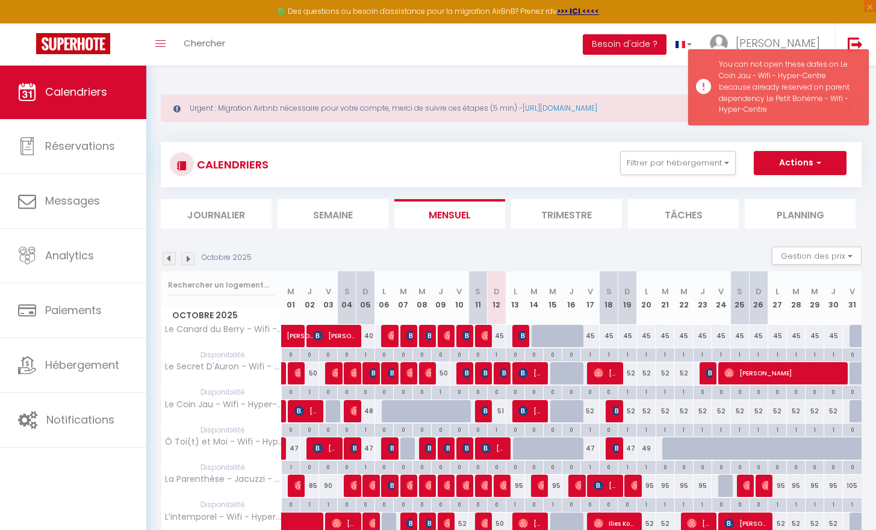
click at [852, 411] on div at bounding box center [858, 411] width 19 height 23
type input "Ven 31 Octobre 2025"
type input "Sam 01 Novembre 2025"
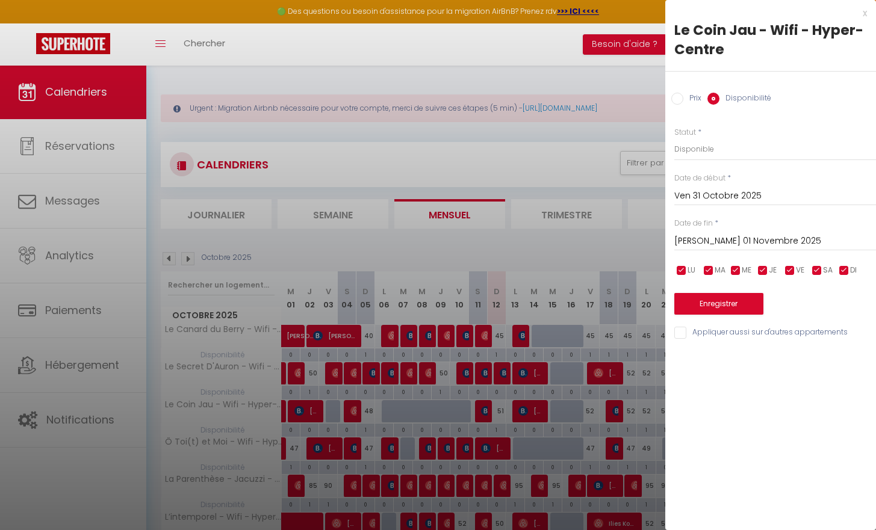
click at [525, 441] on div at bounding box center [438, 265] width 876 height 530
select select
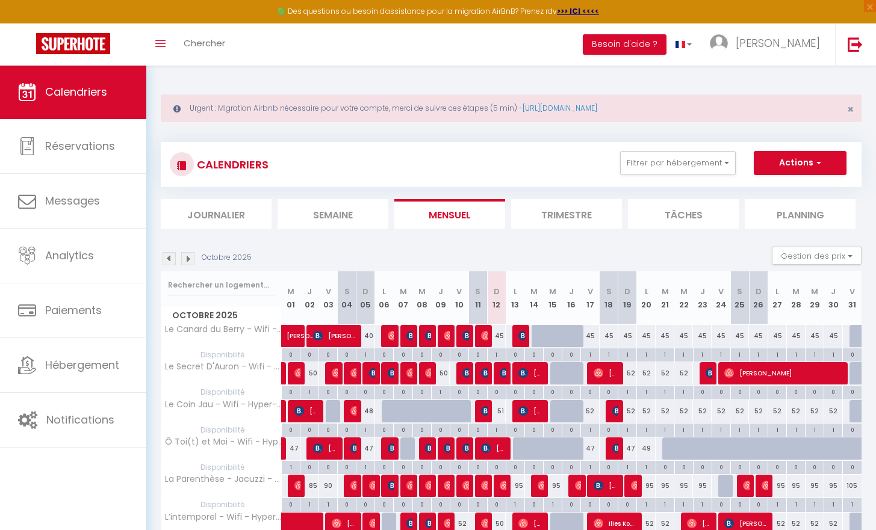
click at [522, 449] on div at bounding box center [522, 449] width 19 height 23
select select "1"
type input "Lun 13 Octobre 2025"
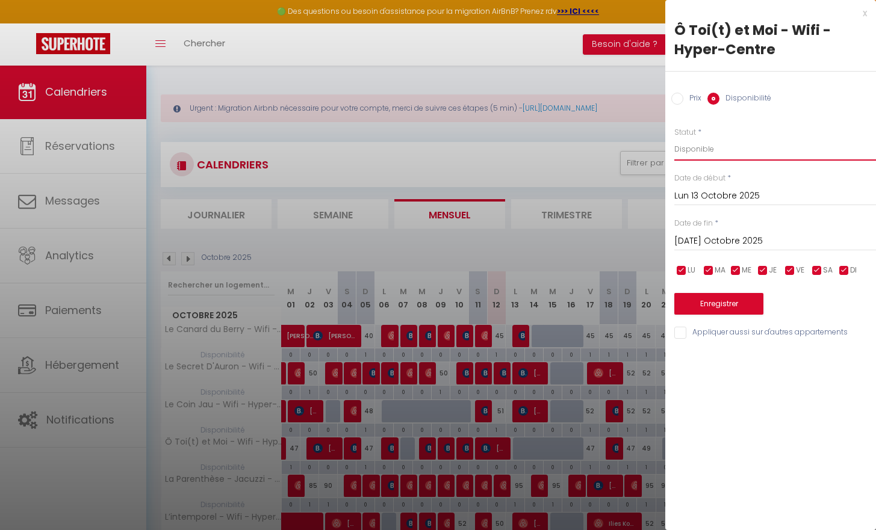
click at [679, 238] on input "[DATE]" at bounding box center [775, 242] width 202 height 16
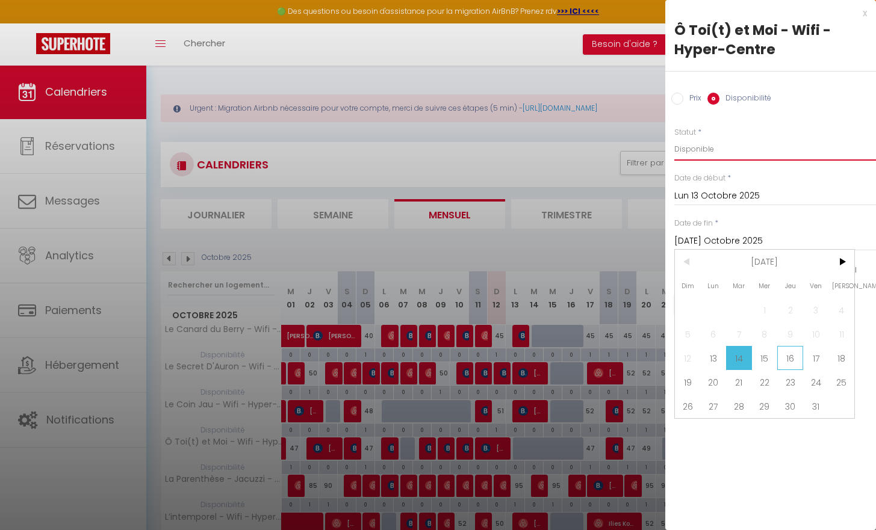
click at [800, 359] on span "16" at bounding box center [790, 358] width 26 height 24
type input "Jeu 16 Octobre 2025"
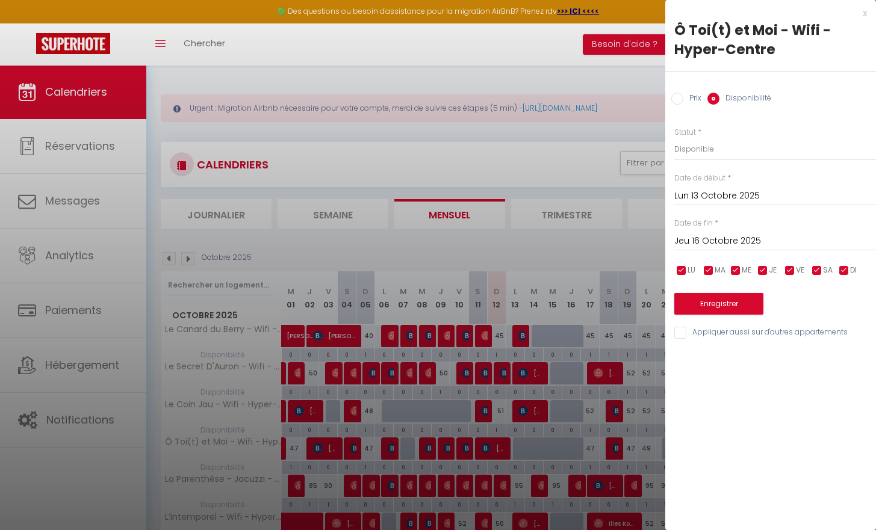
click at [740, 303] on button "Enregistrer" at bounding box center [718, 304] width 89 height 22
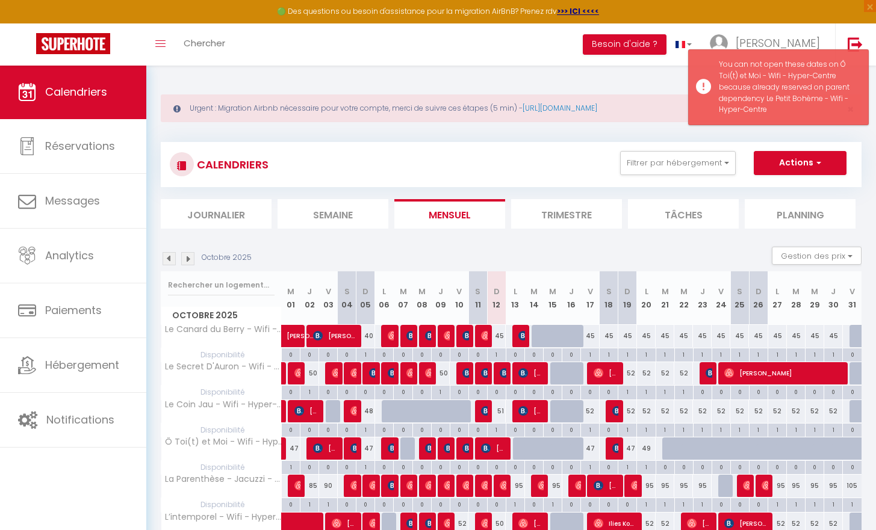
click at [558, 426] on div "0" at bounding box center [552, 429] width 18 height 11
select select
type input "Mer 15 Octobre 2025"
type input "Jeu 16 Octobre 2025"
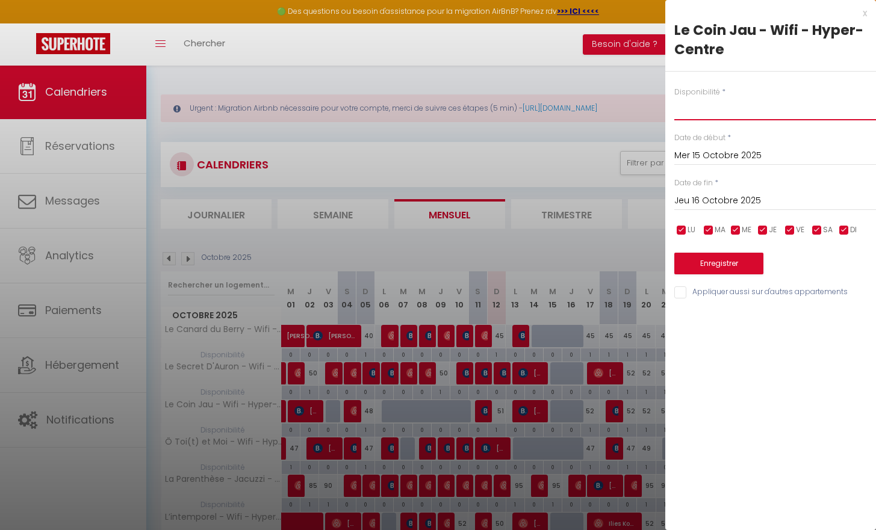
select select "1"
click at [716, 261] on button "Enregistrer" at bounding box center [718, 264] width 89 height 22
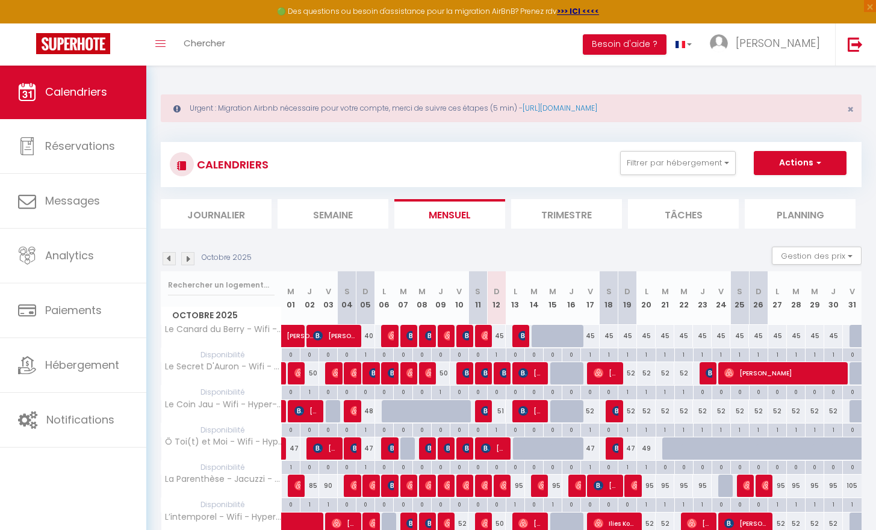
click at [111, 94] on link "Calendriers" at bounding box center [73, 92] width 146 height 54
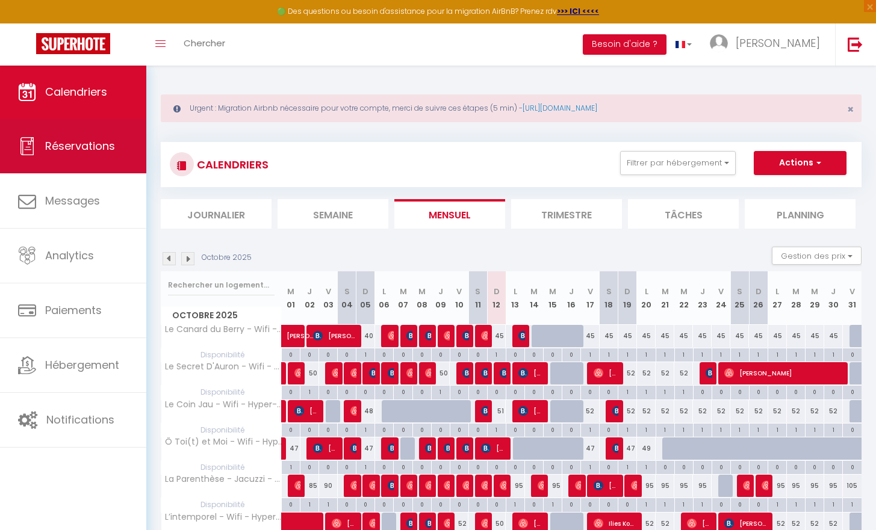
click at [87, 144] on span "Réservations" at bounding box center [80, 145] width 70 height 15
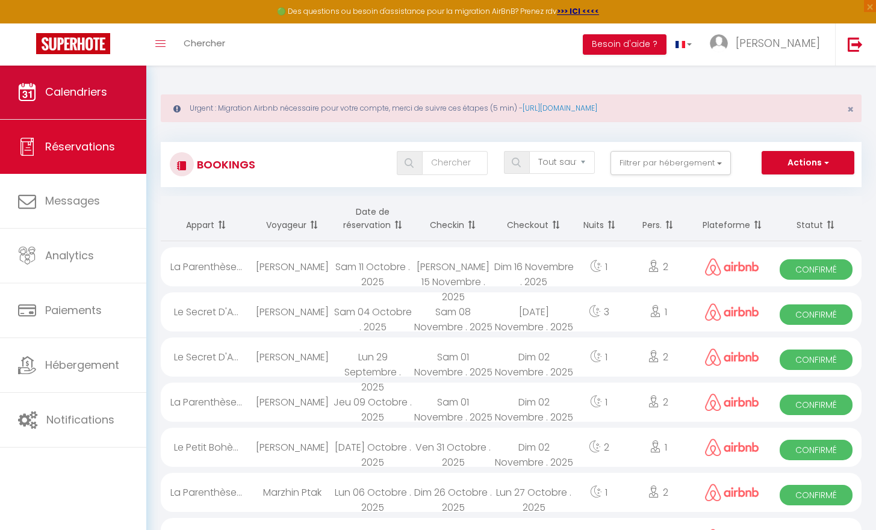
click at [81, 110] on link "Calendriers" at bounding box center [73, 92] width 146 height 54
